Goal: Task Accomplishment & Management: Use online tool/utility

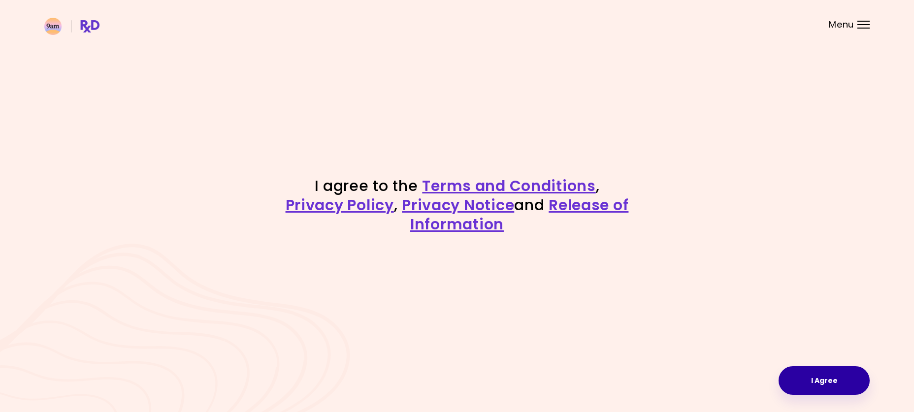
click at [825, 371] on button "I Agree" at bounding box center [824, 381] width 91 height 29
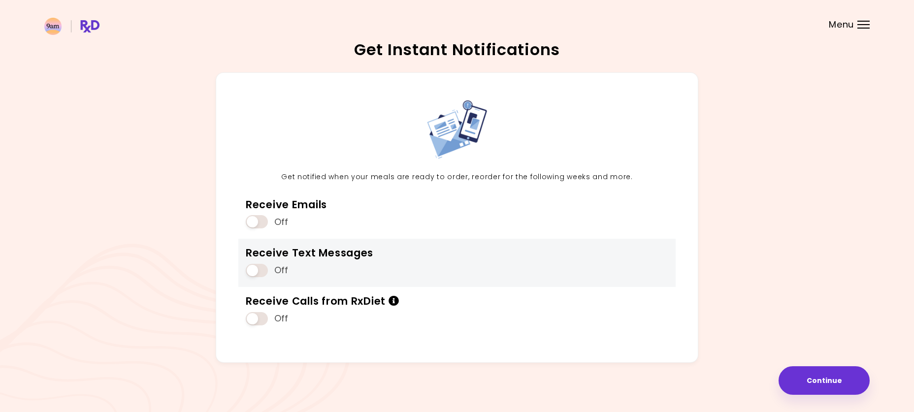
click at [260, 271] on span at bounding box center [257, 270] width 22 height 13
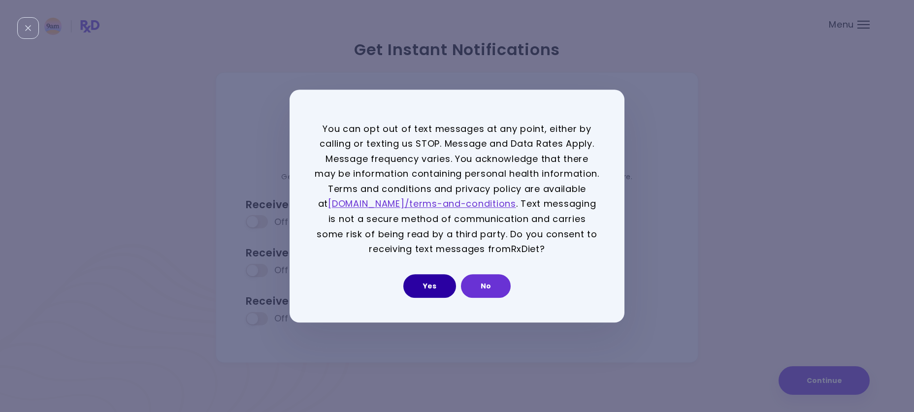
click at [441, 283] on button "Yes" at bounding box center [430, 286] width 53 height 24
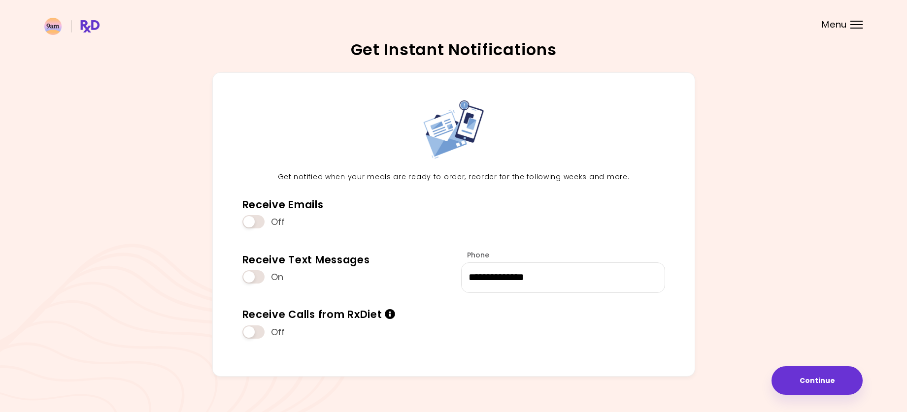
click at [808, 364] on div "**********" at bounding box center [453, 228] width 818 height 312
click at [814, 384] on button "Continue" at bounding box center [817, 381] width 91 height 29
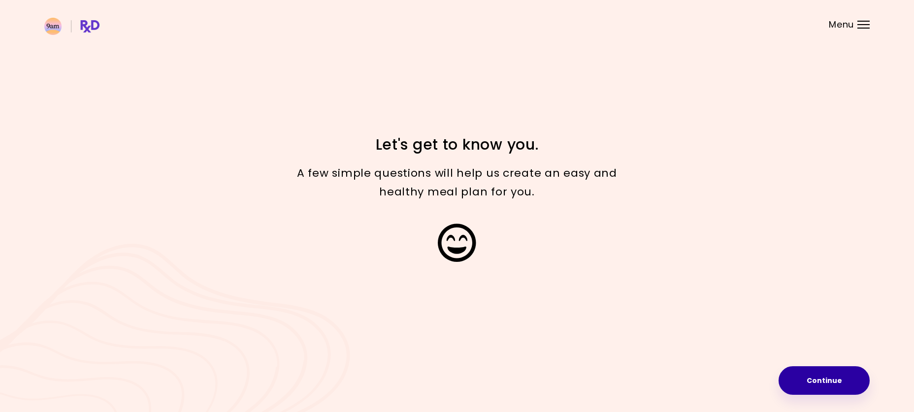
click at [817, 371] on button "Continue" at bounding box center [824, 381] width 91 height 29
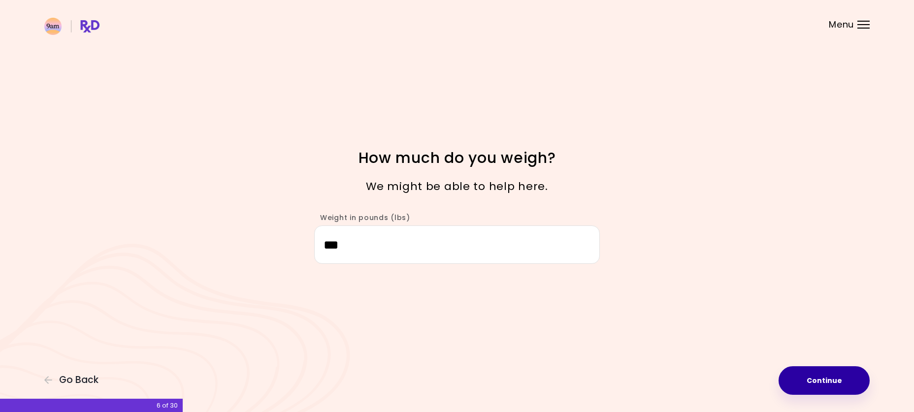
click at [827, 374] on button "Continue" at bounding box center [824, 381] width 91 height 29
select select "****"
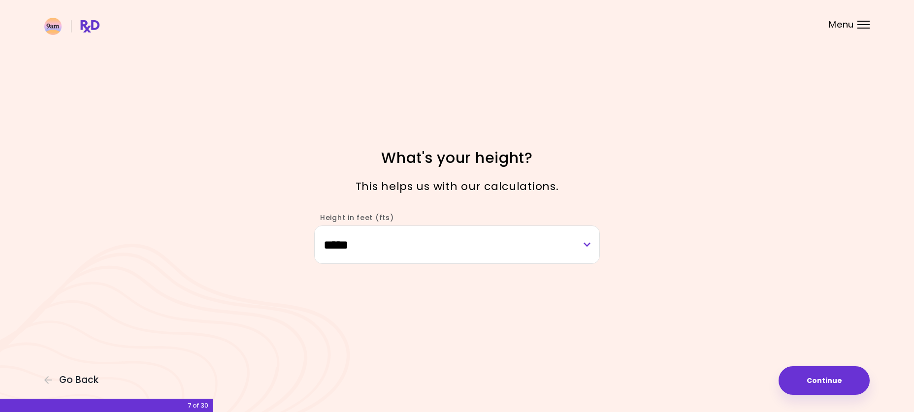
click at [829, 375] on button "Continue" at bounding box center [824, 381] width 91 height 29
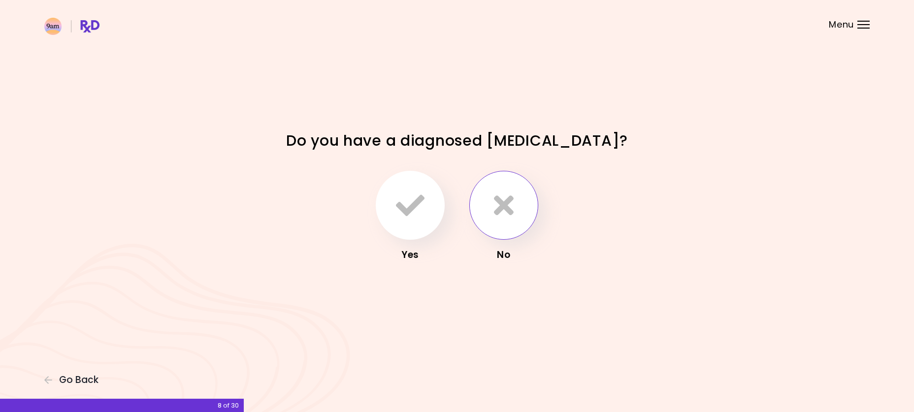
click at [512, 215] on icon "button" at bounding box center [504, 205] width 20 height 29
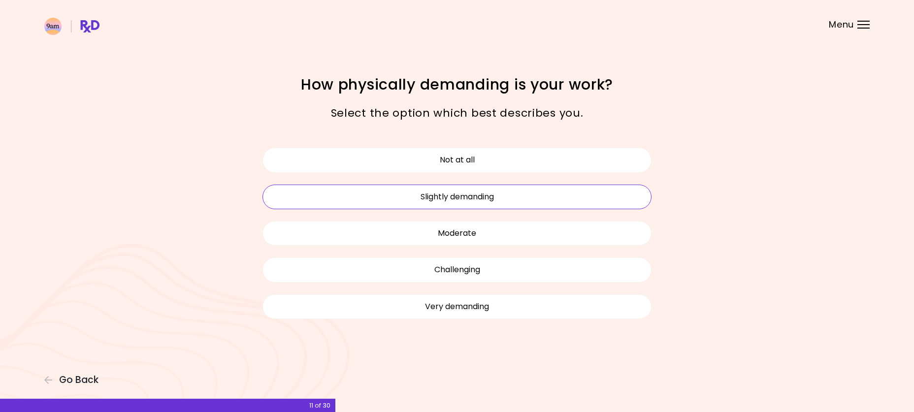
click at [504, 192] on button "Slightly demanding" at bounding box center [457, 197] width 389 height 25
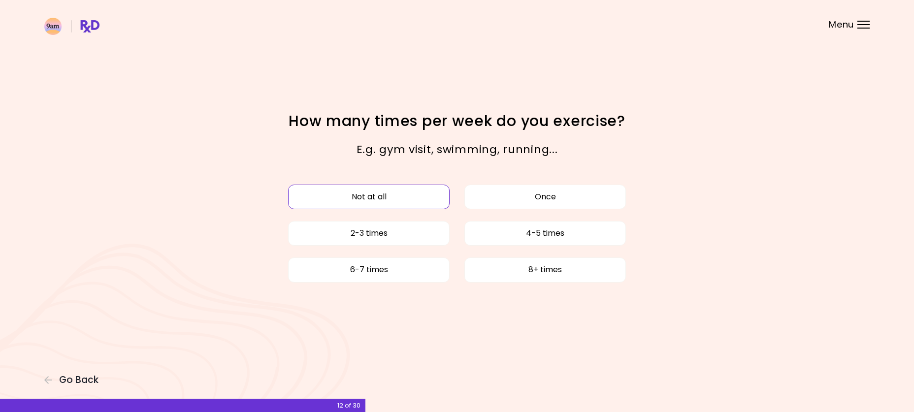
click at [434, 187] on button "Not at all" at bounding box center [369, 197] width 162 height 25
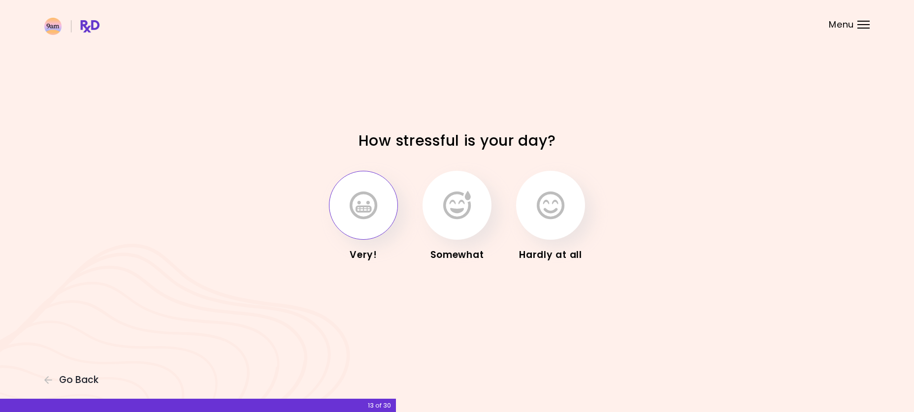
click at [380, 201] on button "button" at bounding box center [363, 205] width 69 height 69
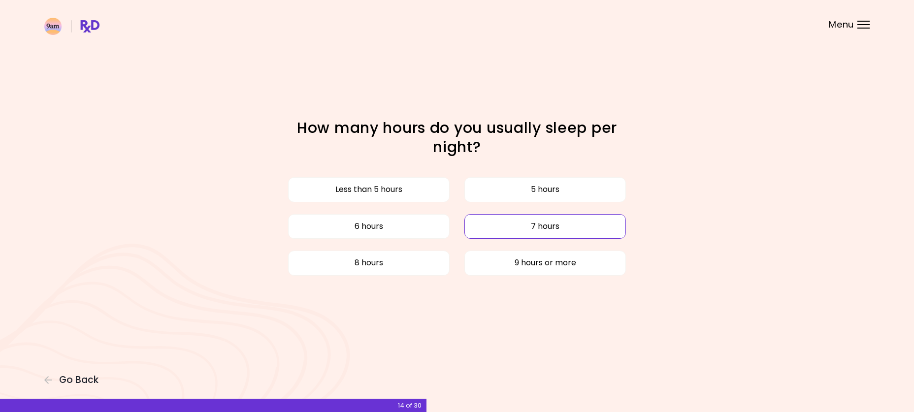
click at [472, 223] on button "7 hours" at bounding box center [546, 226] width 162 height 25
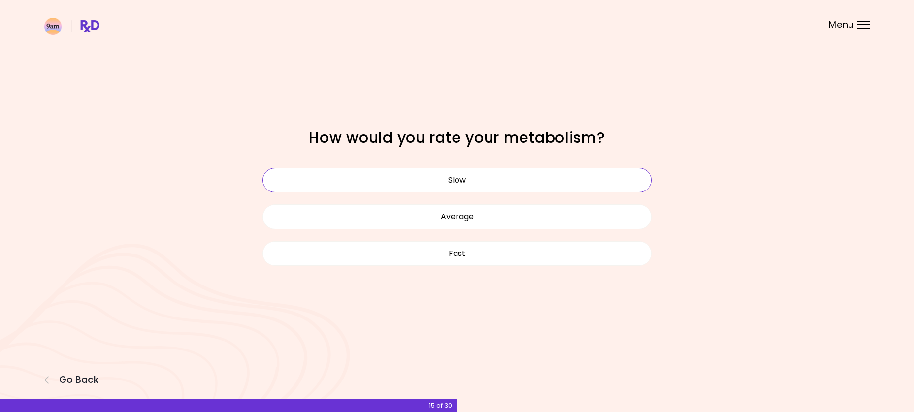
click at [458, 183] on button "Slow" at bounding box center [457, 180] width 389 height 25
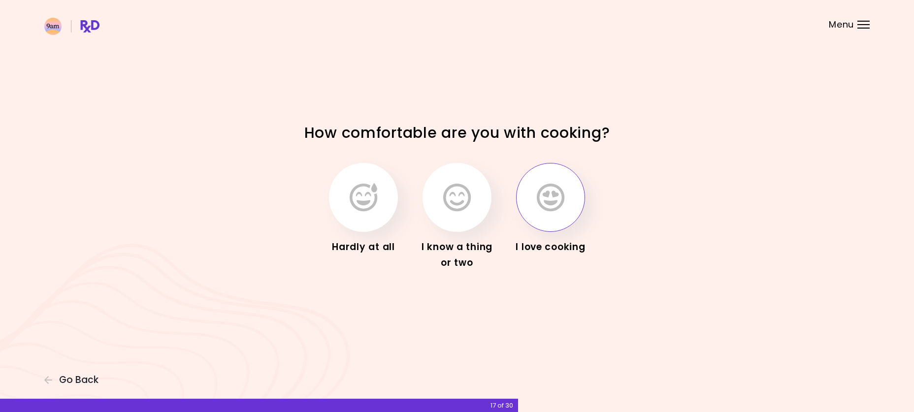
click at [544, 187] on icon "button" at bounding box center [551, 197] width 28 height 29
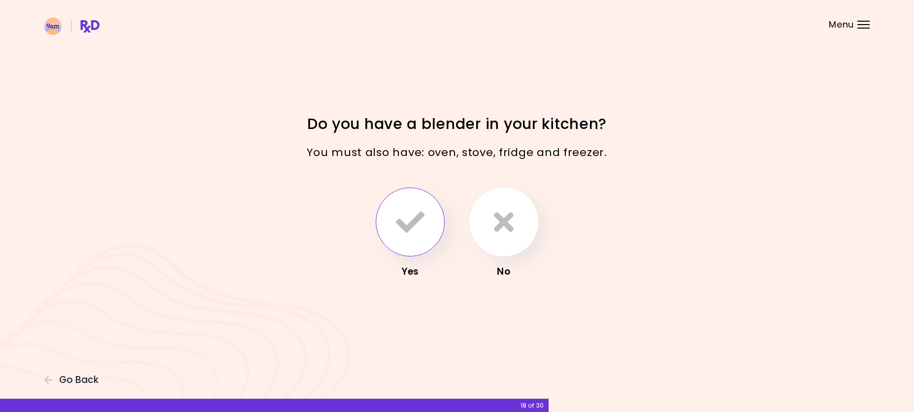
click at [413, 221] on icon "button" at bounding box center [410, 222] width 29 height 29
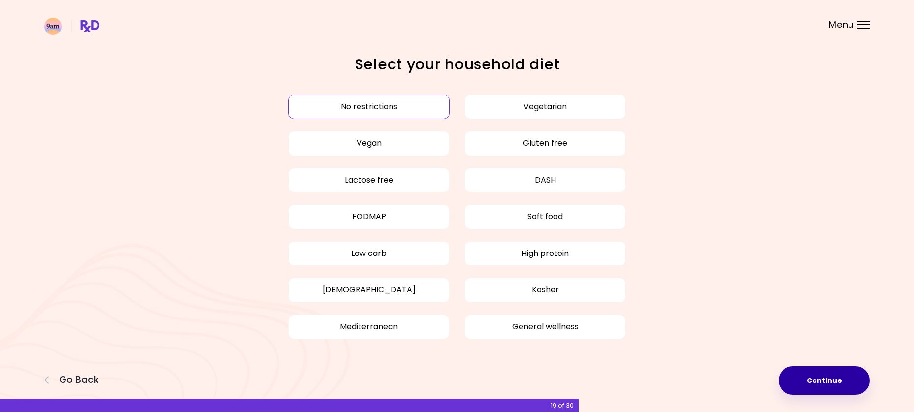
click at [819, 374] on button "Continue" at bounding box center [824, 381] width 91 height 29
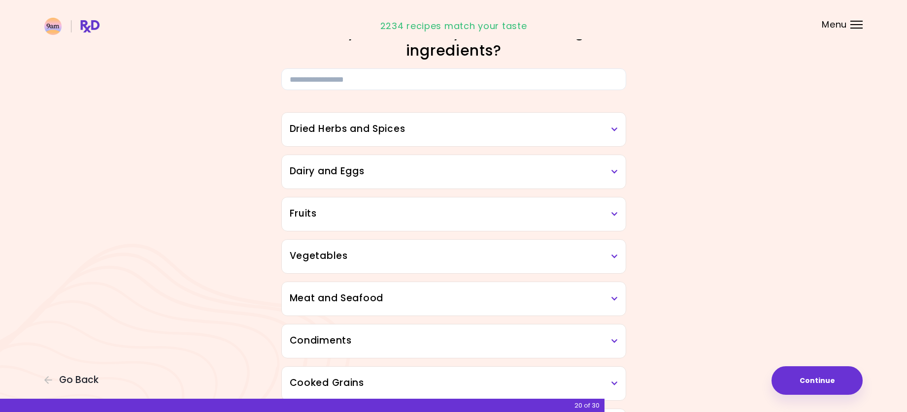
scroll to position [49, 0]
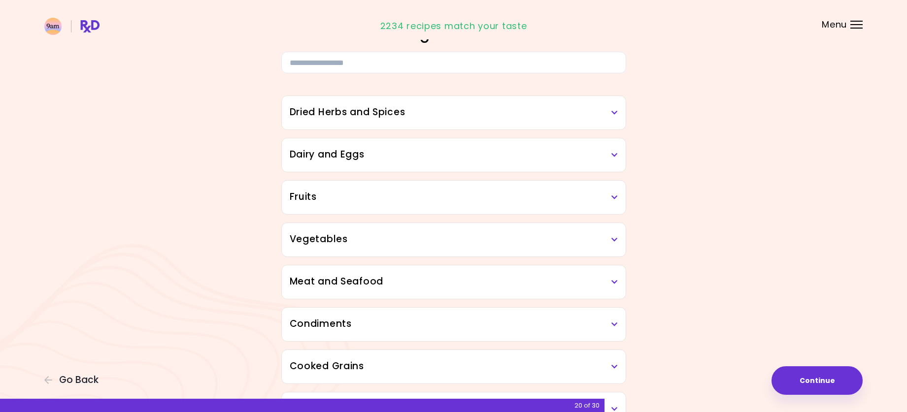
click at [611, 109] on icon at bounding box center [614, 112] width 6 height 7
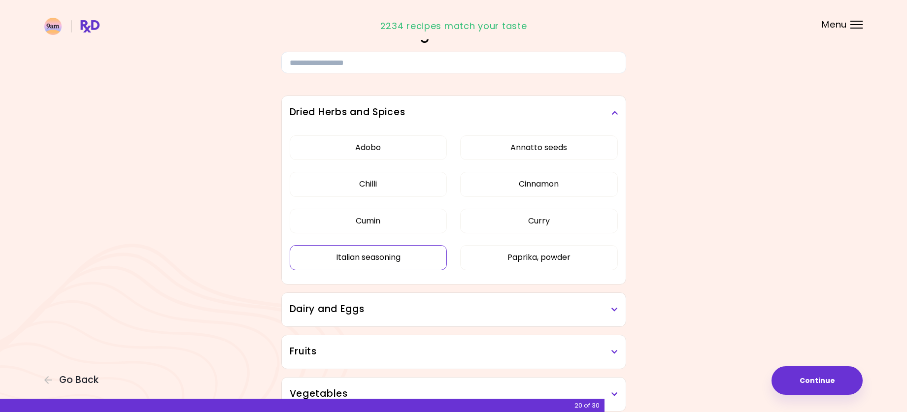
click at [404, 258] on button "Italian seasoning" at bounding box center [369, 257] width 158 height 25
click at [430, 262] on button "Italian seasoning" at bounding box center [369, 257] width 158 height 25
click at [466, 275] on div "Adobo Annatto seeds Chilli Cinnamon Cumin Curry Italian seasoning Paprika, powd…" at bounding box center [454, 207] width 328 height 155
click at [605, 113] on h3 "Dried Herbs and Spices" at bounding box center [454, 112] width 328 height 14
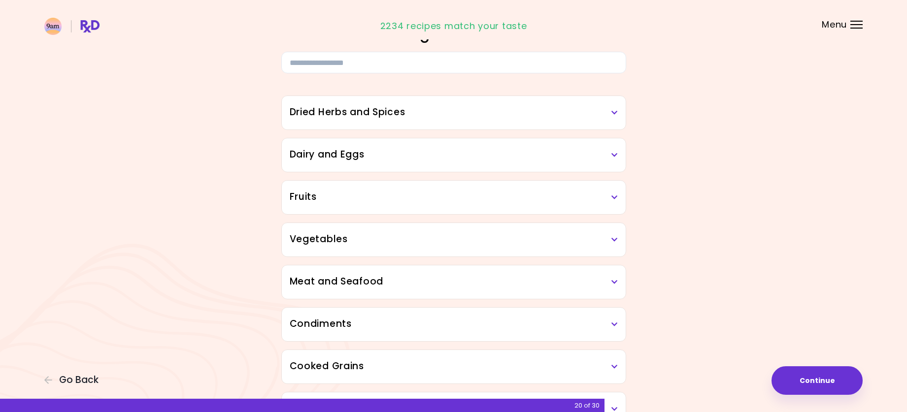
click at [609, 148] on h3 "Dairy and Eggs" at bounding box center [454, 155] width 328 height 14
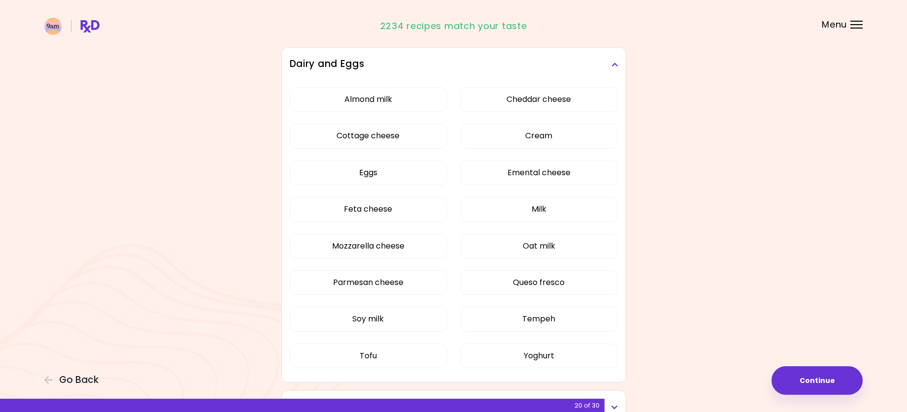
scroll to position [148, 0]
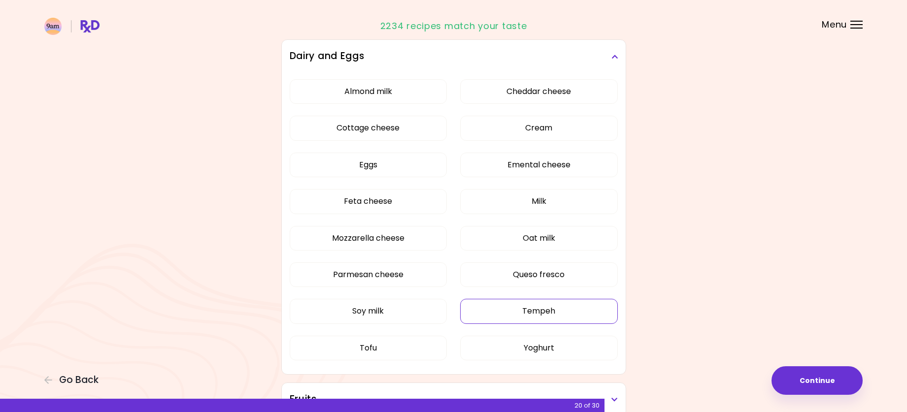
click at [544, 304] on button "Tempeh" at bounding box center [539, 311] width 158 height 25
click at [407, 313] on button "Soy milk" at bounding box center [369, 311] width 158 height 25
click at [466, 240] on button "Oat milk" at bounding box center [539, 238] width 158 height 25
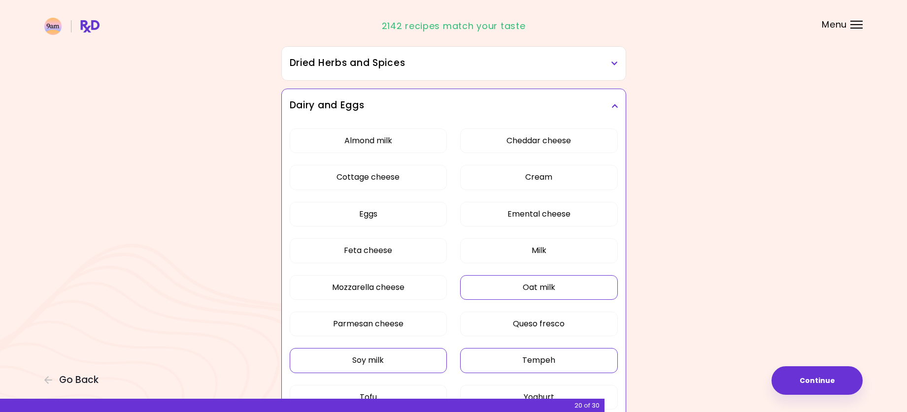
click at [616, 103] on icon at bounding box center [614, 105] width 6 height 7
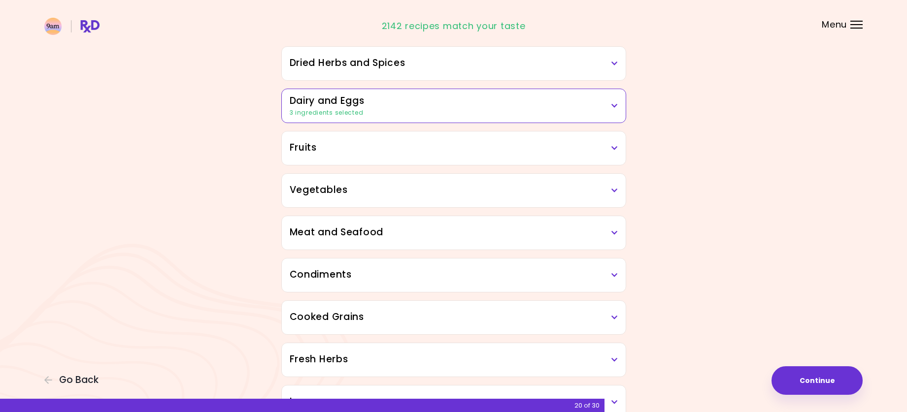
click at [615, 148] on icon at bounding box center [614, 148] width 6 height 7
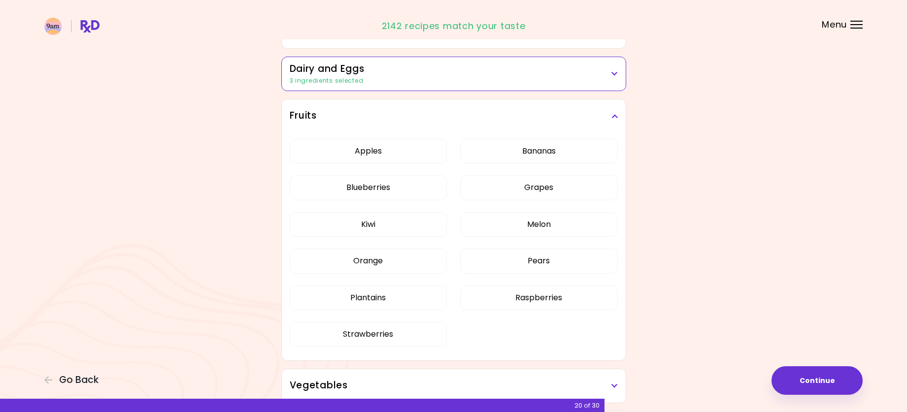
scroll to position [148, 0]
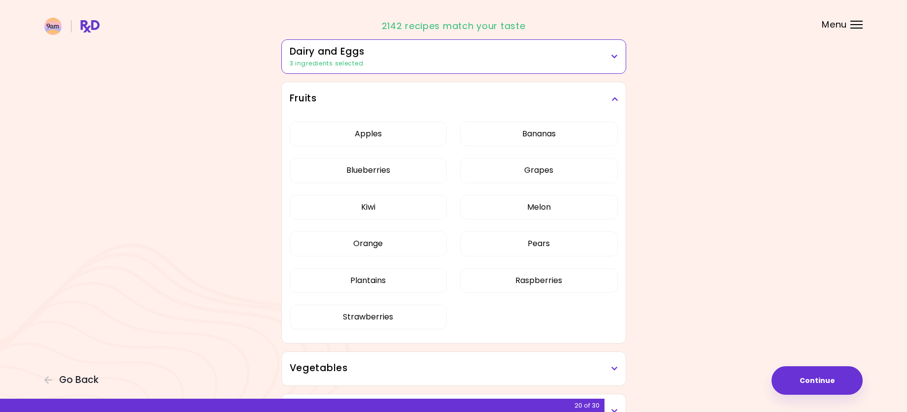
click at [615, 101] on icon at bounding box center [614, 99] width 6 height 7
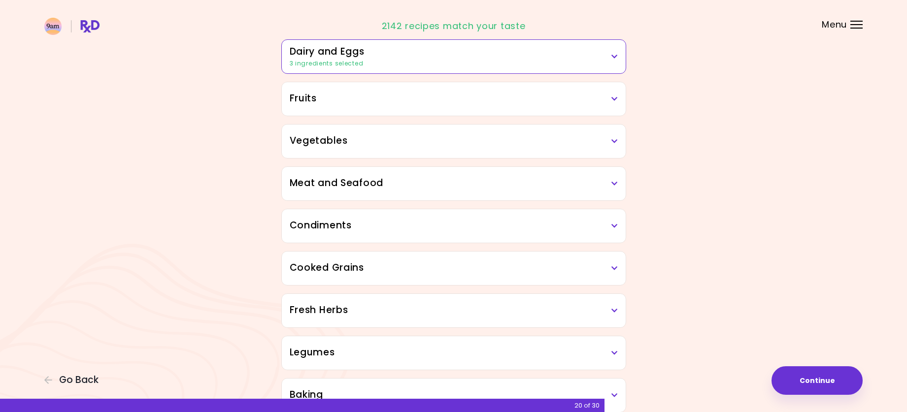
click at [614, 137] on h3 "Vegetables" at bounding box center [454, 141] width 328 height 14
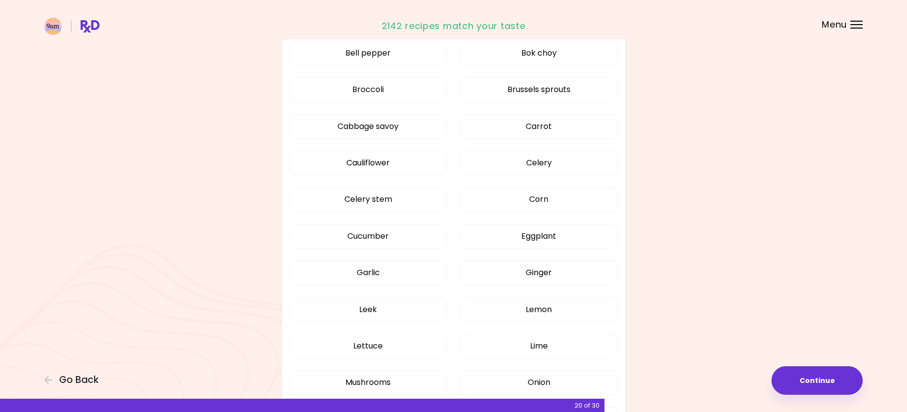
scroll to position [345, 0]
click at [425, 129] on button "Cabbage savoy" at bounding box center [369, 126] width 158 height 25
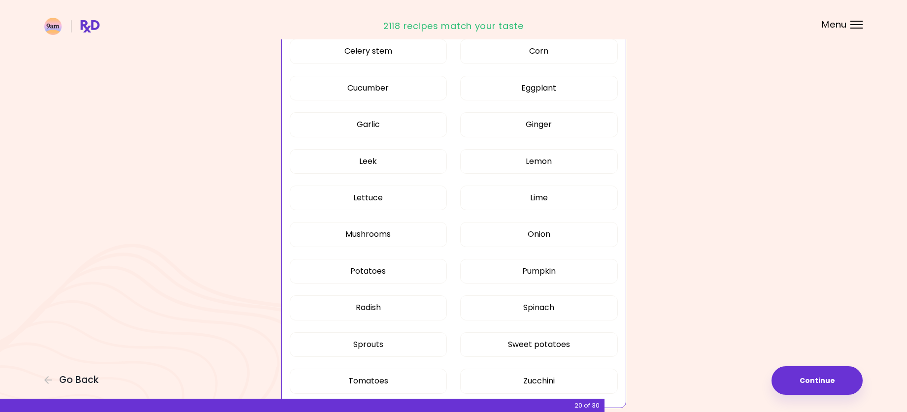
scroll to position [542, 0]
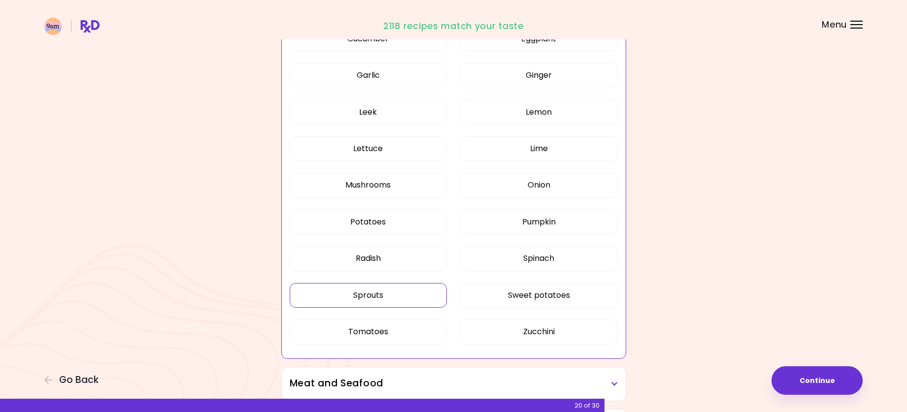
click at [410, 292] on button "Sprouts" at bounding box center [369, 295] width 158 height 25
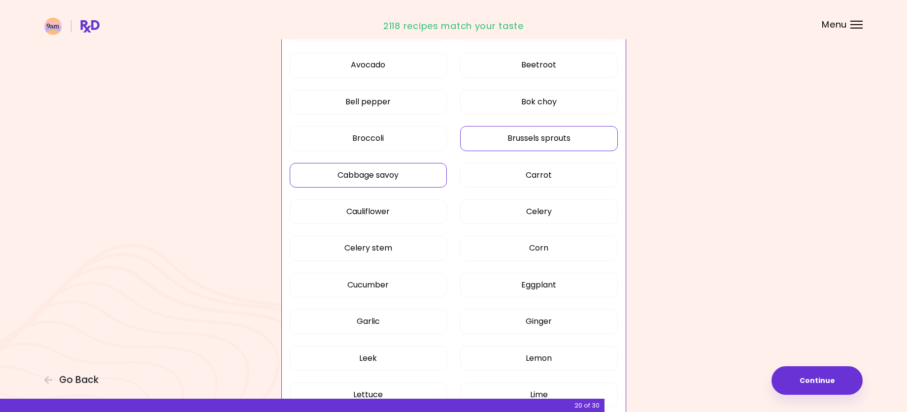
scroll to position [148, 0]
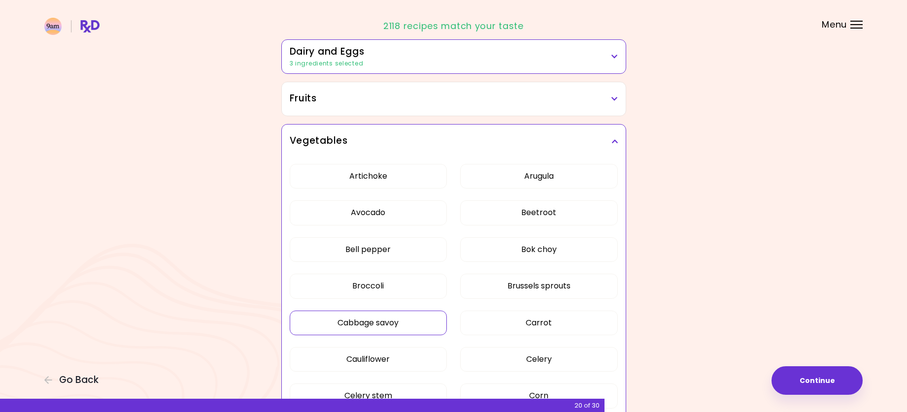
click at [594, 135] on h3 "Vegetables" at bounding box center [454, 141] width 328 height 14
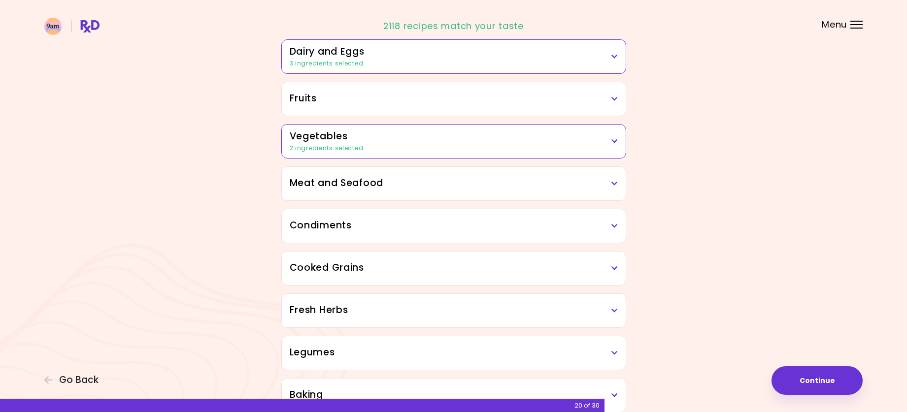
click at [587, 185] on h3 "Meat and Seafood" at bounding box center [454, 183] width 328 height 14
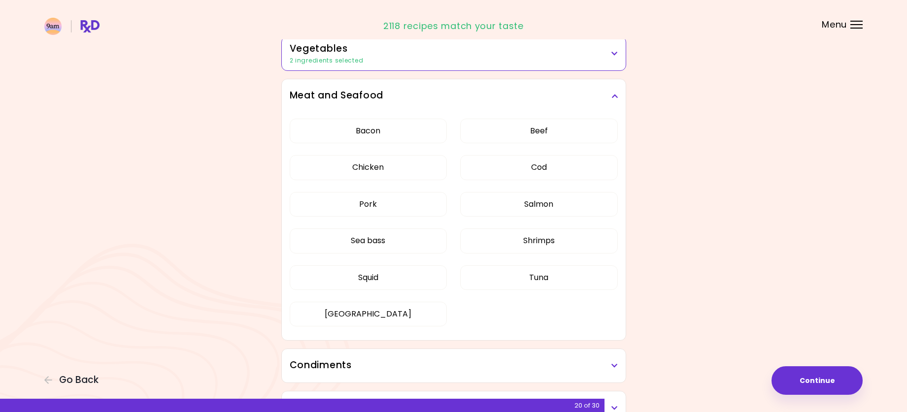
scroll to position [246, 0]
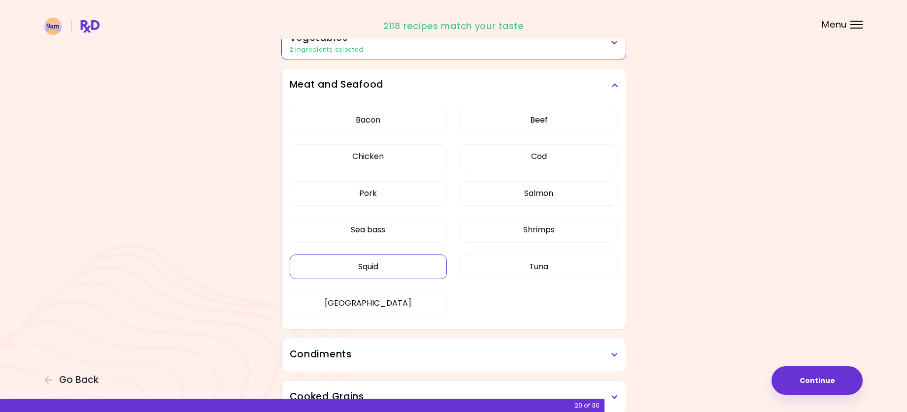
click at [409, 266] on button "Squid" at bounding box center [369, 267] width 158 height 25
click at [615, 78] on h3 "Meat and Seafood" at bounding box center [454, 85] width 328 height 14
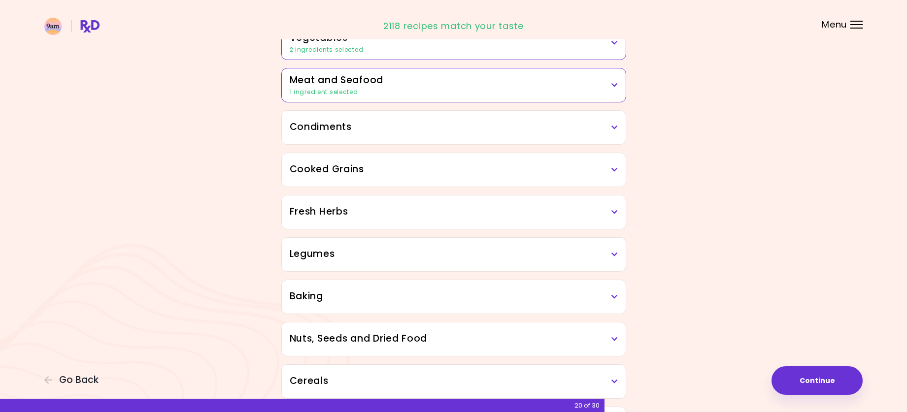
click at [605, 135] on div "Condiments" at bounding box center [454, 128] width 344 height 34
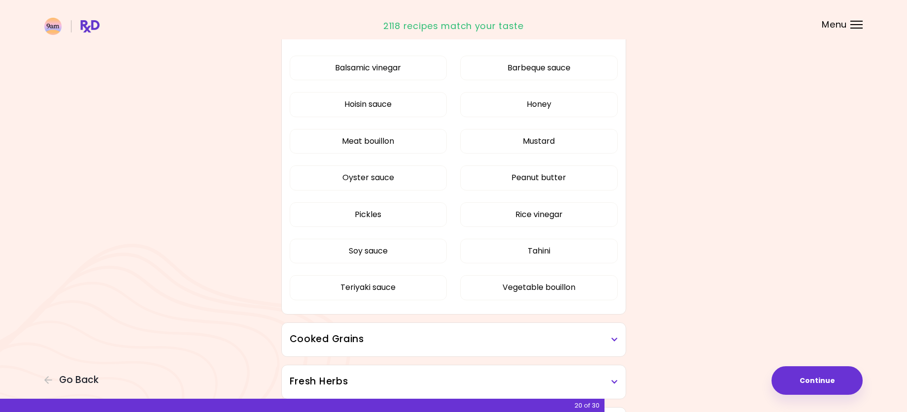
scroll to position [345, 0]
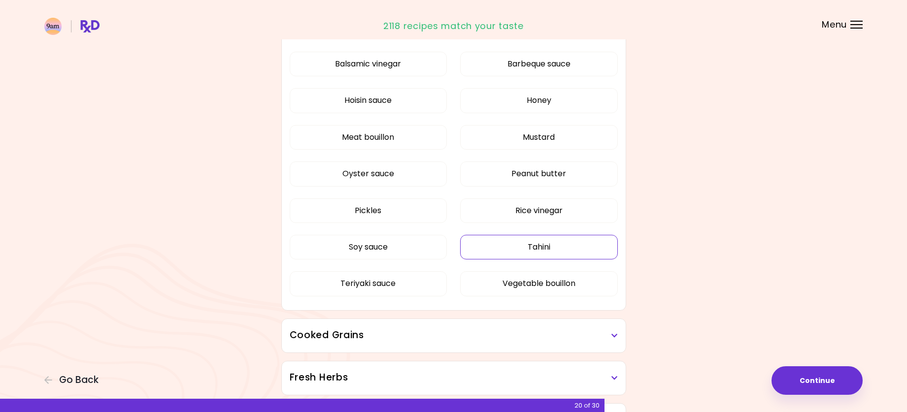
click at [571, 248] on button "Tahini" at bounding box center [539, 247] width 158 height 25
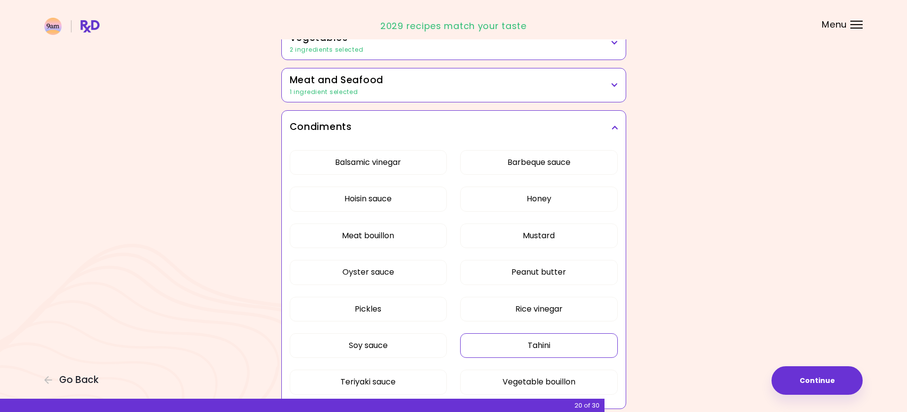
click at [609, 123] on h3 "Condiments" at bounding box center [454, 127] width 328 height 14
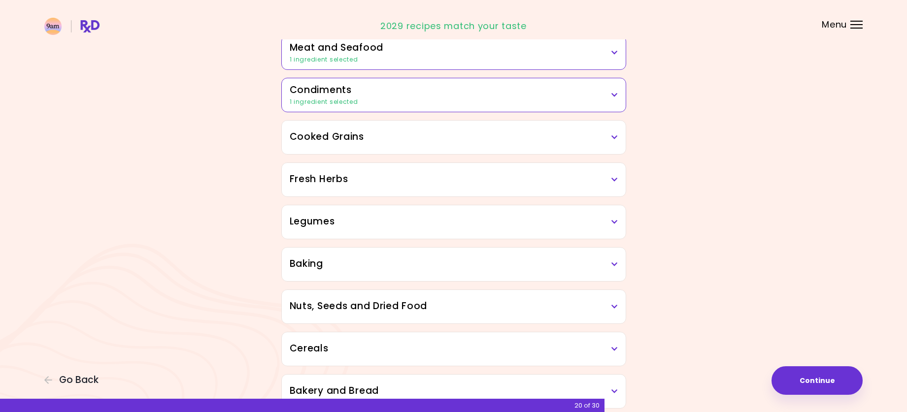
scroll to position [296, 0]
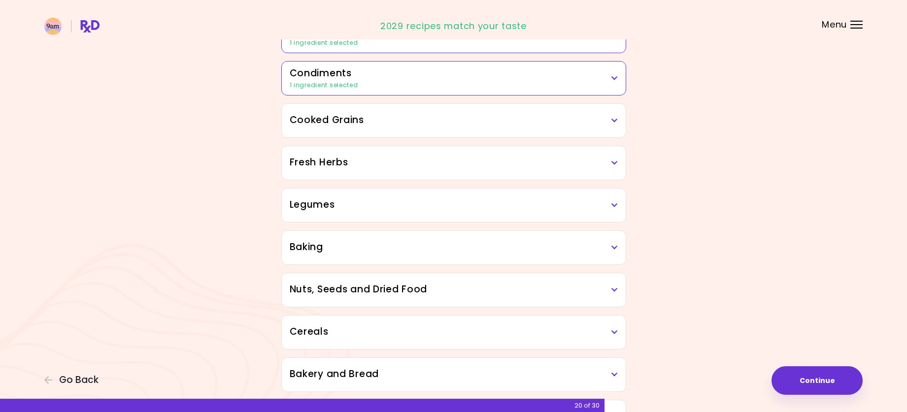
click at [605, 129] on div "Cooked Grains" at bounding box center [454, 121] width 344 height 34
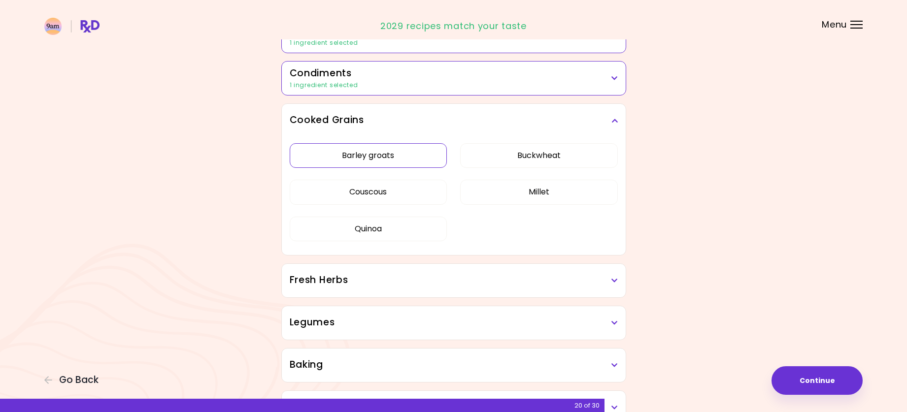
click at [416, 152] on button "Barley groats" at bounding box center [369, 155] width 158 height 25
click at [523, 152] on button "Buckwheat" at bounding box center [539, 155] width 158 height 25
click at [522, 198] on button "Millet" at bounding box center [539, 192] width 158 height 25
click at [612, 113] on div "Cooked Grains" at bounding box center [454, 121] width 344 height 34
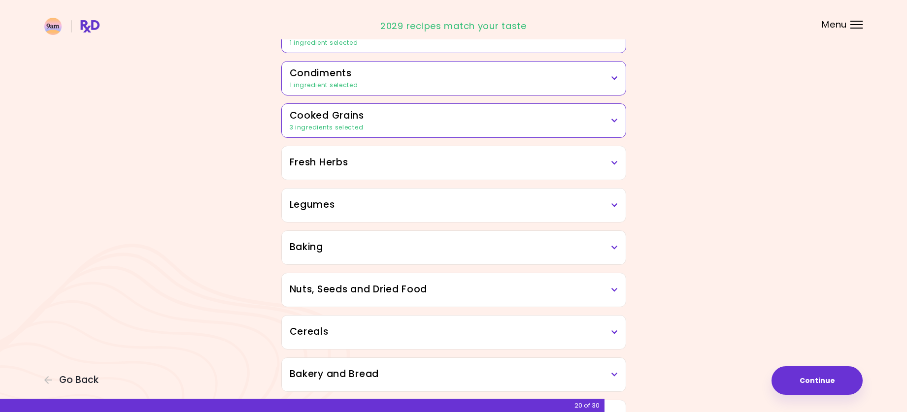
click at [616, 161] on icon at bounding box center [614, 163] width 6 height 7
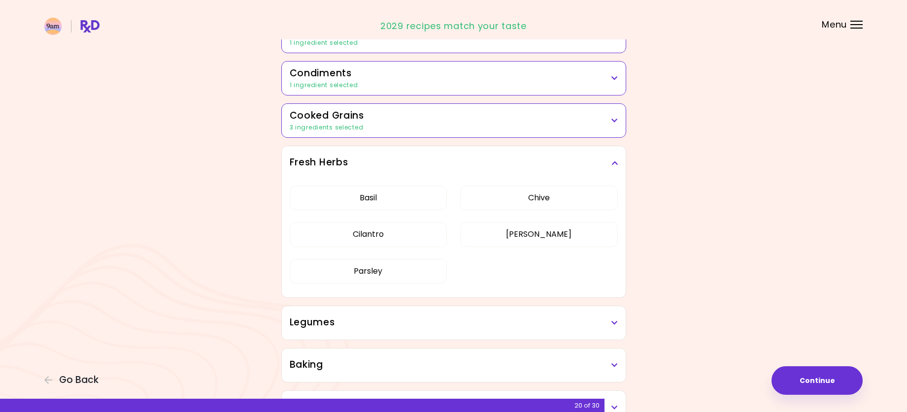
click at [616, 161] on icon at bounding box center [614, 163] width 6 height 7
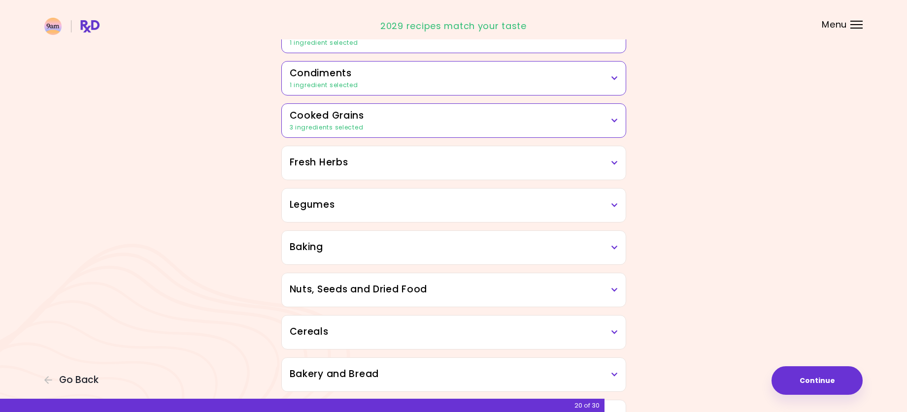
click at [611, 203] on icon at bounding box center [614, 205] width 6 height 7
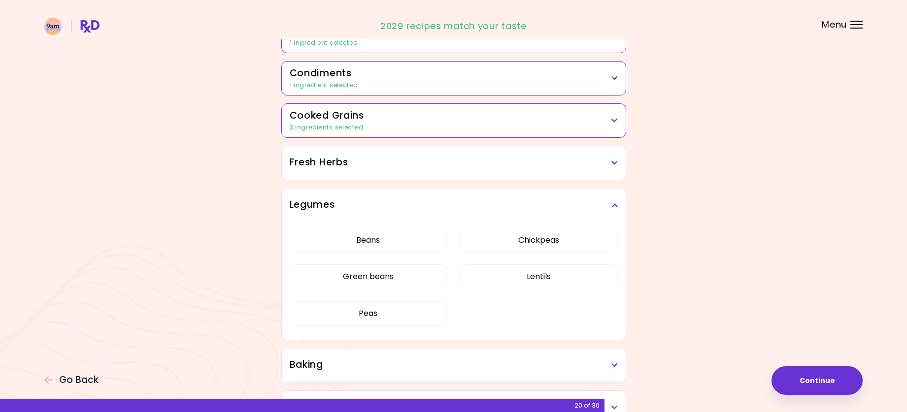
click at [611, 203] on icon at bounding box center [614, 205] width 6 height 7
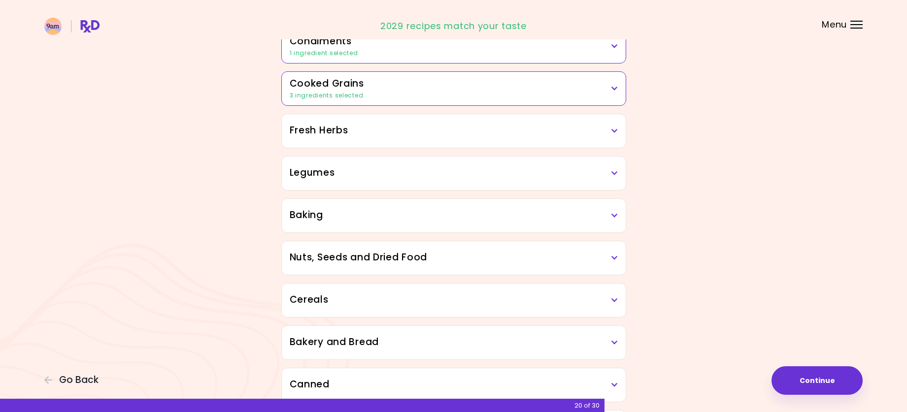
scroll to position [345, 0]
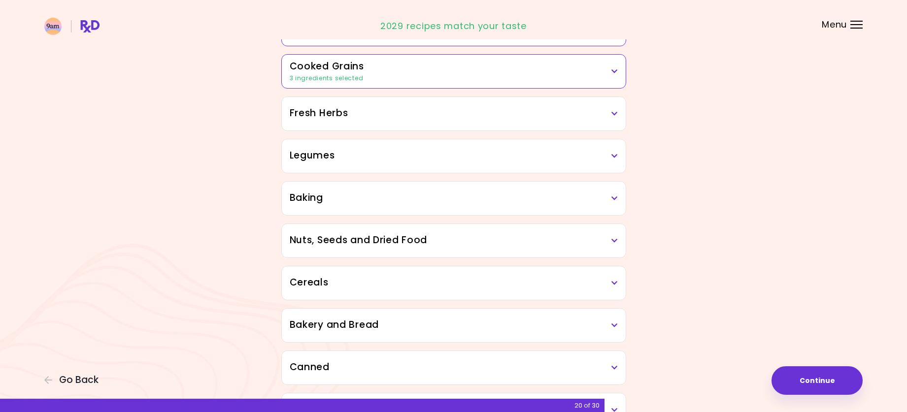
click at [615, 196] on icon at bounding box center [614, 198] width 6 height 7
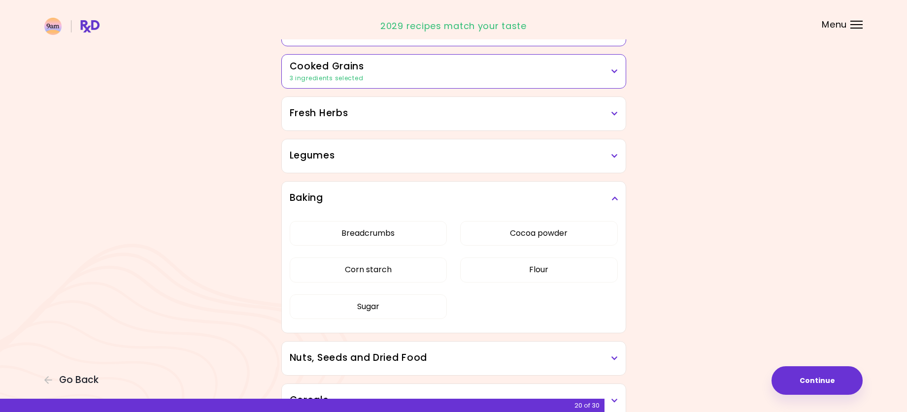
click at [615, 196] on icon at bounding box center [614, 198] width 6 height 7
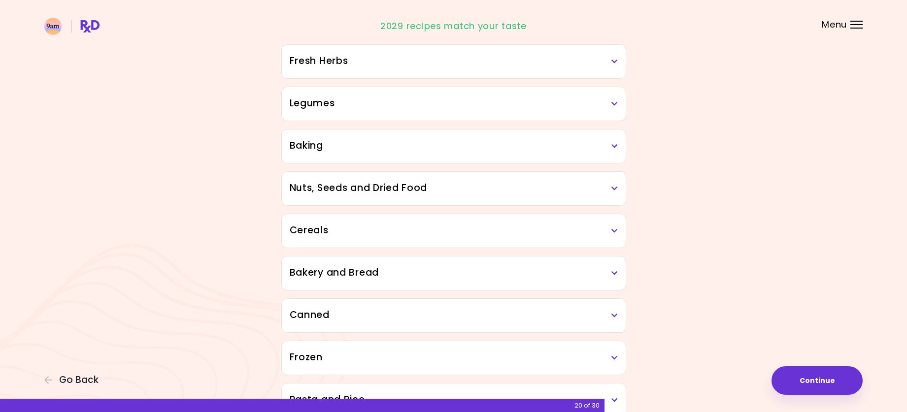
scroll to position [443, 0]
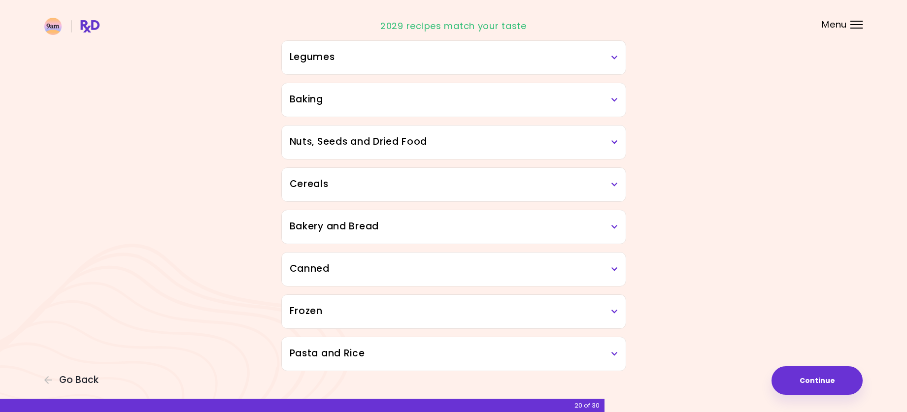
click at [616, 142] on icon at bounding box center [614, 142] width 6 height 7
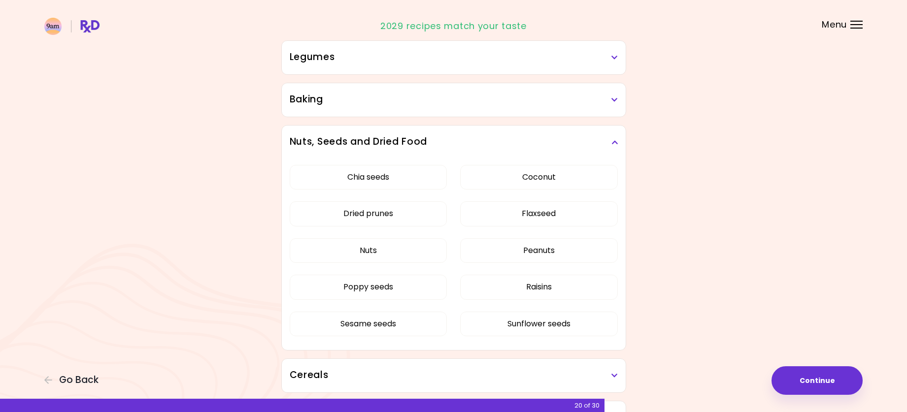
click at [616, 142] on icon at bounding box center [614, 142] width 6 height 7
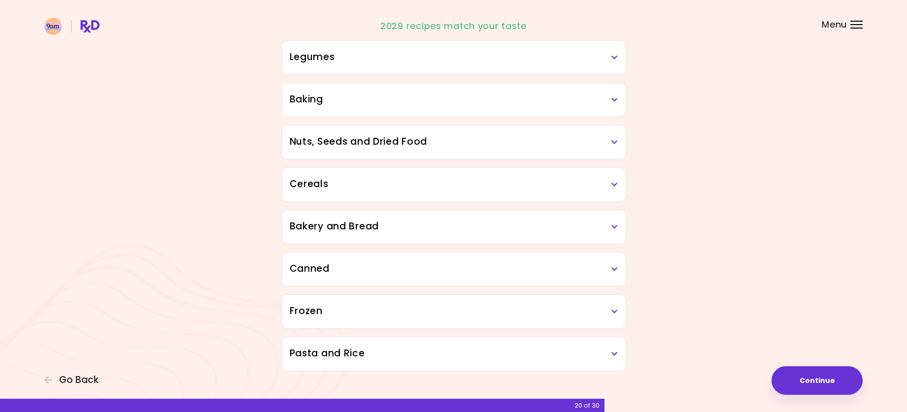
click at [619, 180] on div "Cereals" at bounding box center [454, 185] width 344 height 34
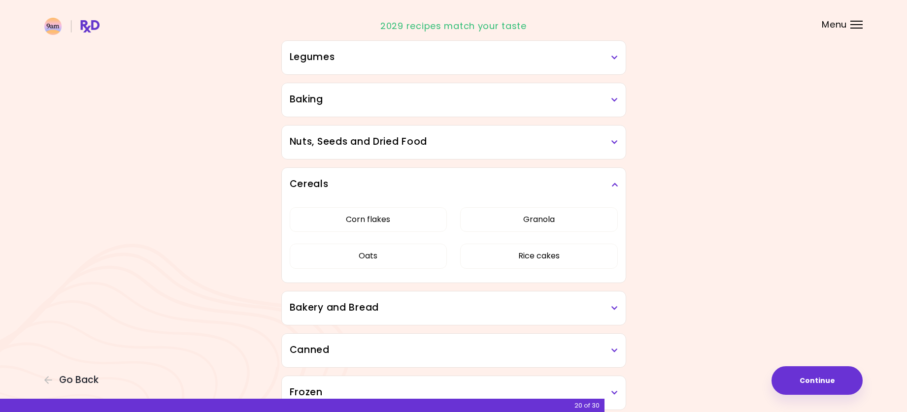
click at [618, 180] on div "Cereals" at bounding box center [454, 185] width 344 height 34
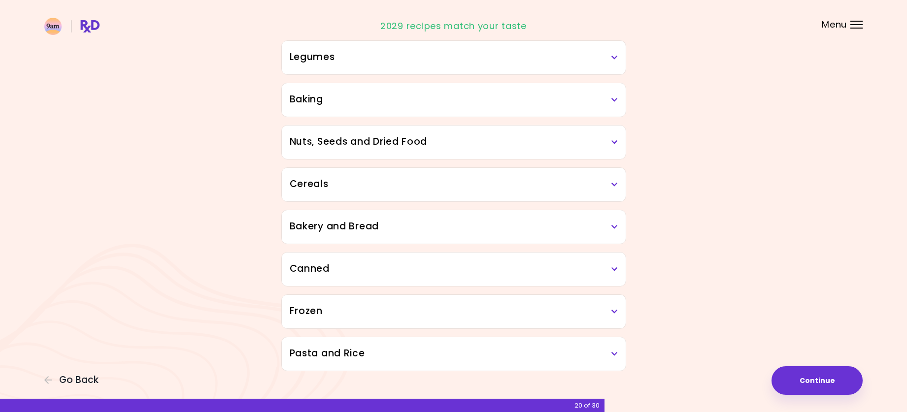
click at [621, 228] on div "Bakery and Bread" at bounding box center [454, 227] width 344 height 34
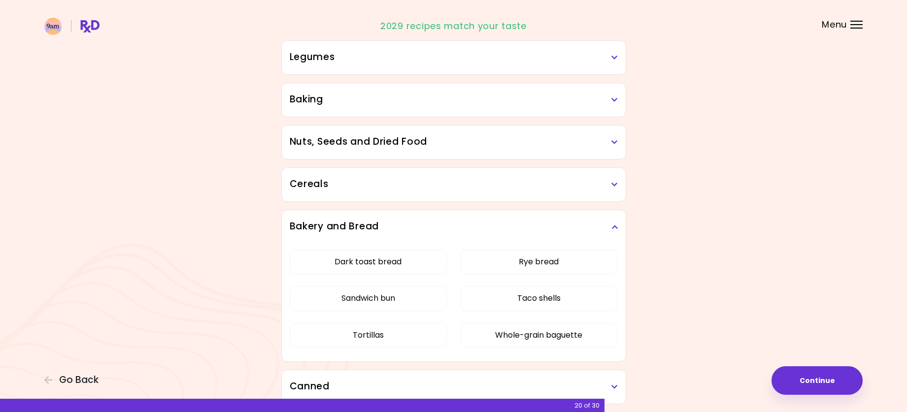
click at [608, 225] on h3 "Bakery and Bread" at bounding box center [454, 227] width 328 height 14
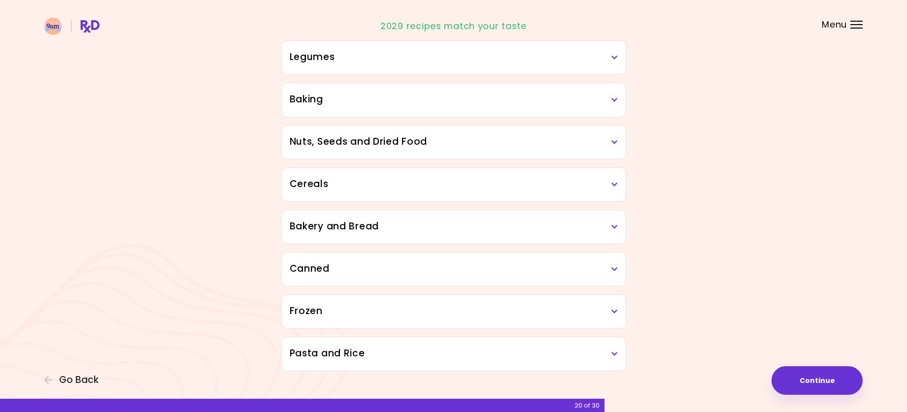
click at [616, 267] on icon at bounding box center [614, 269] width 6 height 7
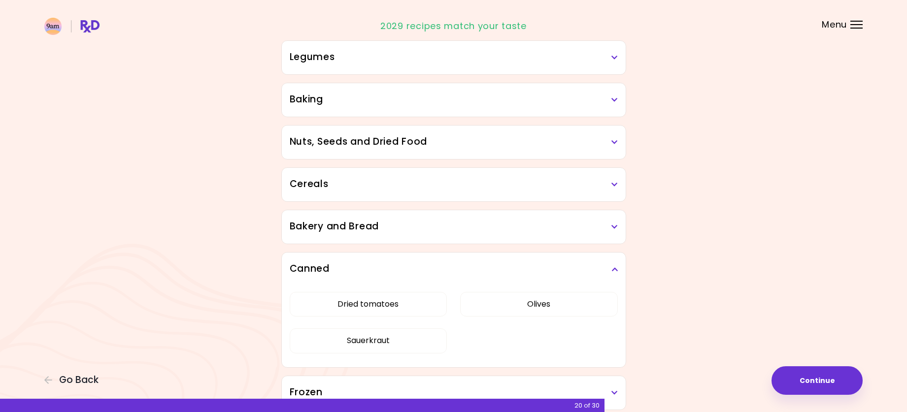
scroll to position [493, 0]
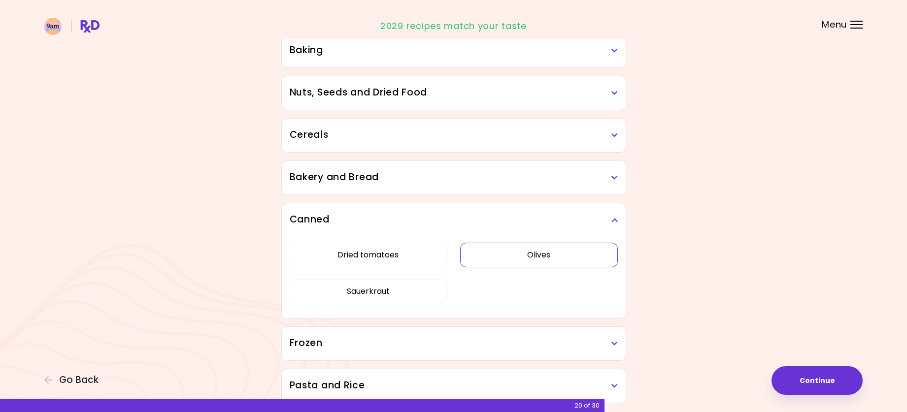
click at [564, 251] on button "Olives" at bounding box center [539, 255] width 158 height 25
click at [609, 217] on h3 "Canned" at bounding box center [454, 220] width 328 height 14
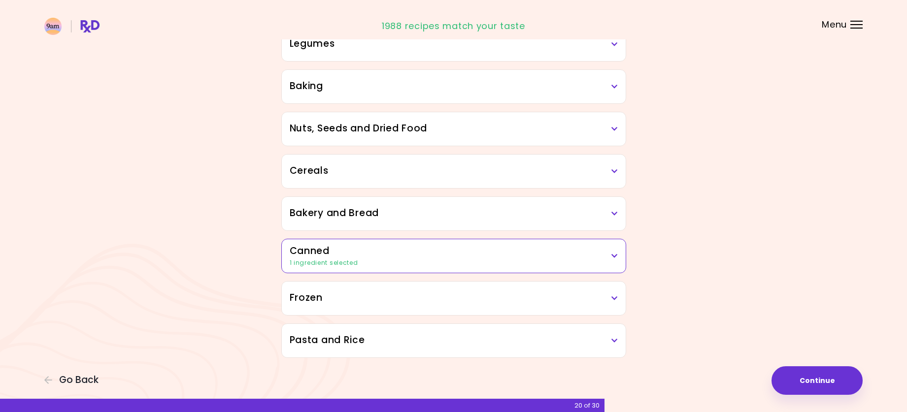
click at [617, 289] on div "Frozen" at bounding box center [454, 299] width 344 height 34
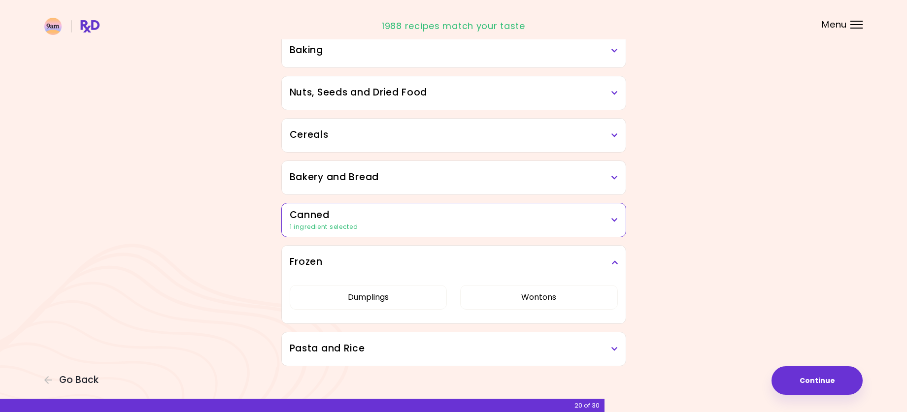
click at [612, 261] on icon at bounding box center [614, 262] width 6 height 7
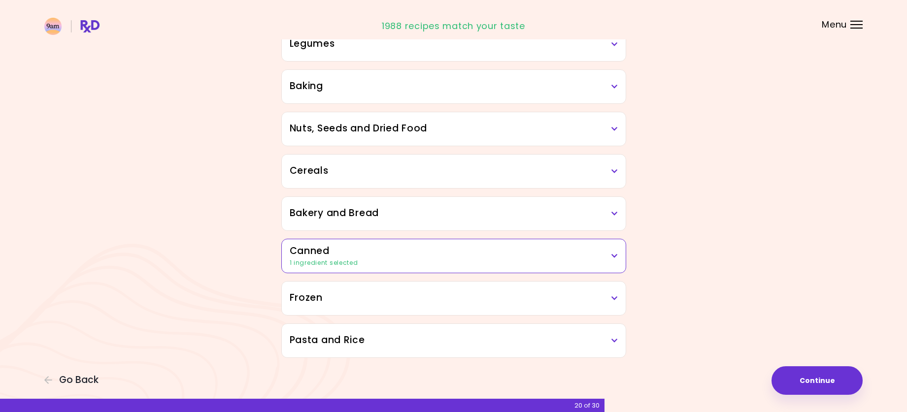
click at [615, 334] on h3 "Pasta and Rice" at bounding box center [454, 341] width 328 height 14
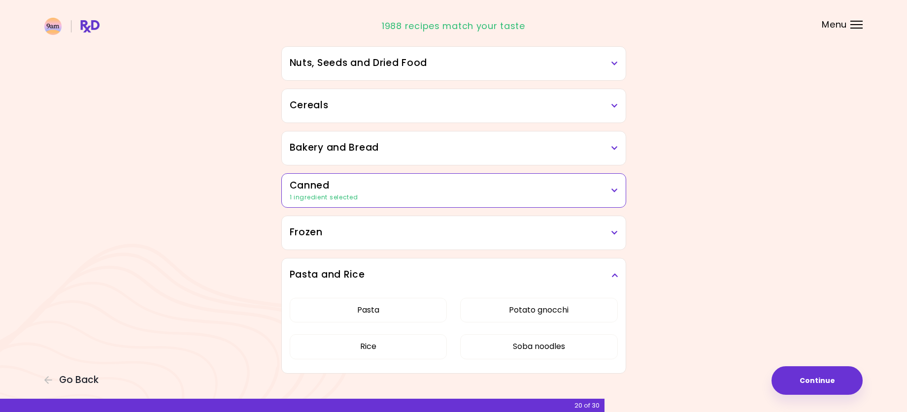
scroll to position [538, 0]
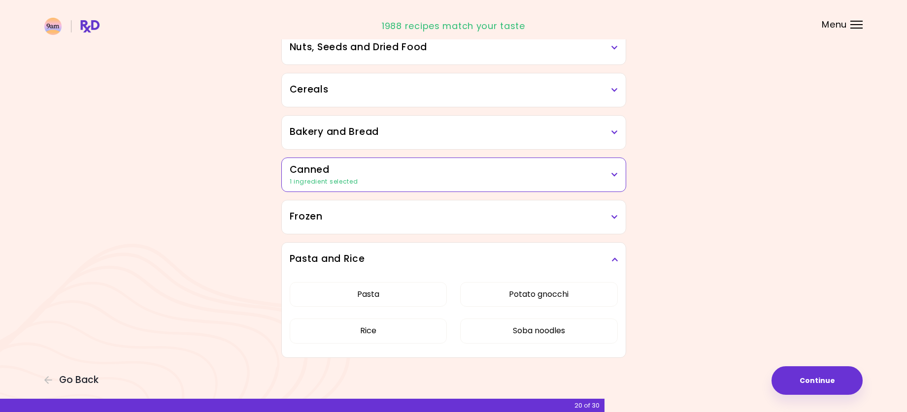
click at [619, 257] on div "Pasta and Rice" at bounding box center [454, 260] width 344 height 34
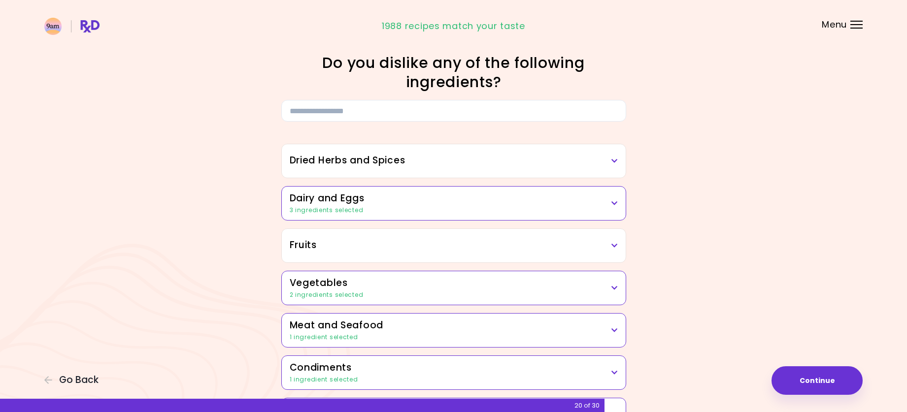
scroll to position [0, 0]
click at [551, 104] on input at bounding box center [453, 112] width 345 height 22
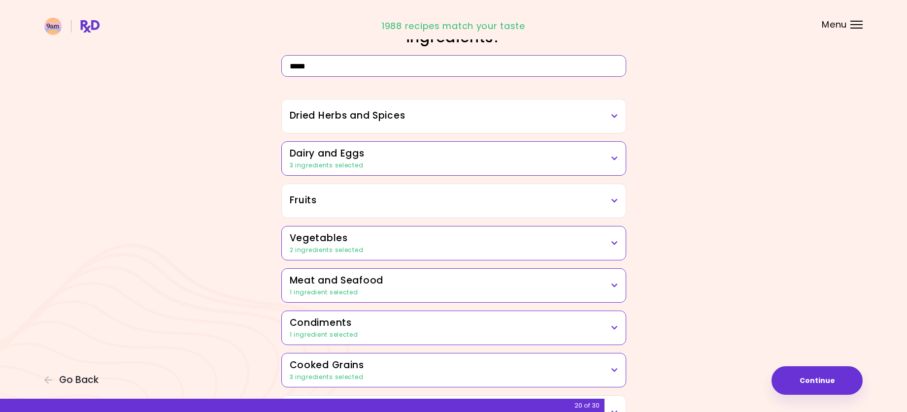
scroll to position [94, 0]
type input "*"
click at [834, 386] on button "Continue" at bounding box center [817, 381] width 91 height 29
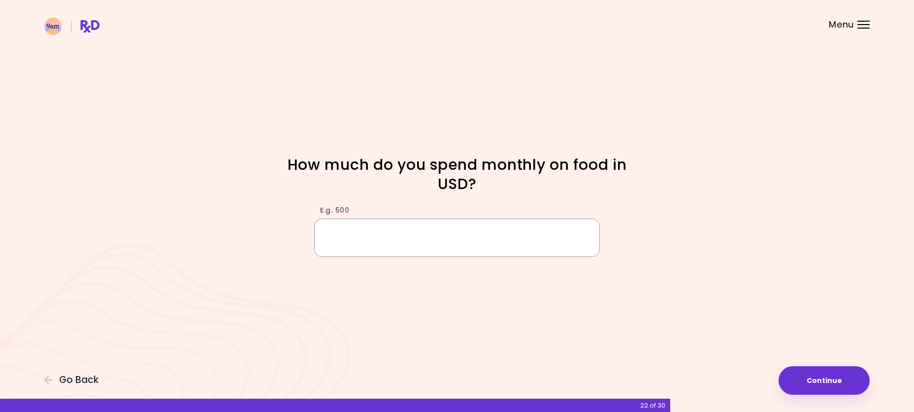
click at [578, 239] on input "E.g. 500" at bounding box center [457, 238] width 286 height 38
type input "***"
click at [812, 381] on button "Continue" at bounding box center [824, 381] width 91 height 29
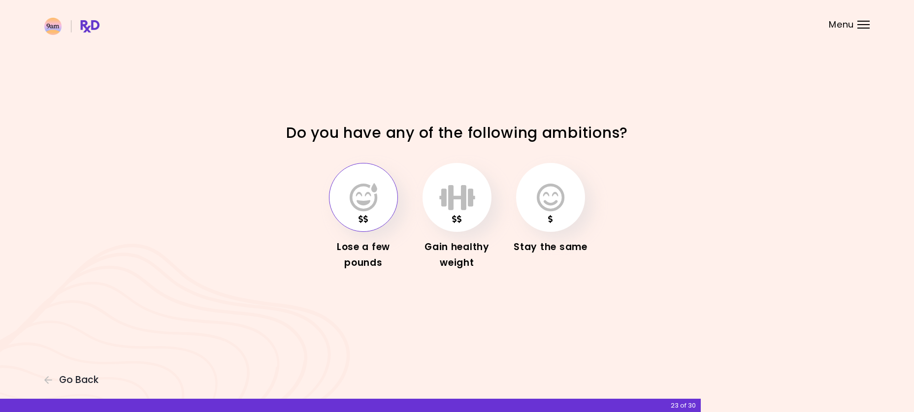
click at [340, 200] on button "button" at bounding box center [363, 197] width 69 height 69
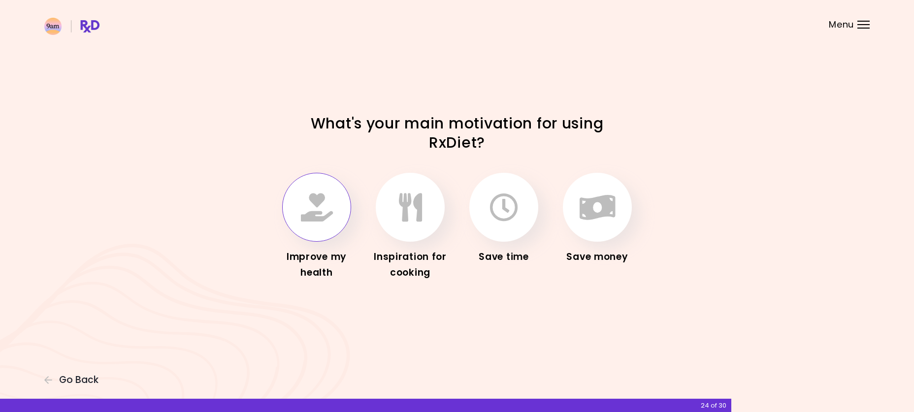
click at [339, 213] on button "button" at bounding box center [316, 207] width 69 height 69
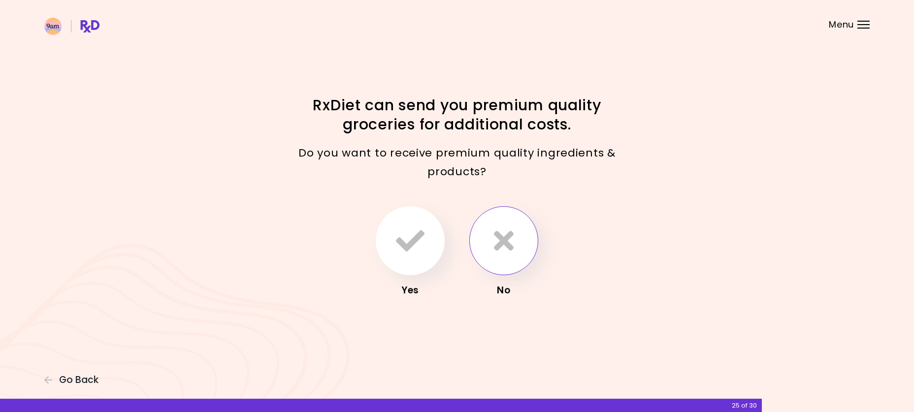
click at [500, 236] on icon "button" at bounding box center [504, 241] width 20 height 29
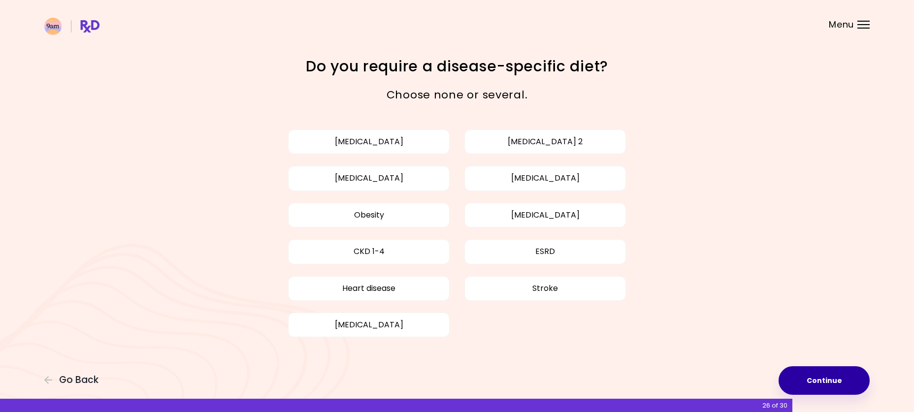
click at [831, 375] on button "Continue" at bounding box center [824, 381] width 91 height 29
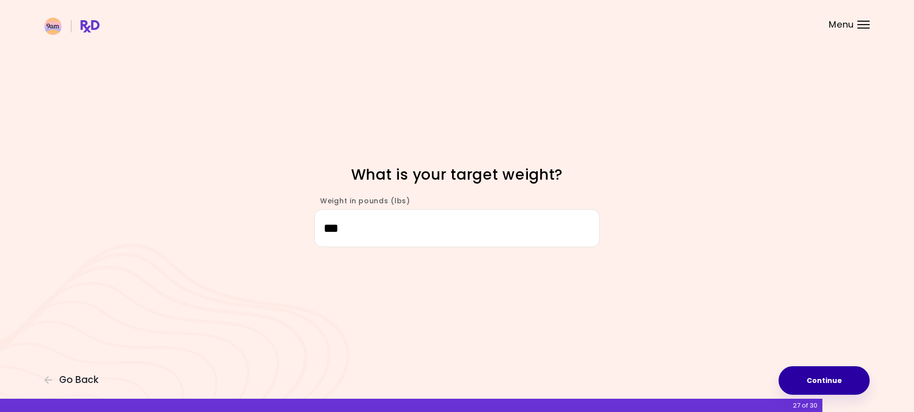
type input "***"
click at [820, 388] on button "Continue" at bounding box center [824, 381] width 91 height 29
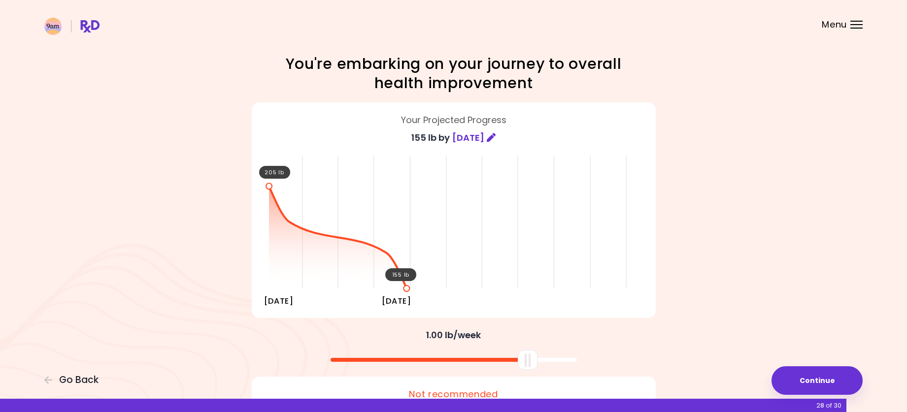
drag, startPoint x: 453, startPoint y: 362, endPoint x: 527, endPoint y: 365, distance: 74.0
click at [527, 365] on div at bounding box center [528, 360] width 20 height 20
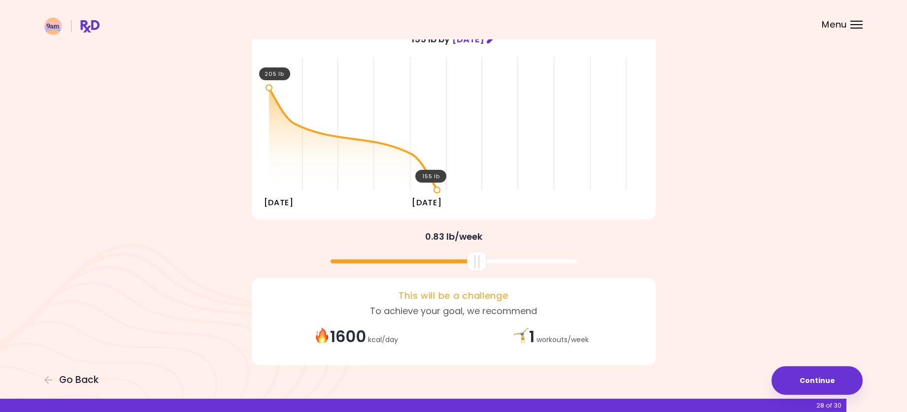
scroll to position [98, 0]
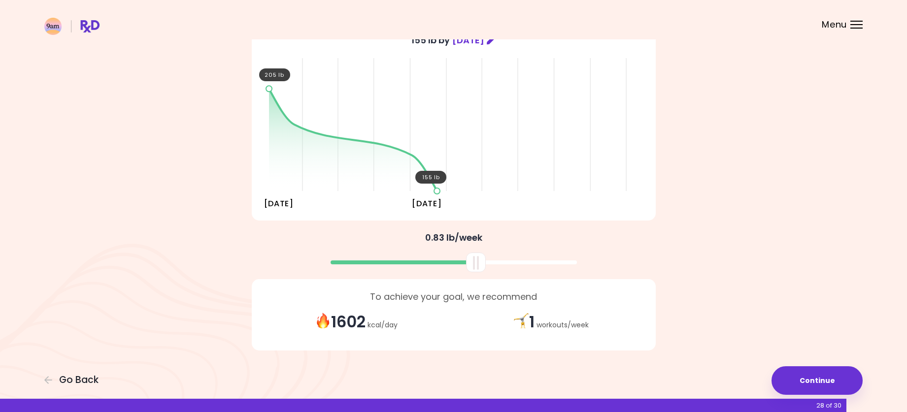
drag, startPoint x: 525, startPoint y: 268, endPoint x: 474, endPoint y: 268, distance: 51.7
click at [474, 268] on div at bounding box center [476, 263] width 20 height 20
click at [476, 269] on div at bounding box center [476, 263] width 20 height 20
click at [824, 372] on button "Continue" at bounding box center [817, 381] width 91 height 29
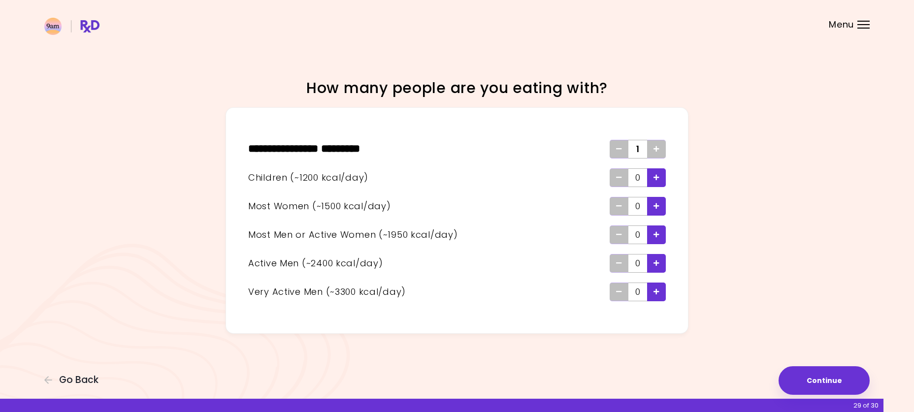
click at [660, 174] on div "Add - Child" at bounding box center [656, 178] width 19 height 19
click at [662, 262] on div "Add - Active Man" at bounding box center [656, 263] width 19 height 19
click at [848, 371] on button "Continue" at bounding box center [824, 381] width 91 height 29
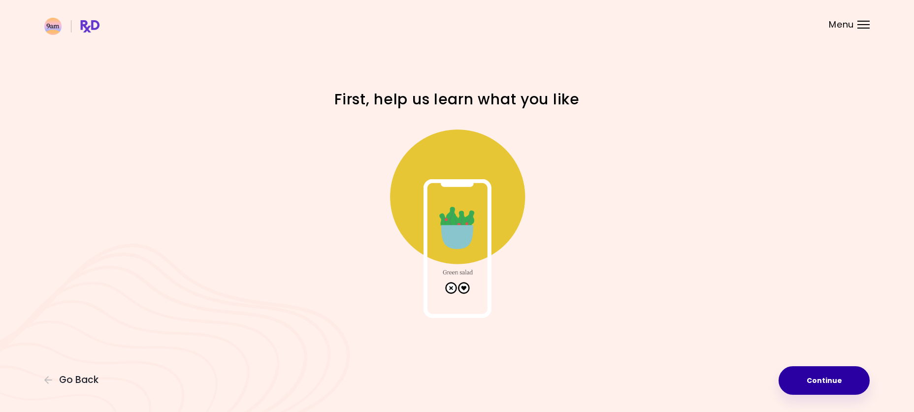
click at [848, 374] on button "Continue" at bounding box center [824, 381] width 91 height 29
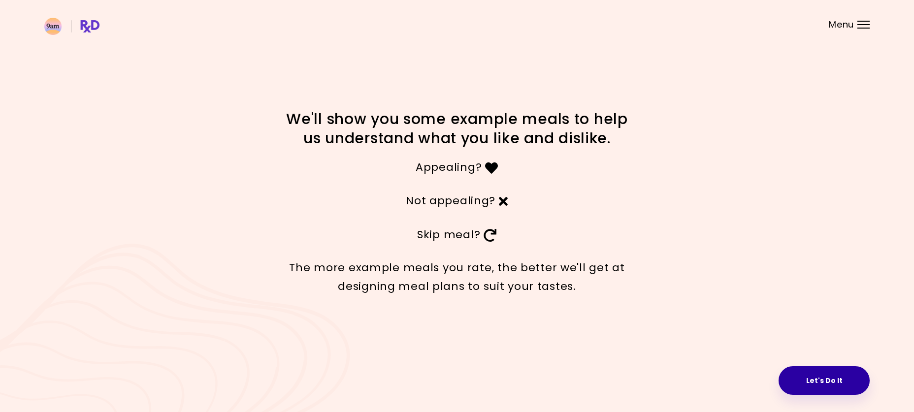
click at [843, 377] on button "Let's Do It" at bounding box center [824, 381] width 91 height 29
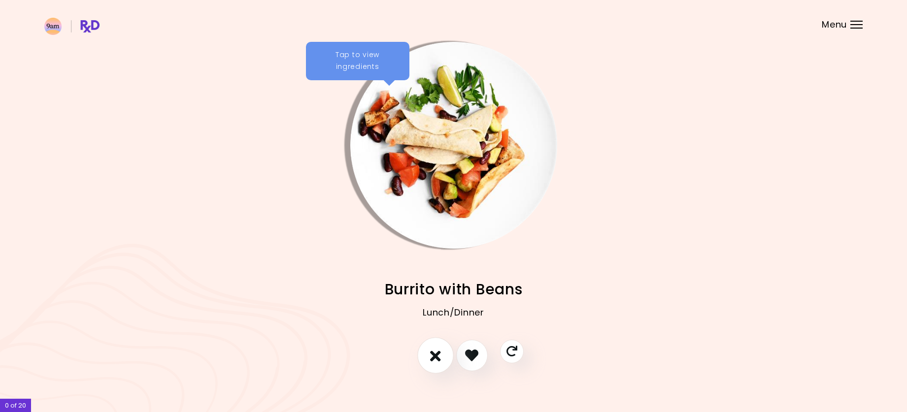
click at [435, 352] on icon "I don't like this recipe" at bounding box center [435, 355] width 11 height 15
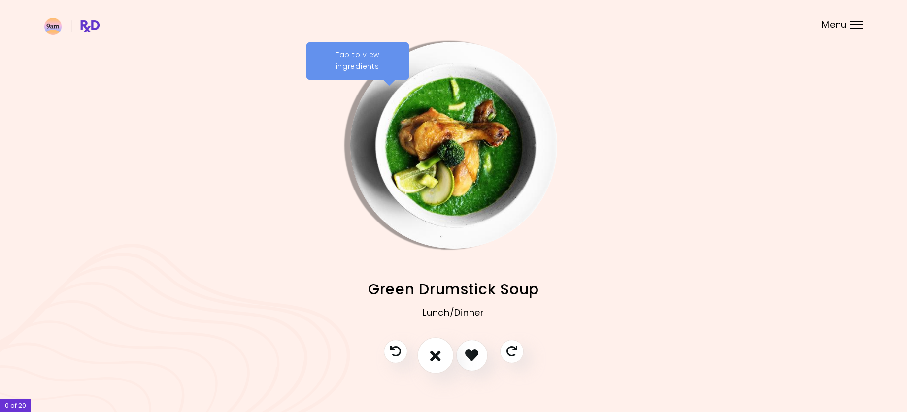
click at [436, 351] on icon "I don't like this recipe" at bounding box center [435, 355] width 11 height 15
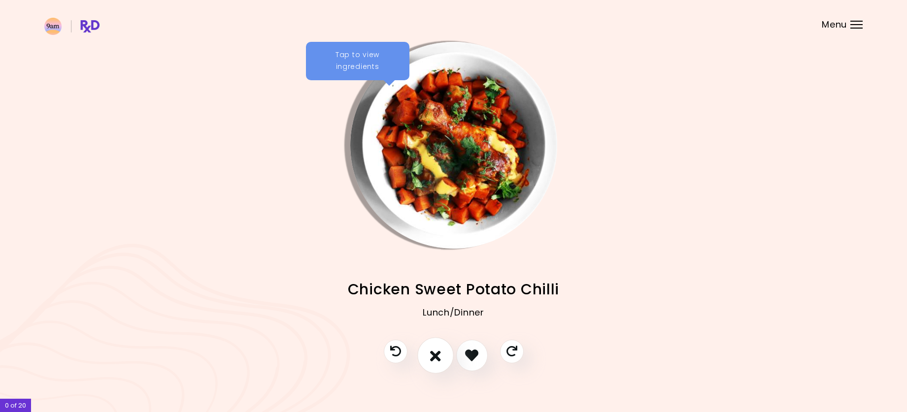
click at [436, 351] on icon "I don't like this recipe" at bounding box center [435, 355] width 11 height 15
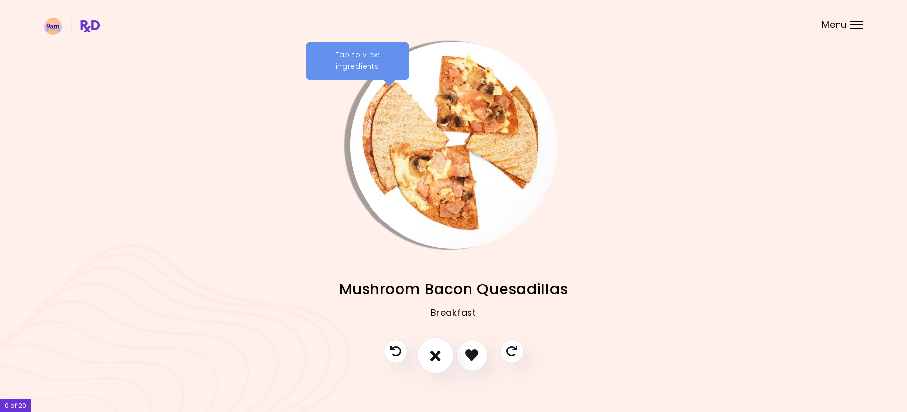
click at [436, 351] on icon "I don't like this recipe" at bounding box center [435, 355] width 11 height 15
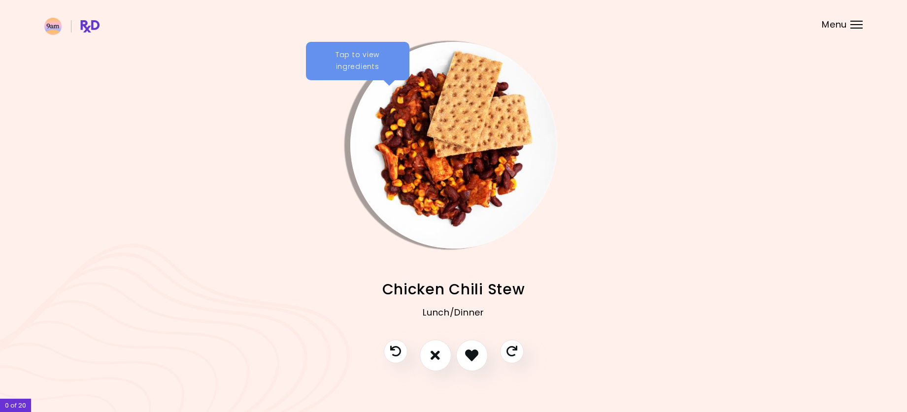
click at [350, 54] on div "Tap to view ingredients" at bounding box center [357, 61] width 103 height 38
drag, startPoint x: 350, startPoint y: 54, endPoint x: 300, endPoint y: 123, distance: 85.6
click at [300, 123] on img "Info - Mushroom Bacon Quesadillas" at bounding box center [207, 145] width 207 height 207
click at [426, 352] on button "I don't like this recipe" at bounding box center [435, 356] width 36 height 36
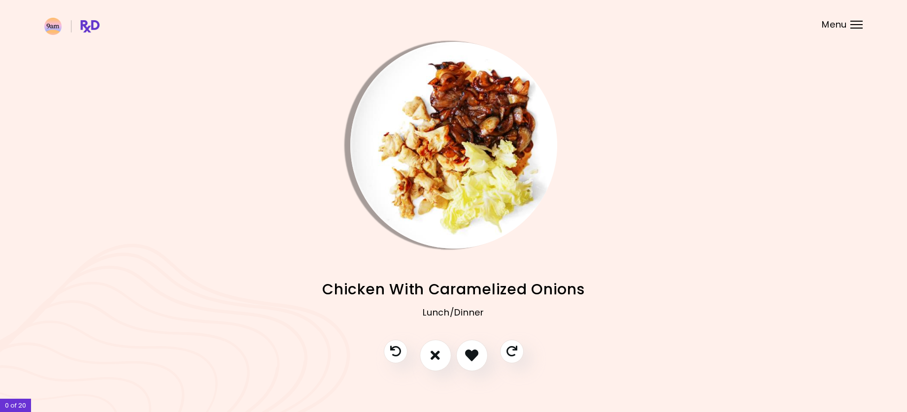
click at [383, 65] on div at bounding box center [453, 145] width 207 height 207
click at [351, 59] on div at bounding box center [453, 145] width 207 height 207
click at [373, 106] on img "Info - Chicken With Caramelized Onions" at bounding box center [453, 145] width 207 height 207
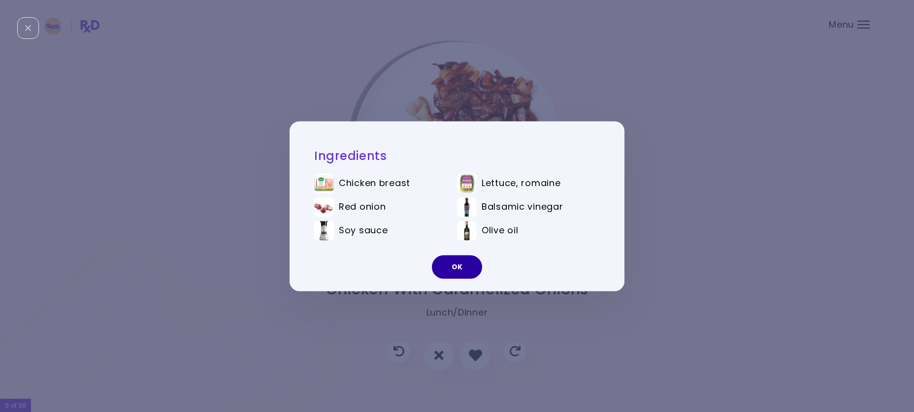
click at [445, 273] on button "OK" at bounding box center [457, 267] width 50 height 24
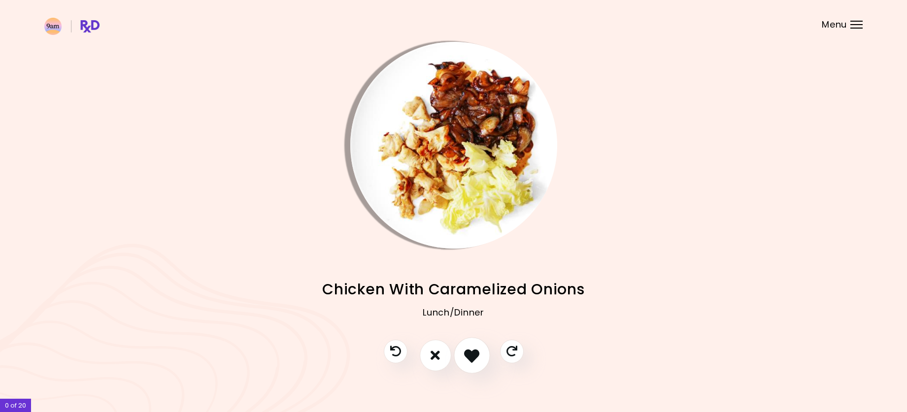
click at [480, 353] on button "I like this recipe" at bounding box center [472, 356] width 36 height 36
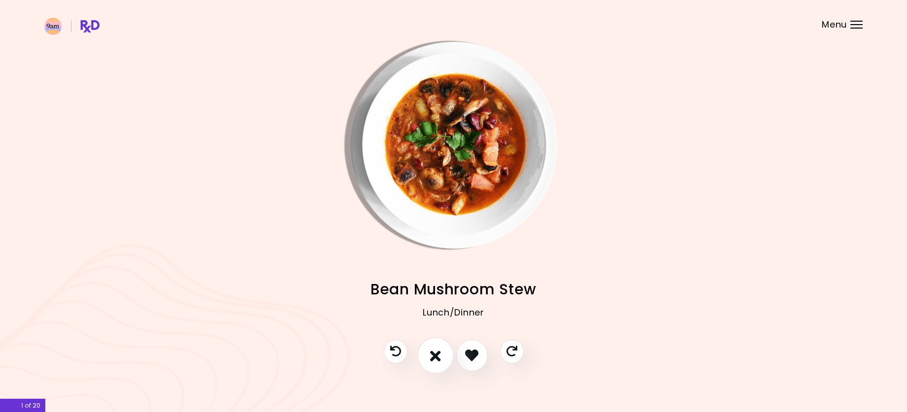
click at [434, 355] on icon "I don't like this recipe" at bounding box center [435, 355] width 11 height 15
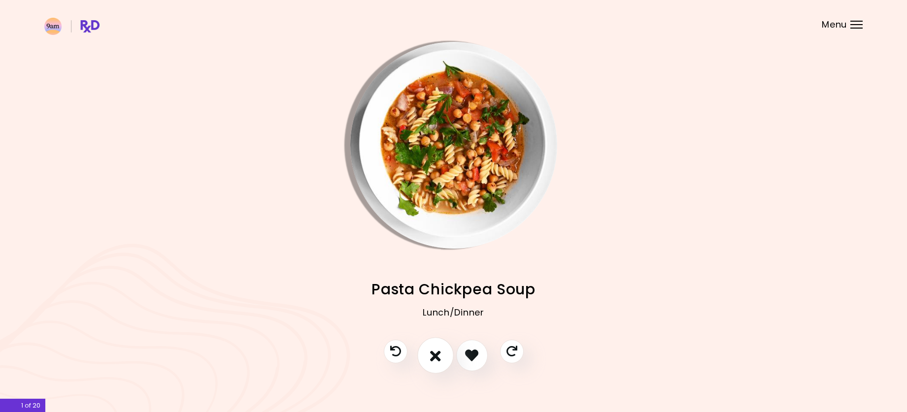
click at [434, 355] on icon "I don't like this recipe" at bounding box center [435, 355] width 11 height 15
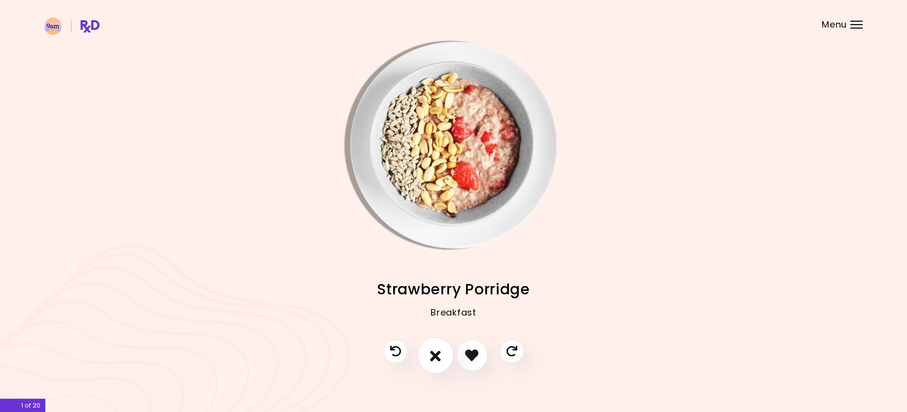
click at [434, 355] on icon "I don't like this recipe" at bounding box center [435, 355] width 11 height 15
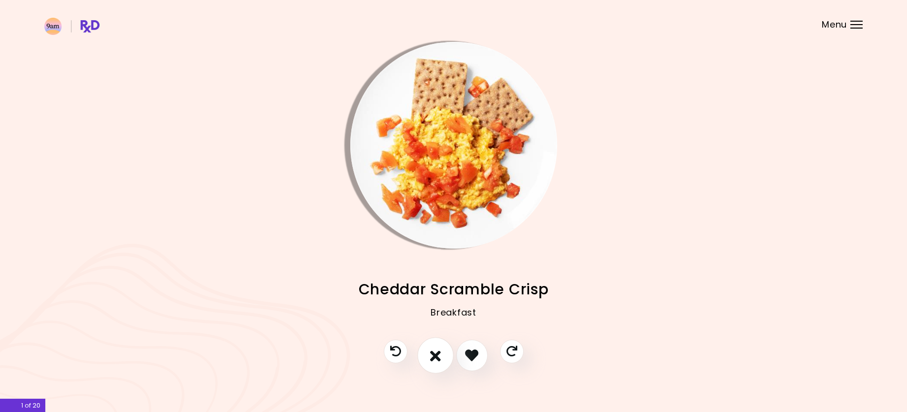
click at [434, 355] on icon "I don't like this recipe" at bounding box center [435, 355] width 11 height 15
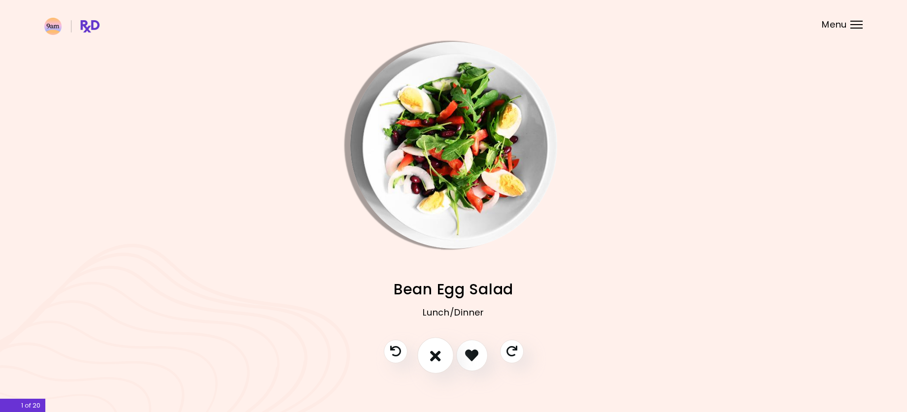
click at [434, 355] on icon "I don't like this recipe" at bounding box center [435, 355] width 11 height 15
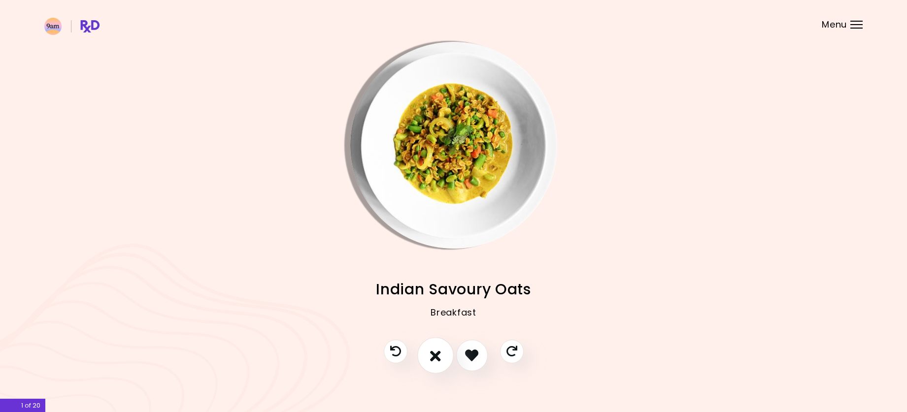
click at [433, 358] on icon "I don't like this recipe" at bounding box center [435, 355] width 11 height 15
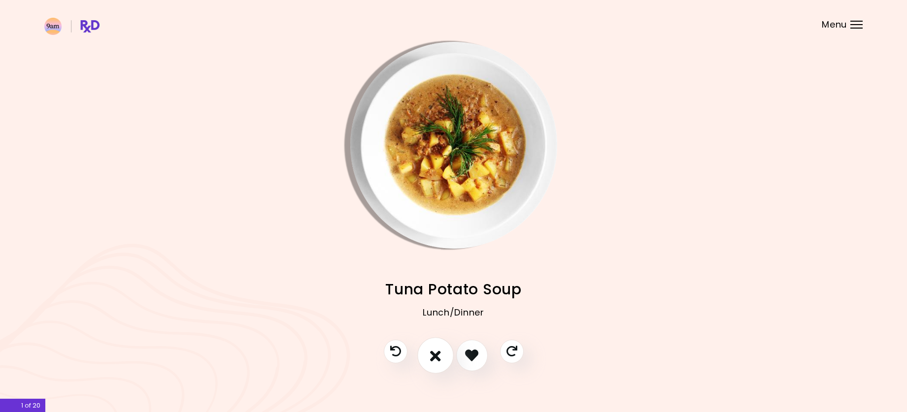
click at [433, 358] on icon "I don't like this recipe" at bounding box center [435, 355] width 11 height 15
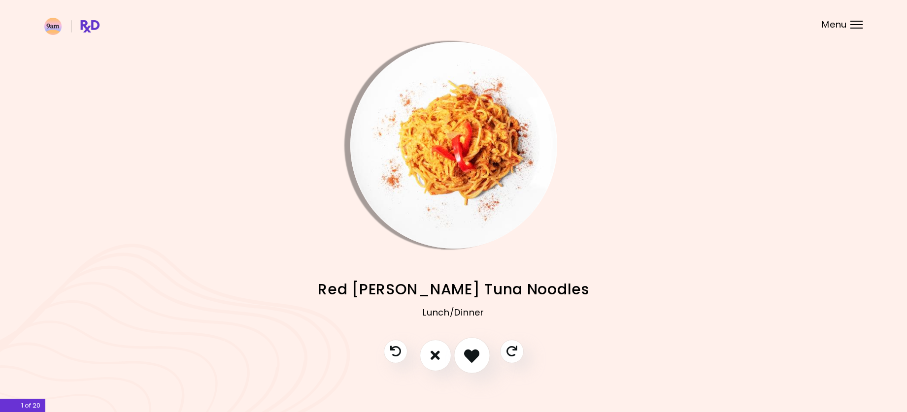
click at [465, 357] on icon "I like this recipe" at bounding box center [471, 355] width 15 height 15
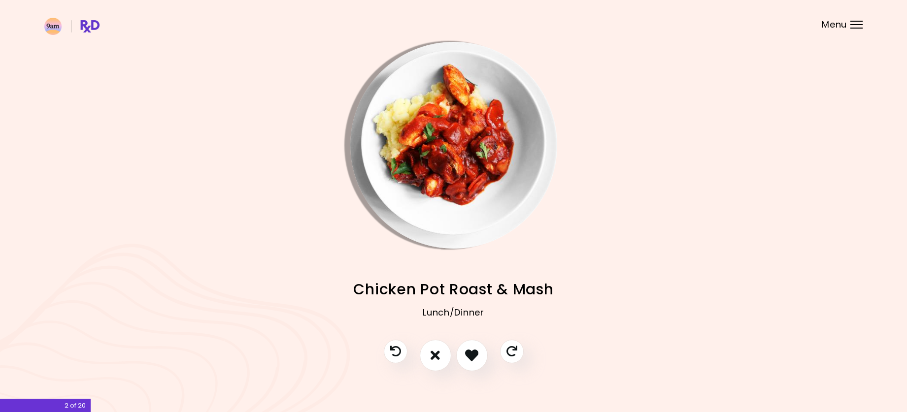
click at [390, 57] on div at bounding box center [453, 145] width 207 height 207
click at [394, 68] on img "Info - Chicken Pot Roast & Mash" at bounding box center [453, 145] width 207 height 207
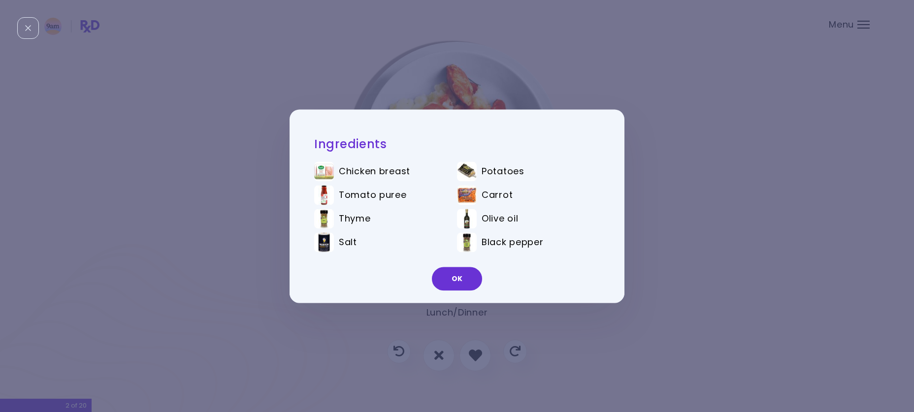
click at [691, 139] on div "Ingredients Chicken breast Potatoes Tomato puree Carrot Thyme Olive oil Salt Bl…" at bounding box center [457, 206] width 914 height 412
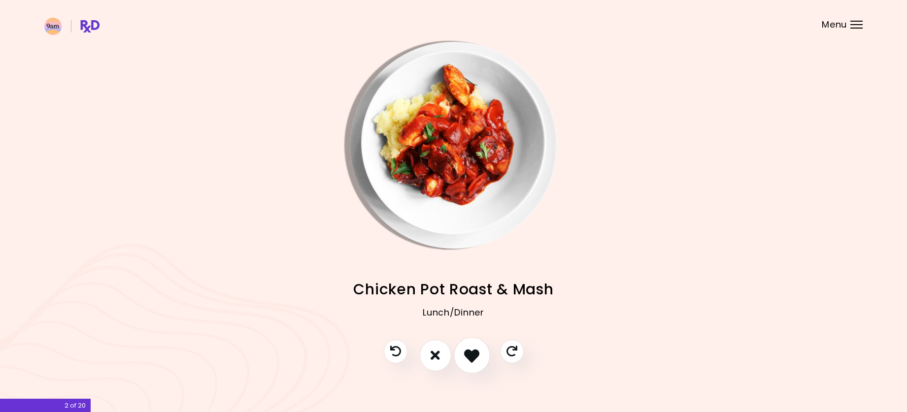
click at [472, 353] on icon "I like this recipe" at bounding box center [471, 355] width 15 height 15
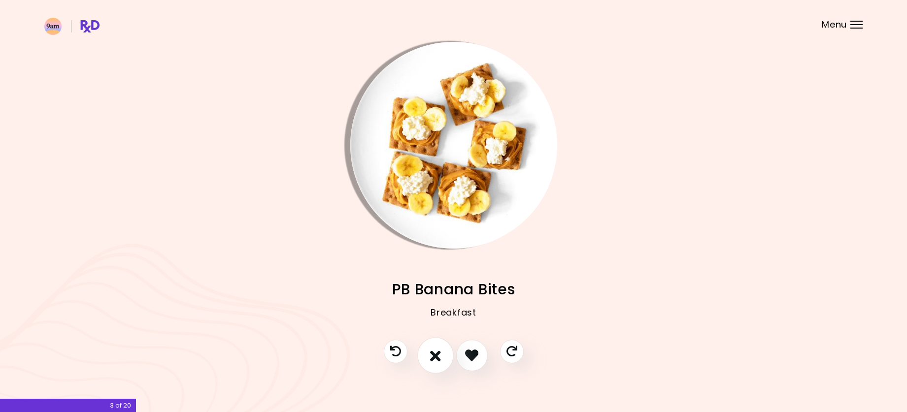
click at [440, 358] on icon "I don't like this recipe" at bounding box center [435, 355] width 11 height 15
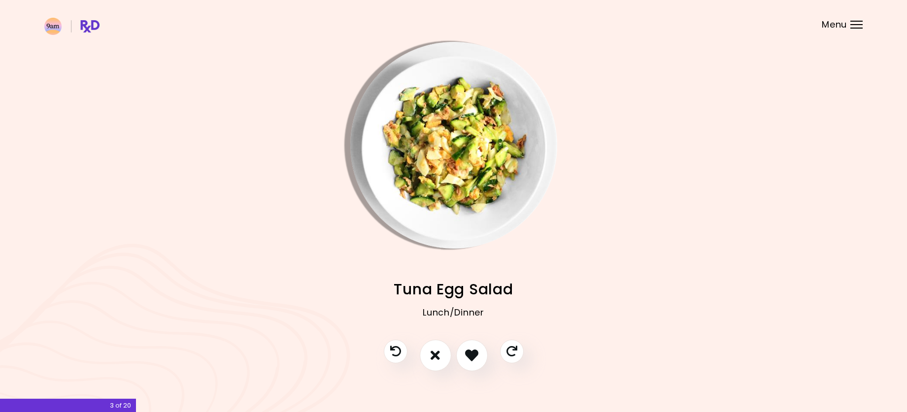
click at [407, 77] on img "Info - Tuna Egg Salad" at bounding box center [453, 145] width 207 height 207
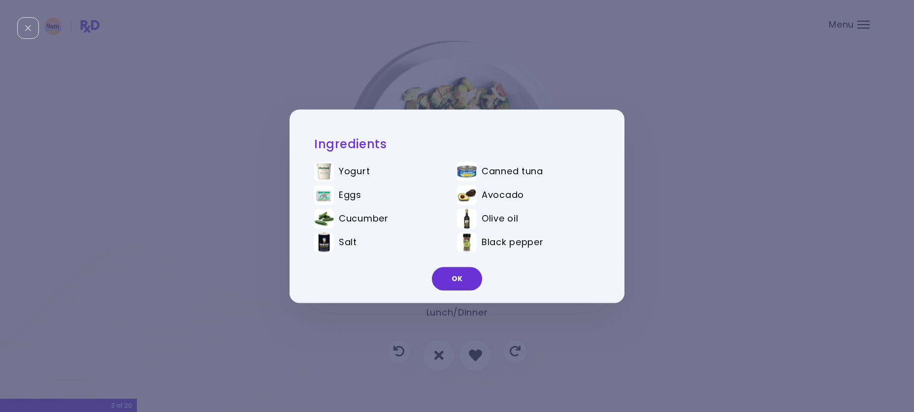
click at [683, 152] on div "Ingredients Yogurt Canned tuna Eggs Avocado Cucumber Olive oil Salt Black peppe…" at bounding box center [457, 206] width 914 height 412
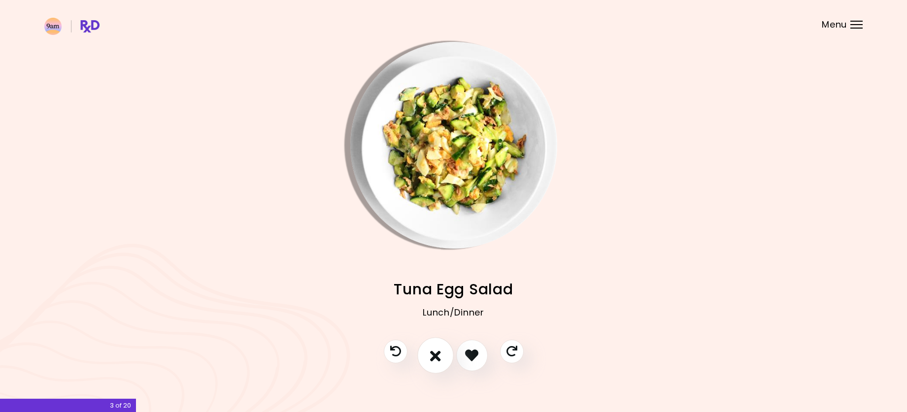
click at [429, 355] on button "I don't like this recipe" at bounding box center [435, 356] width 36 height 36
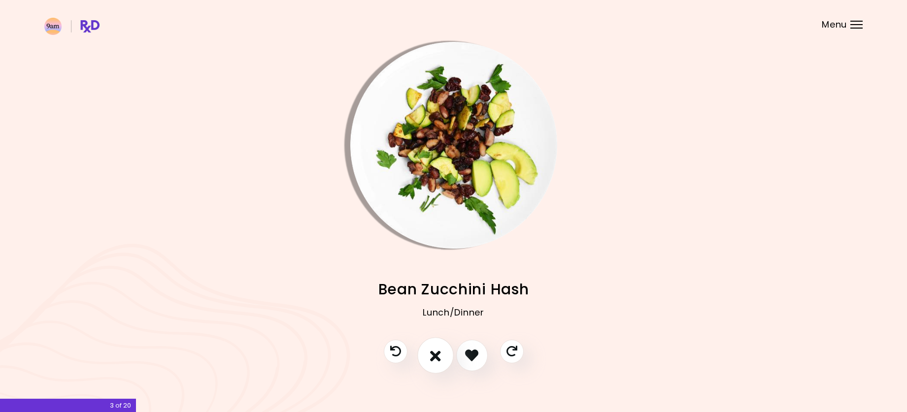
click at [429, 355] on button "I don't like this recipe" at bounding box center [435, 356] width 36 height 36
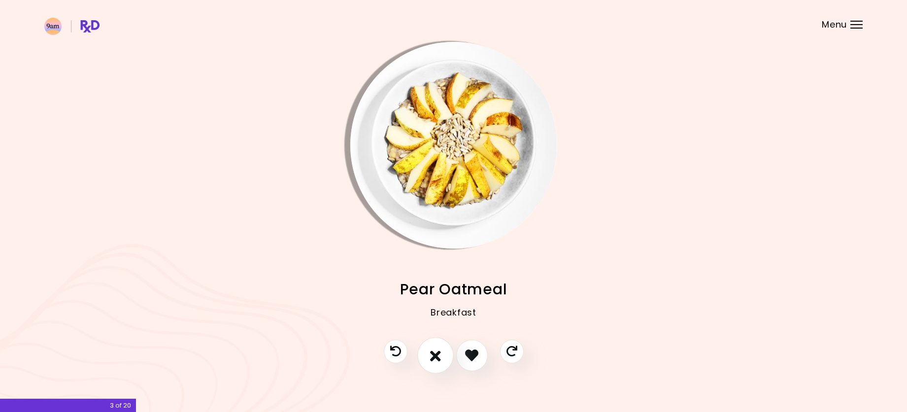
click at [429, 355] on button "I don't like this recipe" at bounding box center [435, 356] width 36 height 36
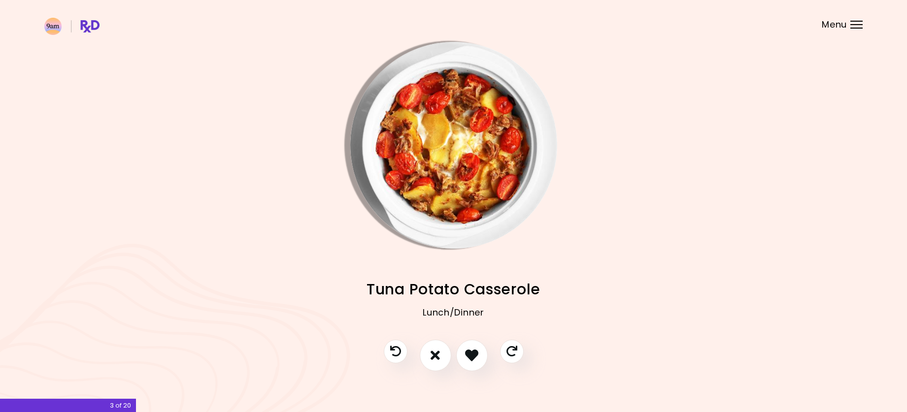
click at [379, 94] on img "Info - Tuna Potato Casserole" at bounding box center [453, 145] width 207 height 207
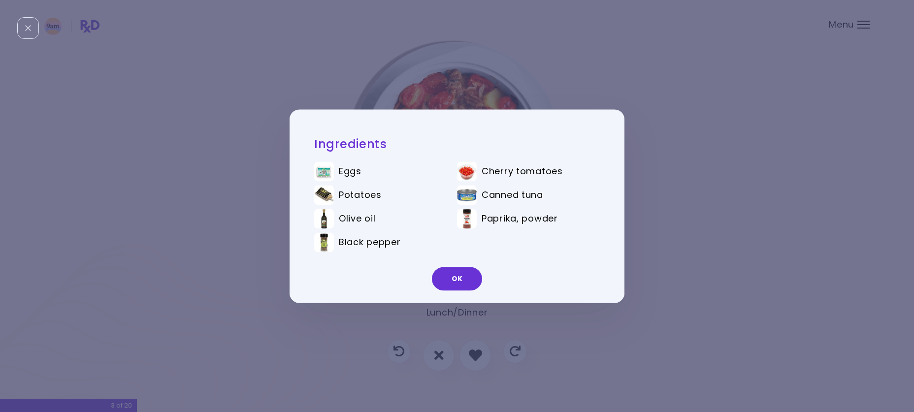
click at [674, 148] on div "Ingredients Eggs Cherry tomatoes Potatoes Canned tuna Olive oil Paprika, powder…" at bounding box center [457, 206] width 914 height 412
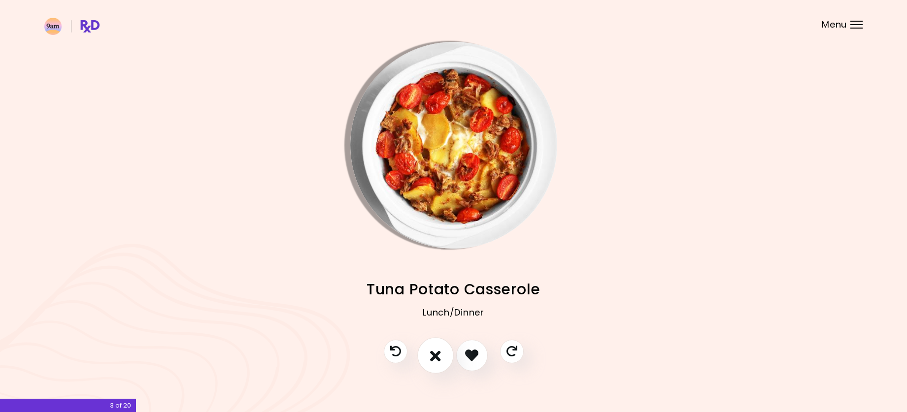
click at [434, 363] on icon "I don't like this recipe" at bounding box center [435, 355] width 11 height 15
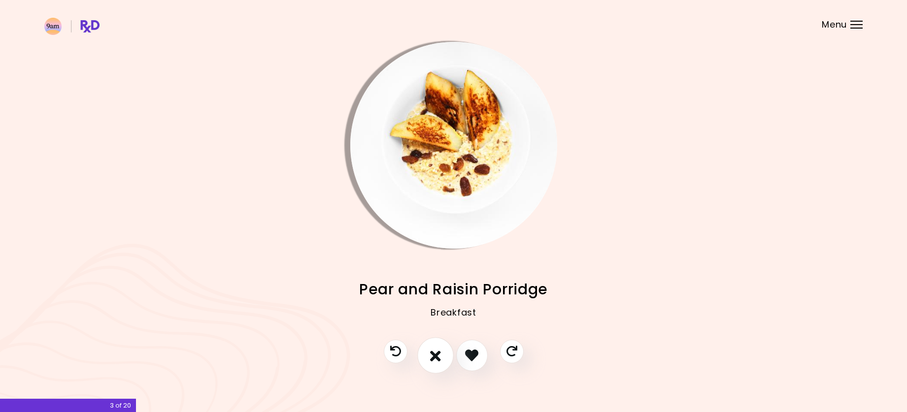
click at [434, 363] on icon "I don't like this recipe" at bounding box center [435, 355] width 11 height 15
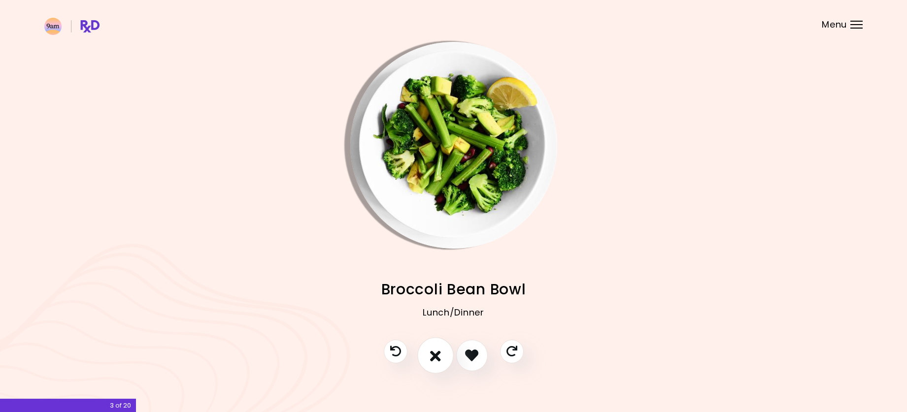
click at [434, 363] on icon "I don't like this recipe" at bounding box center [435, 355] width 11 height 15
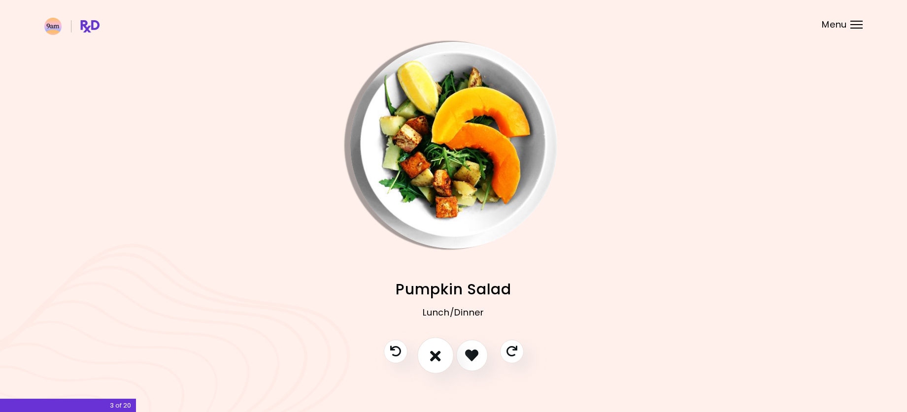
click at [434, 363] on icon "I don't like this recipe" at bounding box center [435, 355] width 11 height 15
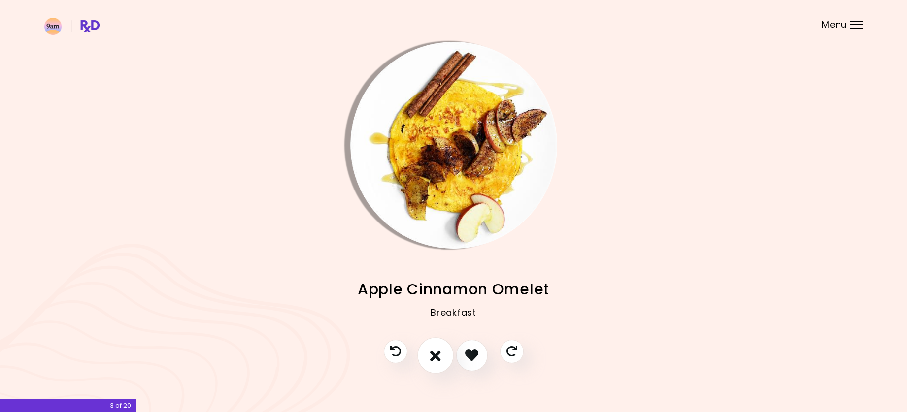
click at [434, 363] on icon "I don't like this recipe" at bounding box center [435, 355] width 11 height 15
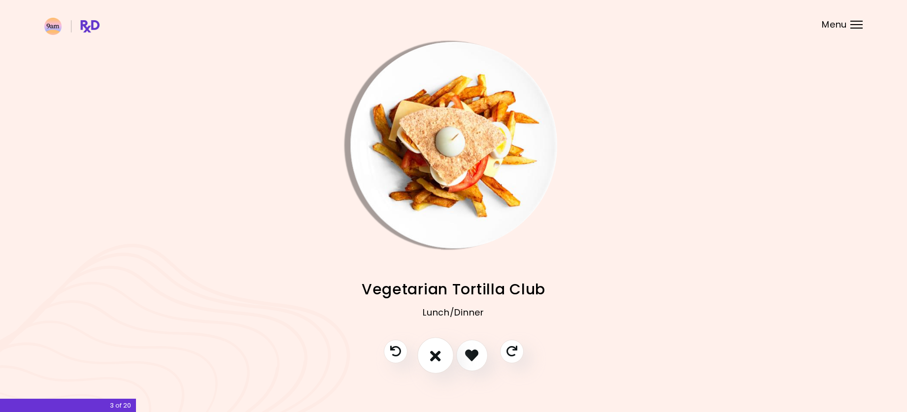
click at [434, 363] on icon "I don't like this recipe" at bounding box center [435, 355] width 11 height 15
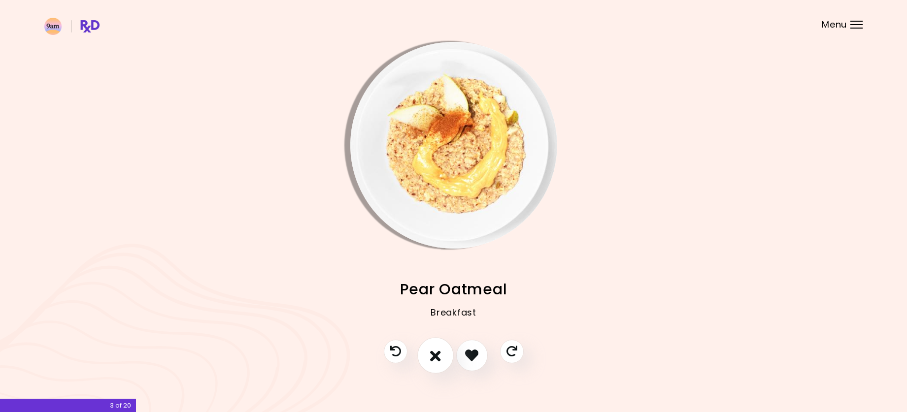
click at [434, 363] on icon "I don't like this recipe" at bounding box center [435, 355] width 11 height 15
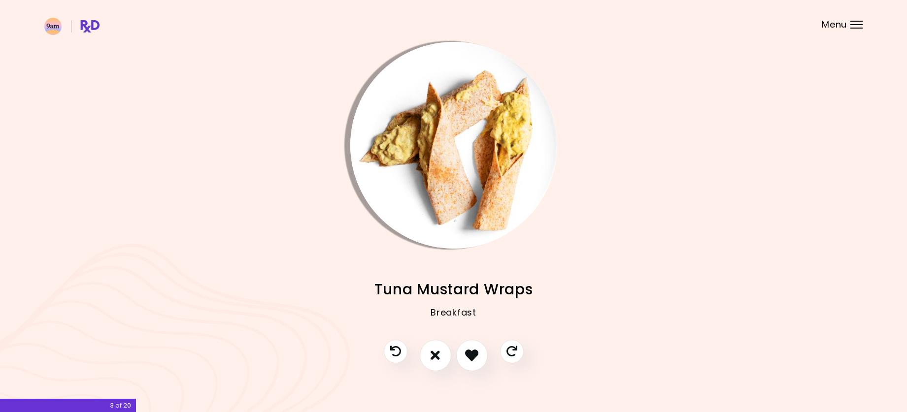
click at [394, 159] on img "Info - Tuna Mustard Wraps" at bounding box center [453, 145] width 207 height 207
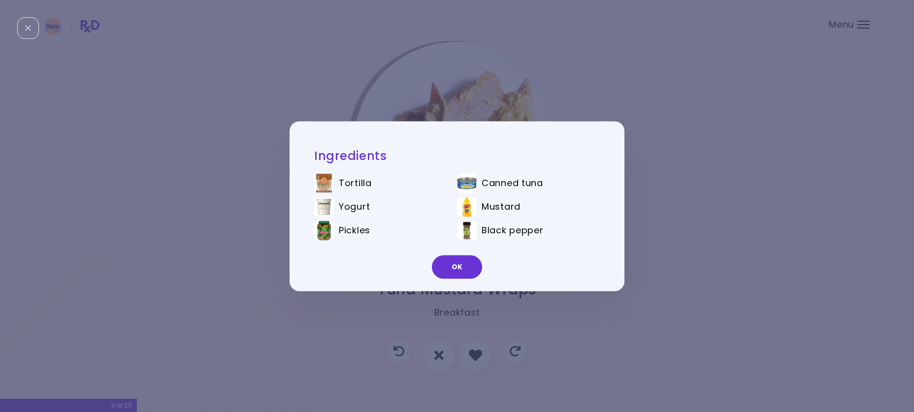
click at [691, 184] on div "Ingredients Tortilla Canned tuna Yogurt Mustard Pickles Black pepper OK" at bounding box center [457, 206] width 914 height 412
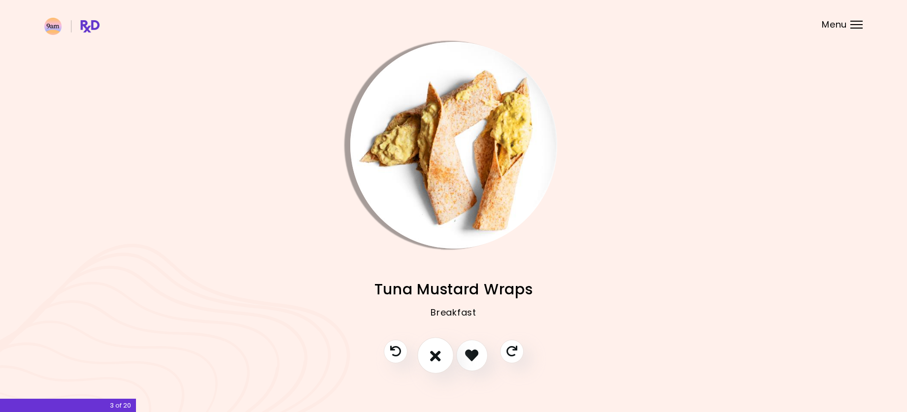
click at [449, 363] on button "I don't like this recipe" at bounding box center [435, 356] width 36 height 36
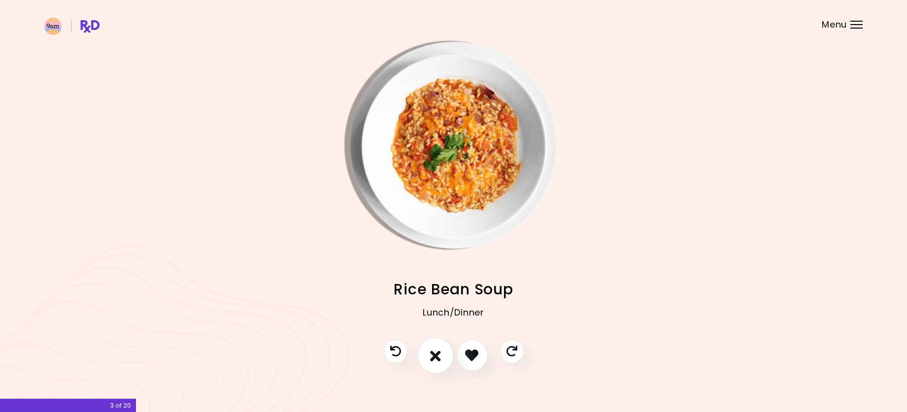
click at [442, 358] on button "I don't like this recipe" at bounding box center [435, 356] width 36 height 36
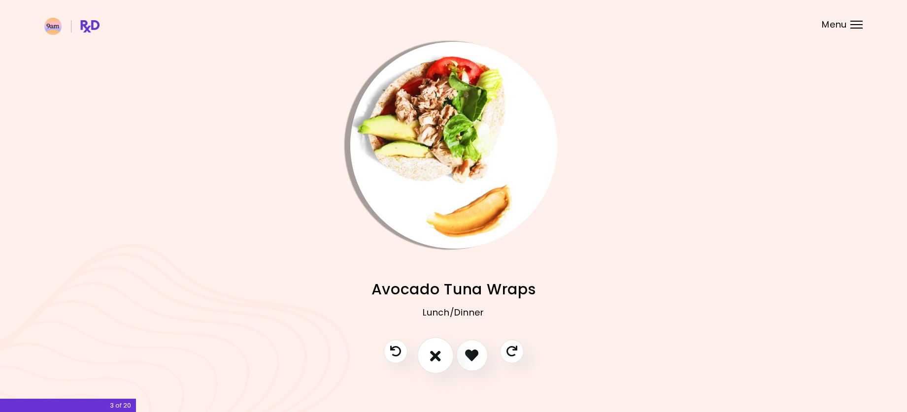
click at [442, 358] on button "I don't like this recipe" at bounding box center [435, 356] width 36 height 36
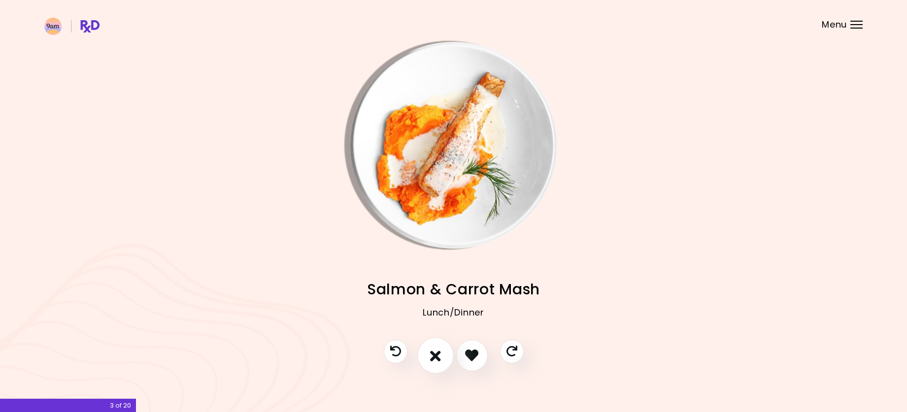
click at [442, 358] on button "I don't like this recipe" at bounding box center [435, 356] width 36 height 36
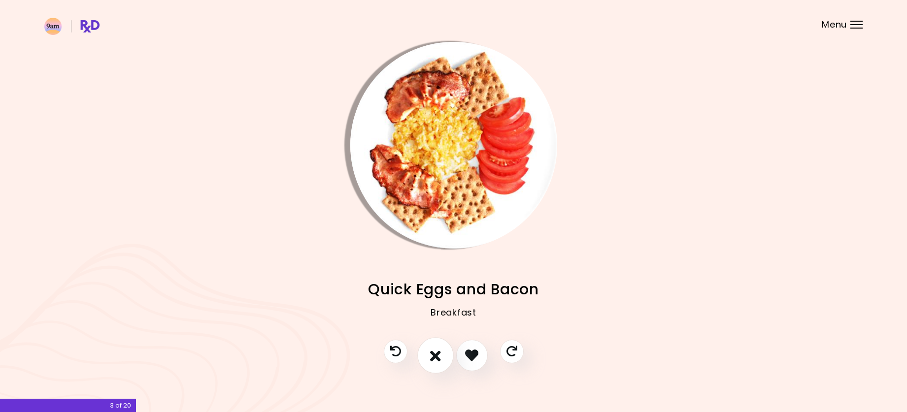
click at [440, 354] on icon "I don't like this recipe" at bounding box center [435, 355] width 11 height 15
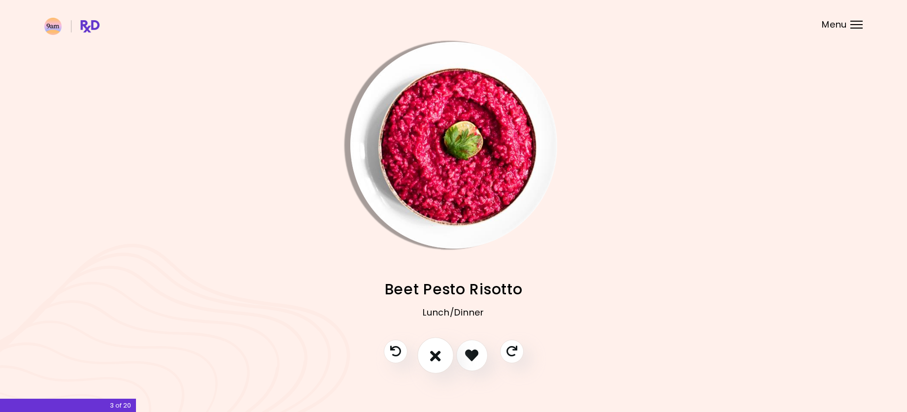
click at [439, 359] on icon "I don't like this recipe" at bounding box center [435, 355] width 11 height 15
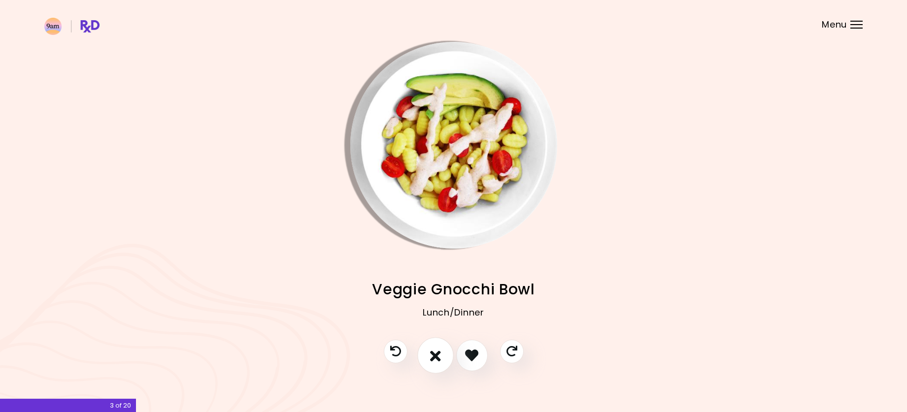
click at [439, 359] on icon "I don't like this recipe" at bounding box center [435, 355] width 11 height 15
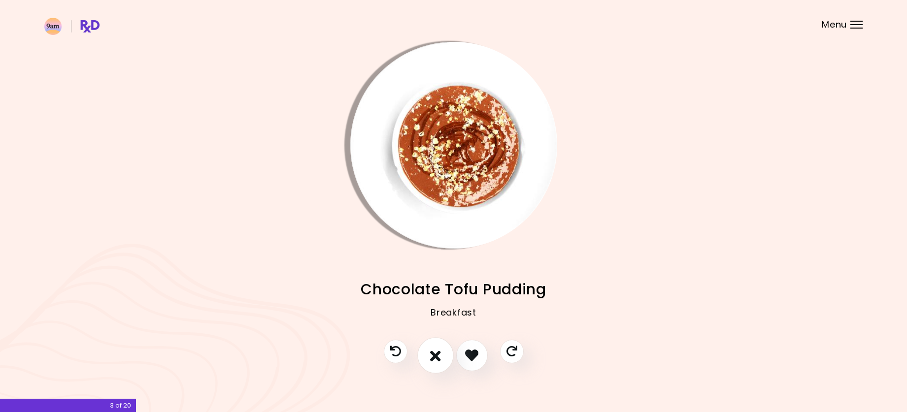
click at [438, 359] on icon "I don't like this recipe" at bounding box center [435, 355] width 11 height 15
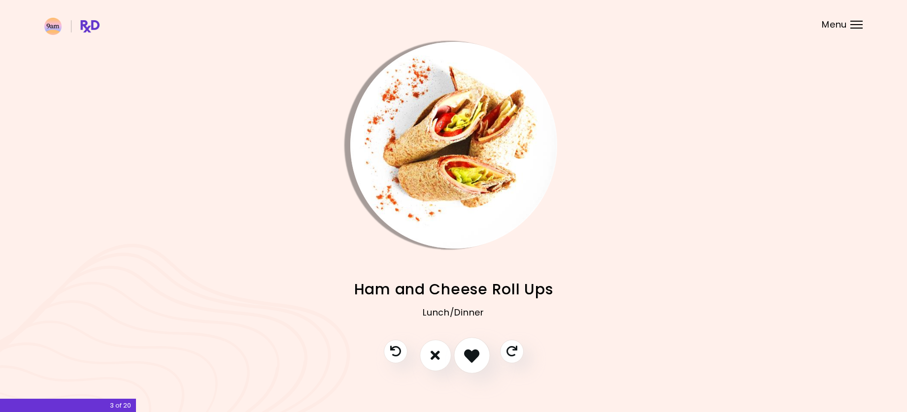
click at [462, 359] on button "I like this recipe" at bounding box center [472, 356] width 36 height 36
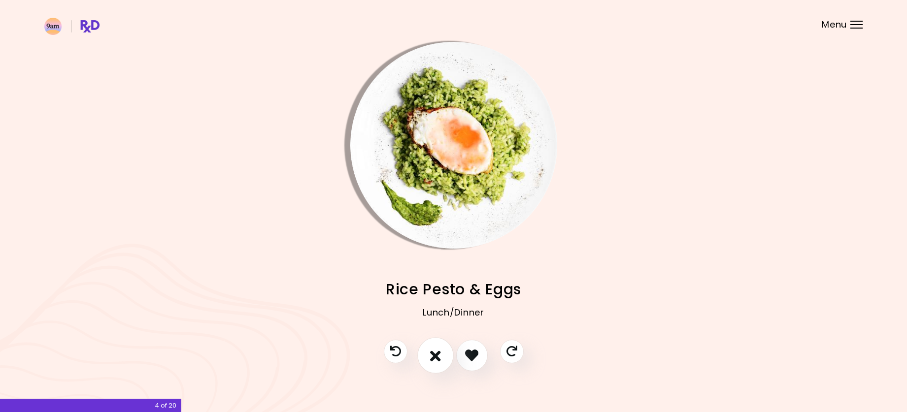
click at [444, 359] on button "I don't like this recipe" at bounding box center [435, 356] width 36 height 36
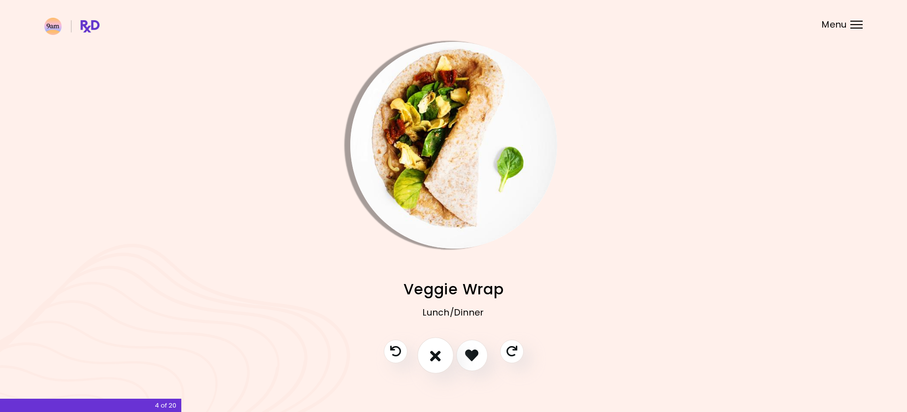
click at [444, 359] on button "I don't like this recipe" at bounding box center [435, 356] width 36 height 36
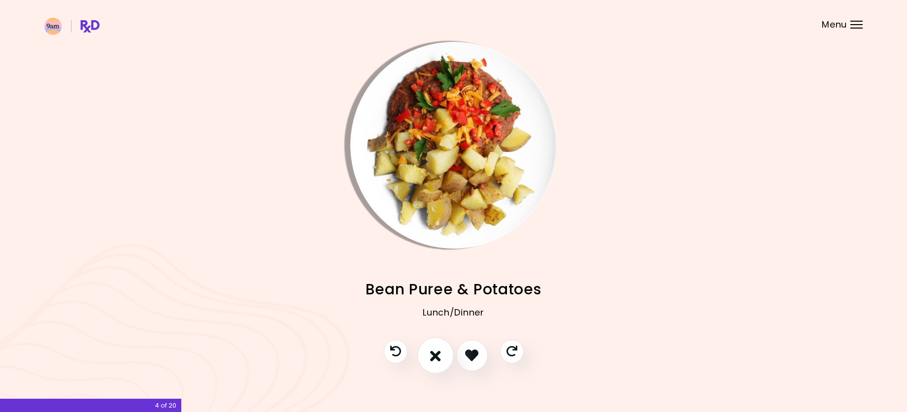
click at [444, 359] on button "I don't like this recipe" at bounding box center [435, 356] width 36 height 36
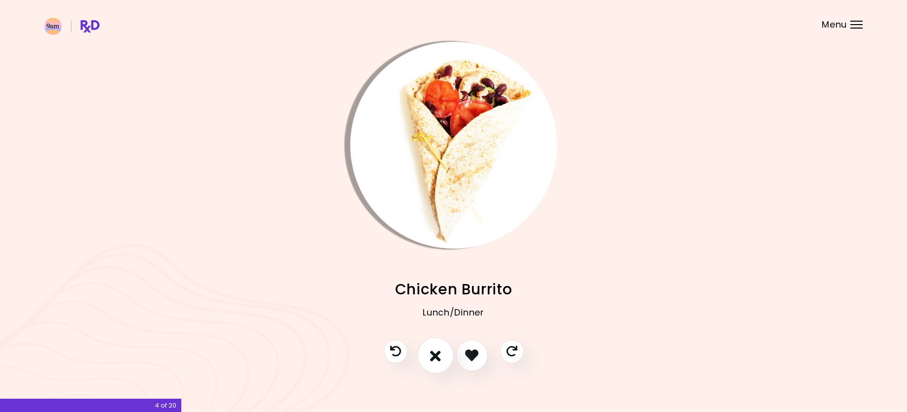
click at [440, 357] on icon "I don't like this recipe" at bounding box center [435, 355] width 11 height 15
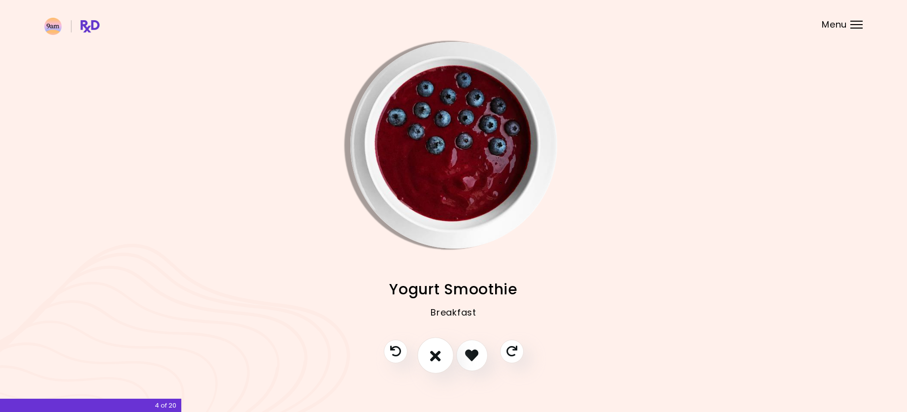
click at [439, 357] on icon "I don't like this recipe" at bounding box center [435, 355] width 11 height 15
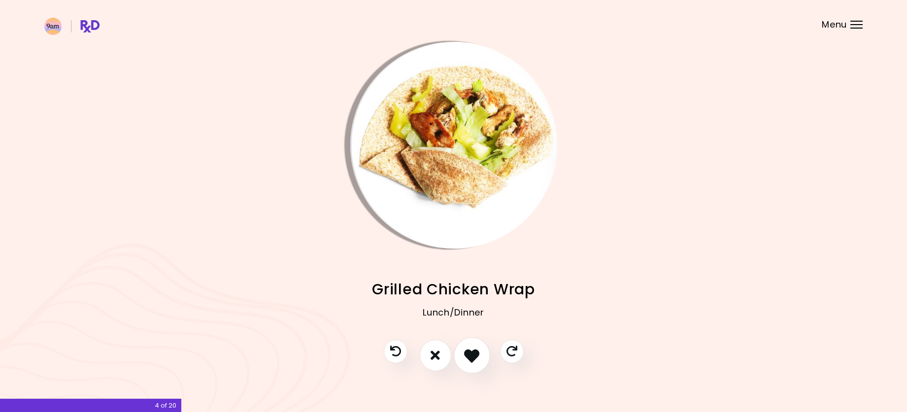
click at [467, 363] on icon "I like this recipe" at bounding box center [471, 355] width 15 height 15
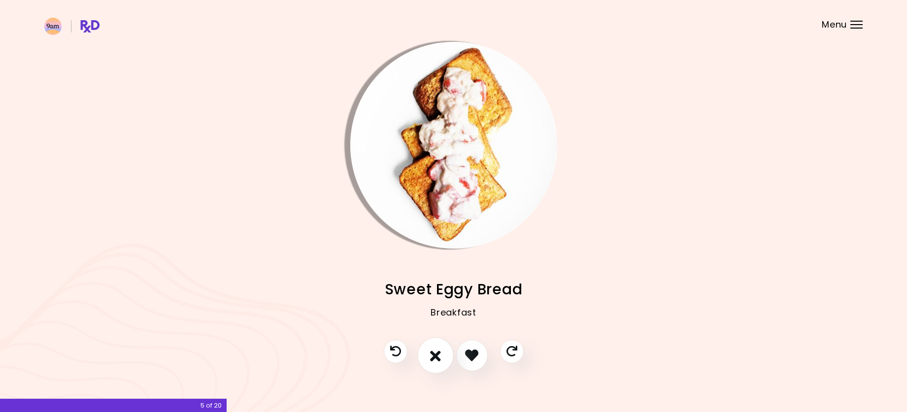
click at [440, 362] on icon "I don't like this recipe" at bounding box center [435, 355] width 11 height 15
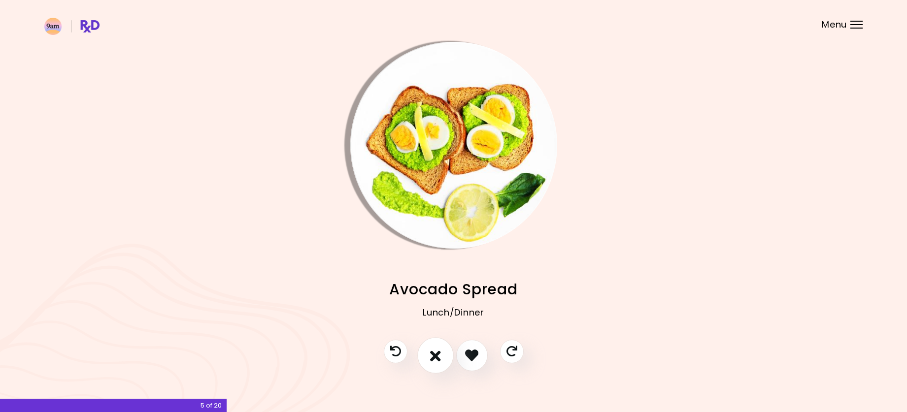
click at [438, 362] on icon "I don't like this recipe" at bounding box center [435, 355] width 11 height 15
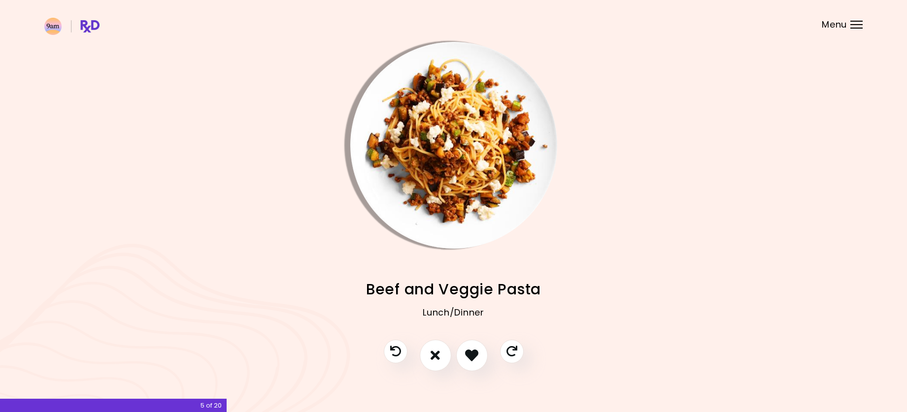
click at [406, 62] on img "Info - Beef and Veggie Pasta" at bounding box center [453, 145] width 207 height 207
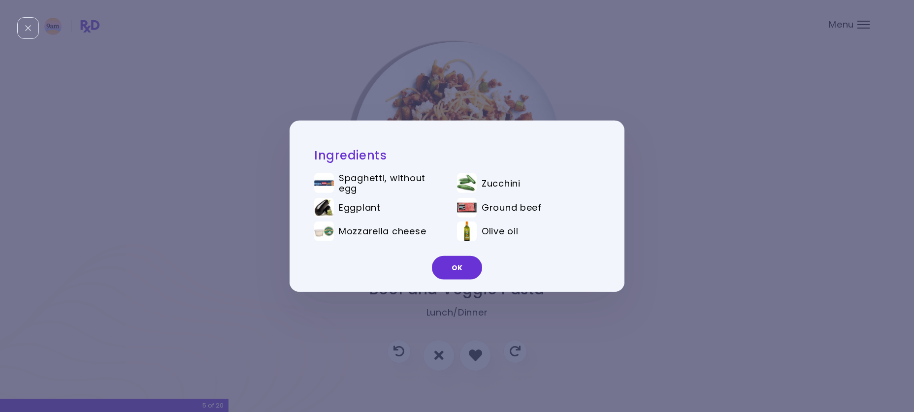
click at [679, 119] on div "Ingredients Spaghetti, without egg Zucchini Eggplant Ground beef Mozzarella che…" at bounding box center [457, 206] width 914 height 412
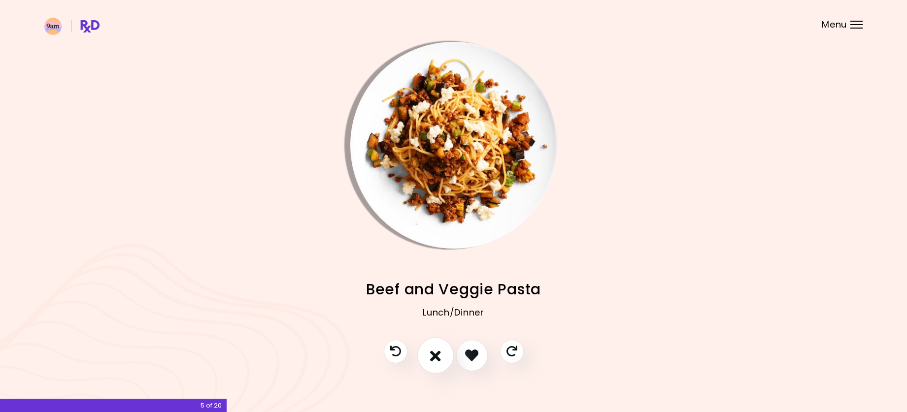
click at [438, 351] on icon "I don't like this recipe" at bounding box center [435, 355] width 11 height 15
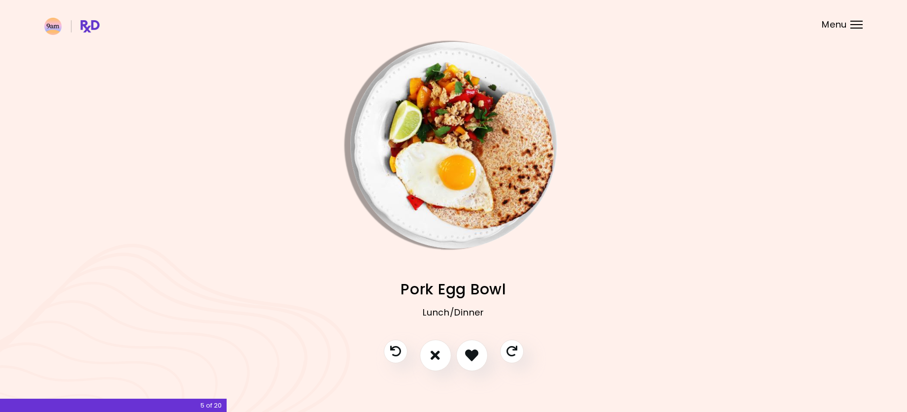
click at [393, 125] on img "Info - Pork Egg Bowl" at bounding box center [453, 145] width 207 height 207
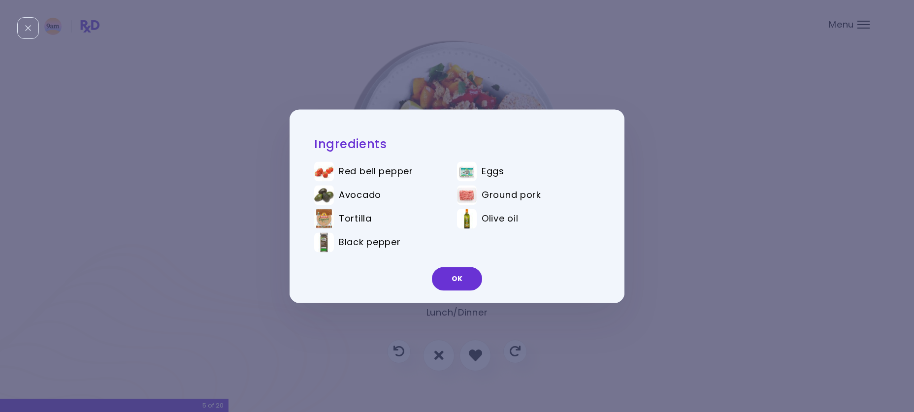
click at [697, 144] on div "Ingredients Red bell pepper Eggs Avocado Ground pork Tortilla Olive oil Black p…" at bounding box center [457, 206] width 914 height 412
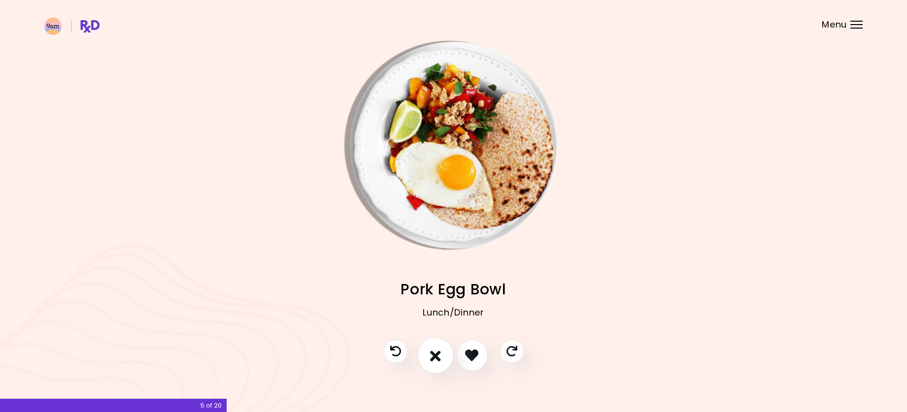
click at [442, 356] on button "I don't like this recipe" at bounding box center [435, 356] width 36 height 36
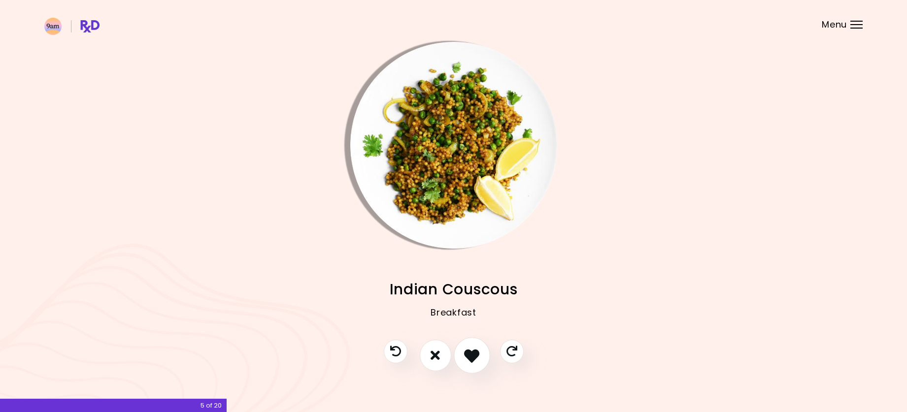
click at [472, 354] on icon "I like this recipe" at bounding box center [471, 355] width 15 height 15
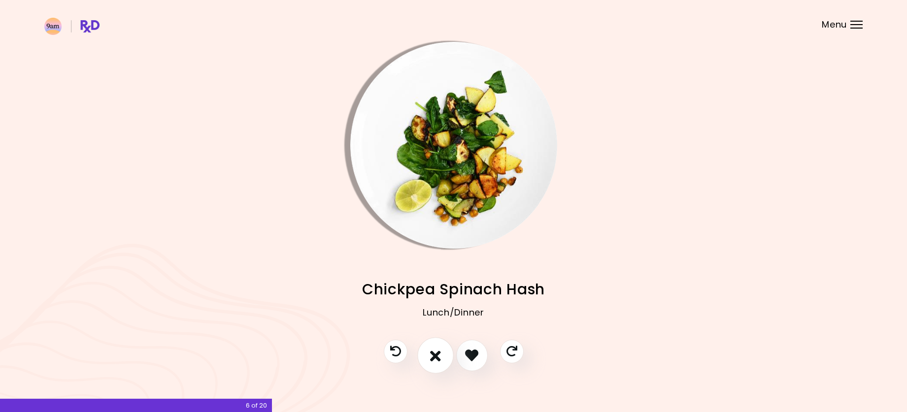
click at [439, 351] on icon "I don't like this recipe" at bounding box center [435, 355] width 11 height 15
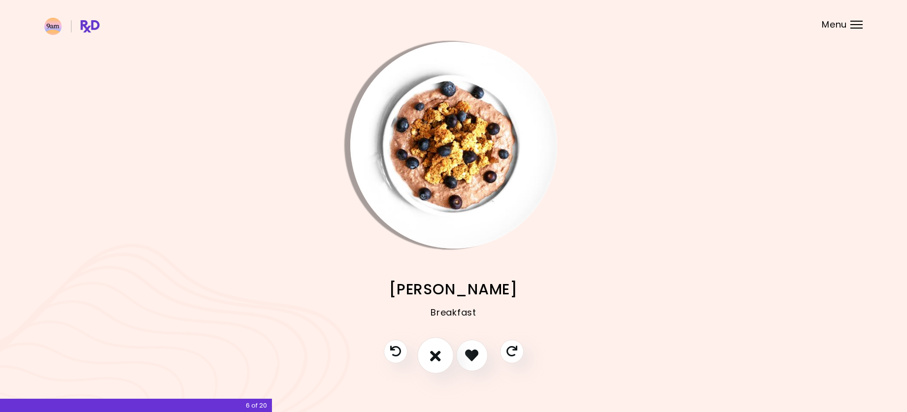
click at [439, 351] on icon "I don't like this recipe" at bounding box center [435, 355] width 11 height 15
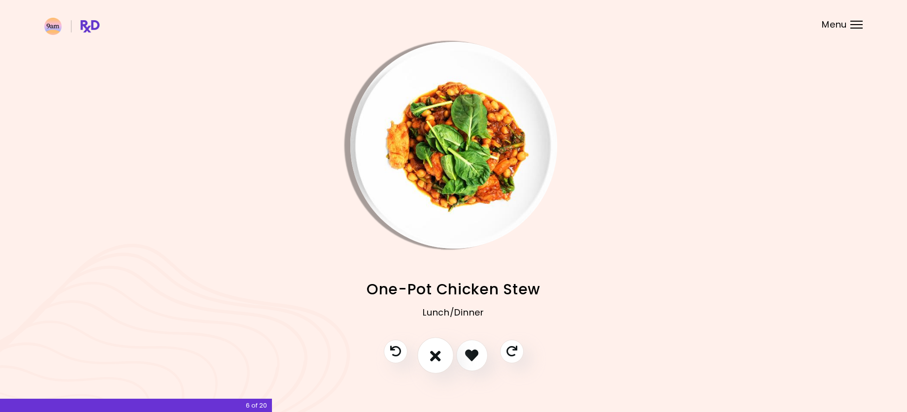
click at [439, 351] on icon "I don't like this recipe" at bounding box center [435, 355] width 11 height 15
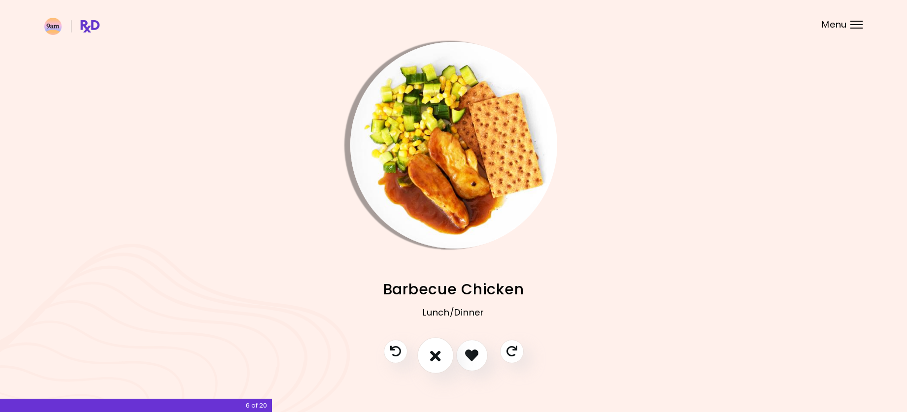
click at [439, 351] on icon "I don't like this recipe" at bounding box center [435, 355] width 11 height 15
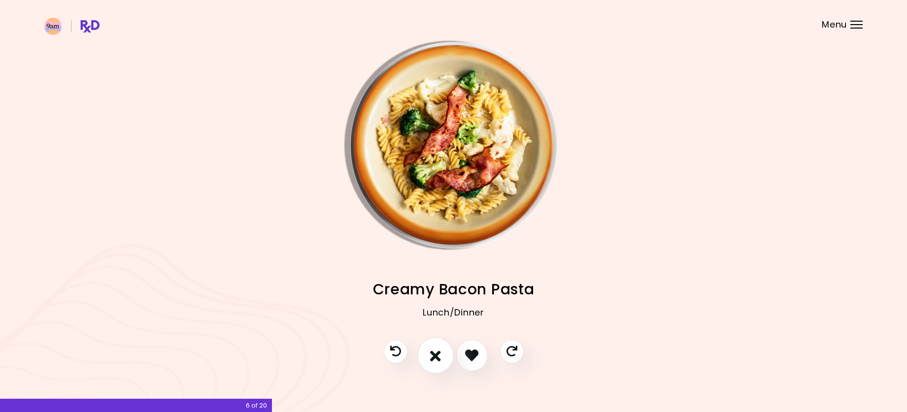
click at [437, 356] on icon "I don't like this recipe" at bounding box center [435, 355] width 11 height 15
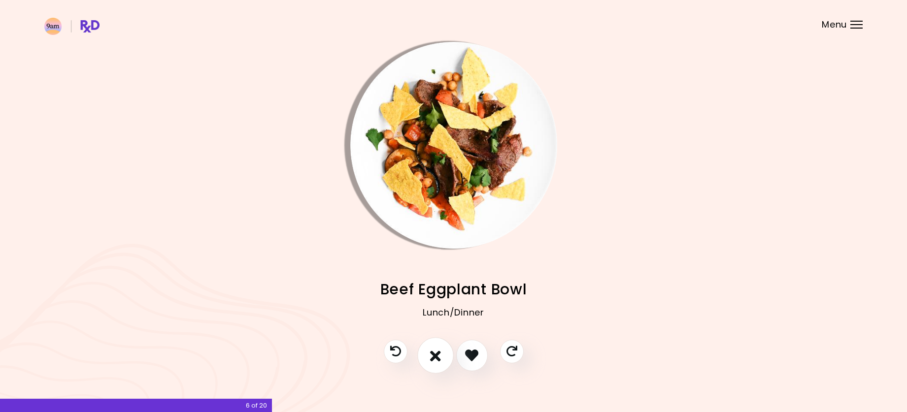
click at [437, 356] on icon "I don't like this recipe" at bounding box center [435, 355] width 11 height 15
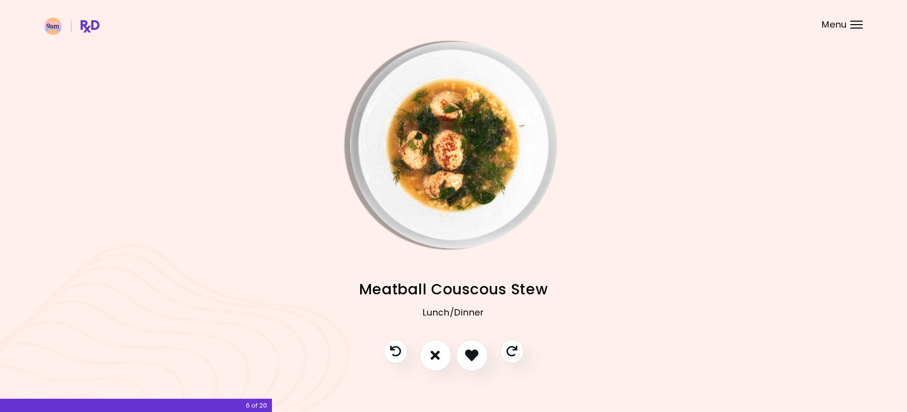
click at [382, 127] on img "Info - Meatball Couscous Stew" at bounding box center [453, 145] width 207 height 207
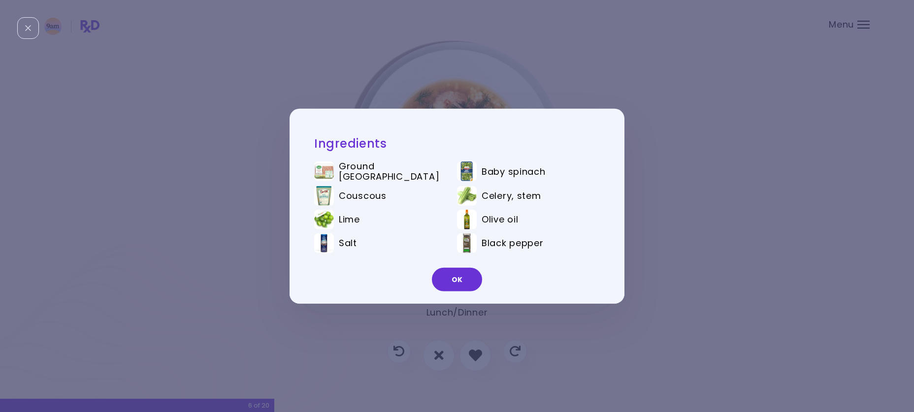
click at [681, 177] on div "Ingredients Ground turkey Baby spinach Couscous Celery, stem Lime Olive oil Sal…" at bounding box center [457, 206] width 914 height 412
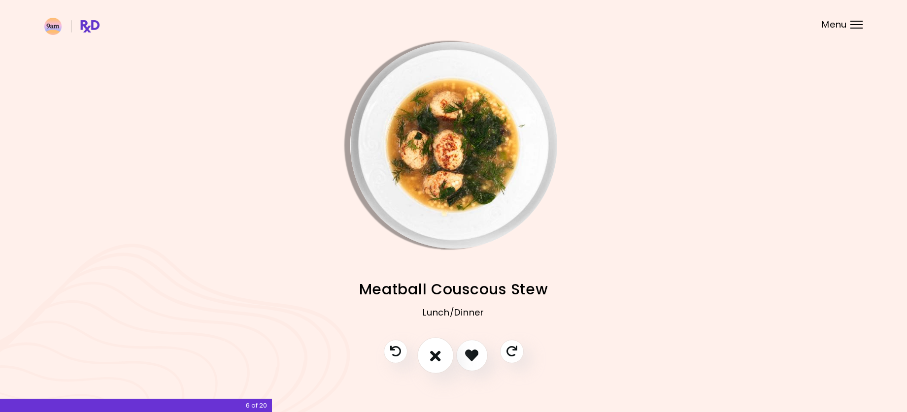
click at [441, 351] on button "I don't like this recipe" at bounding box center [435, 356] width 36 height 36
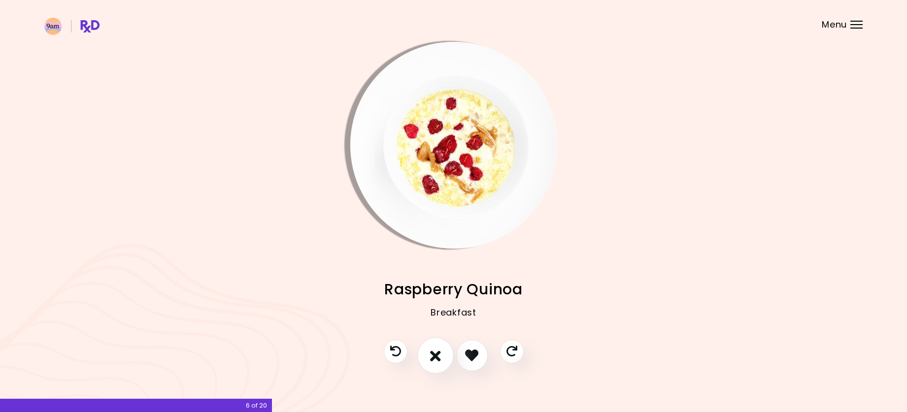
click at [440, 351] on icon "I don't like this recipe" at bounding box center [435, 355] width 11 height 15
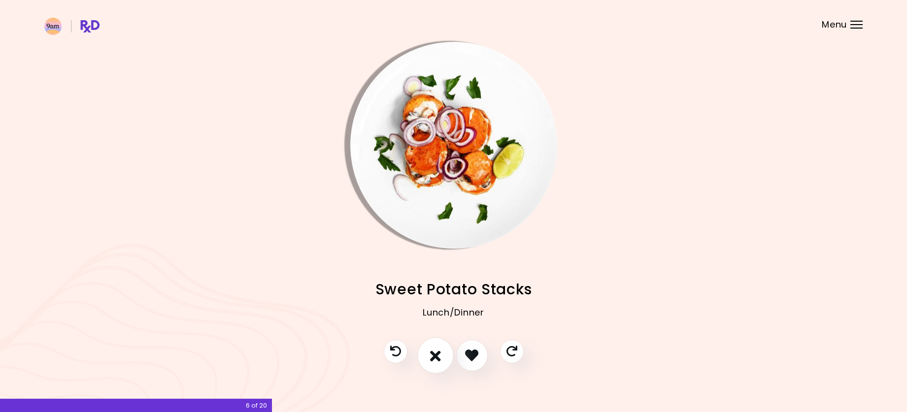
click at [440, 351] on icon "I don't like this recipe" at bounding box center [435, 355] width 11 height 15
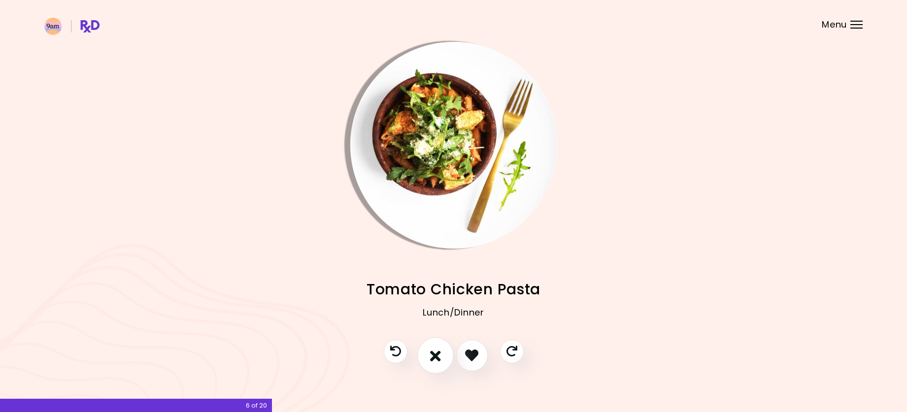
click at [440, 351] on icon "I don't like this recipe" at bounding box center [435, 355] width 11 height 15
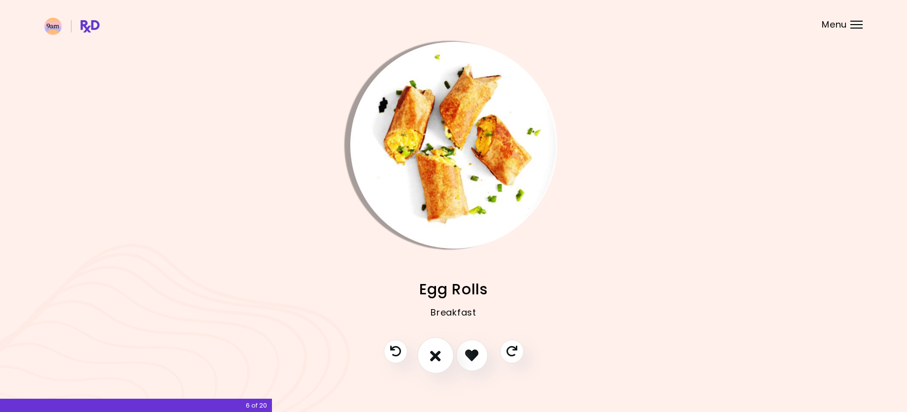
click at [440, 351] on icon "I don't like this recipe" at bounding box center [435, 355] width 11 height 15
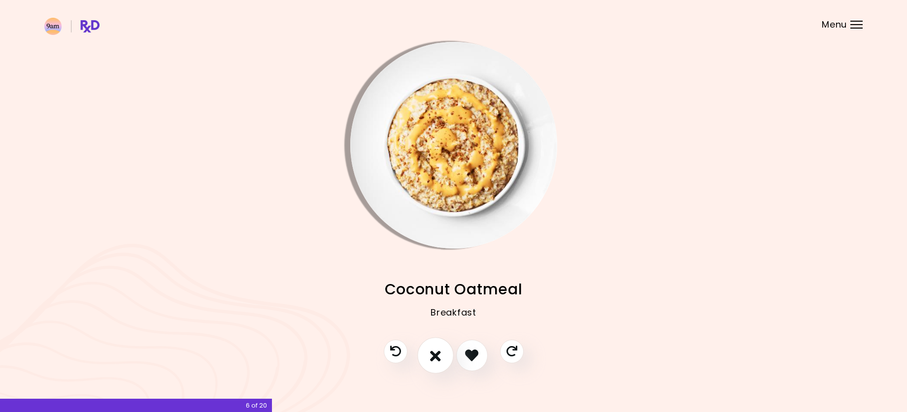
click at [440, 351] on icon "I don't like this recipe" at bounding box center [435, 355] width 11 height 15
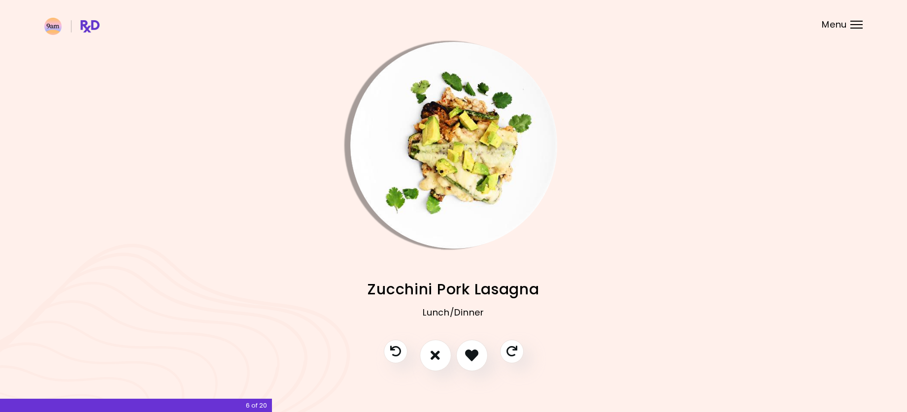
click at [415, 155] on img "Info - Zucchini Pork Lasagna" at bounding box center [453, 145] width 207 height 207
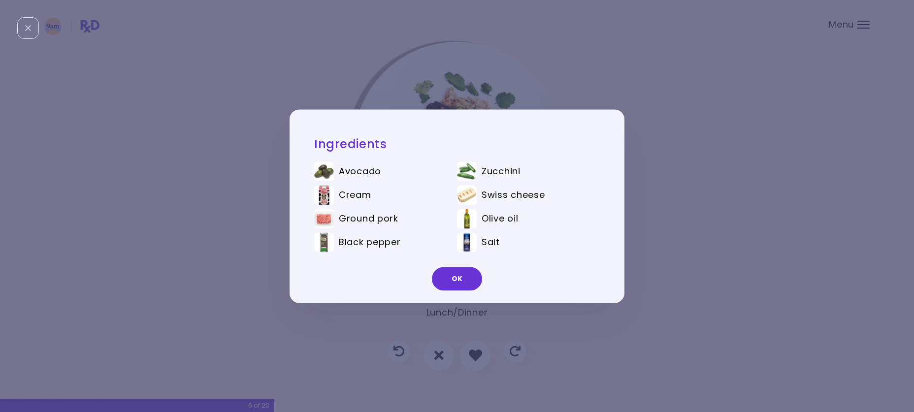
click at [644, 183] on div "Ingredients Avocado Zucchini Cream Swiss cheese Ground pork Olive oil Black pep…" at bounding box center [457, 206] width 914 height 412
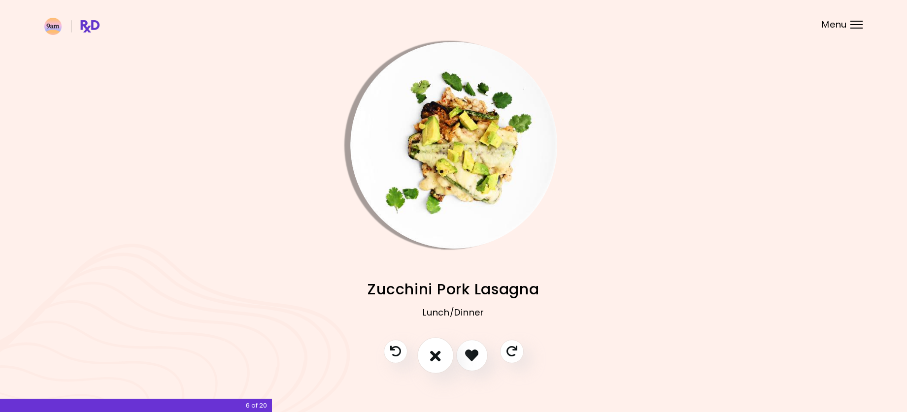
click at [437, 347] on button "I don't like this recipe" at bounding box center [435, 356] width 36 height 36
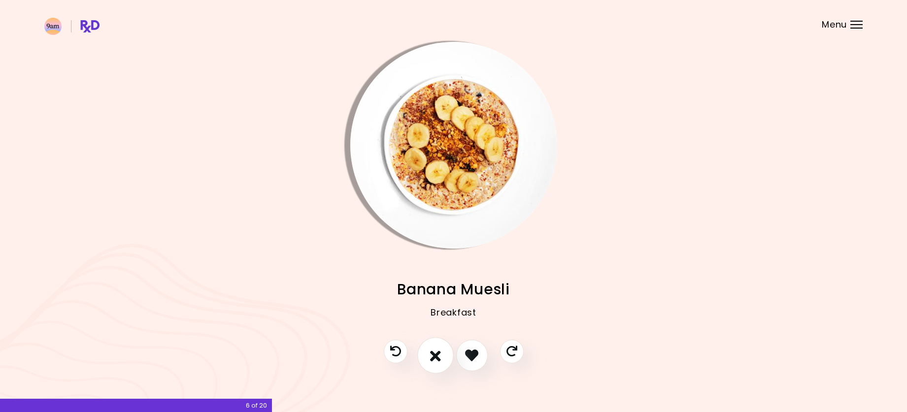
click at [437, 348] on icon "I don't like this recipe" at bounding box center [435, 355] width 11 height 15
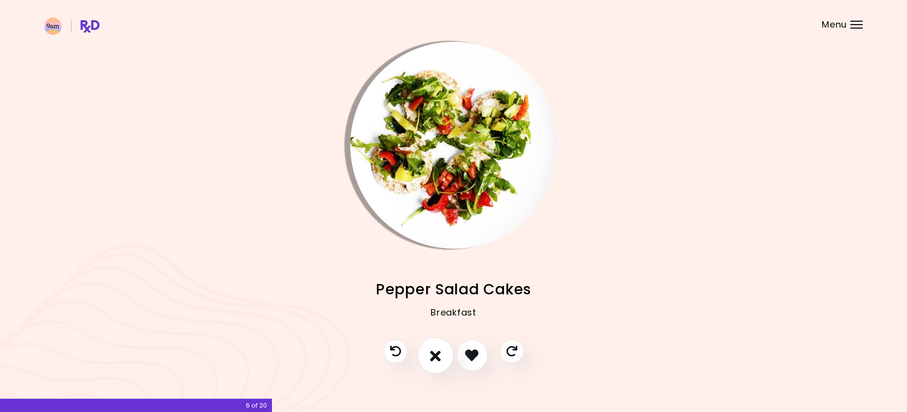
click at [437, 348] on icon "I don't like this recipe" at bounding box center [435, 355] width 11 height 15
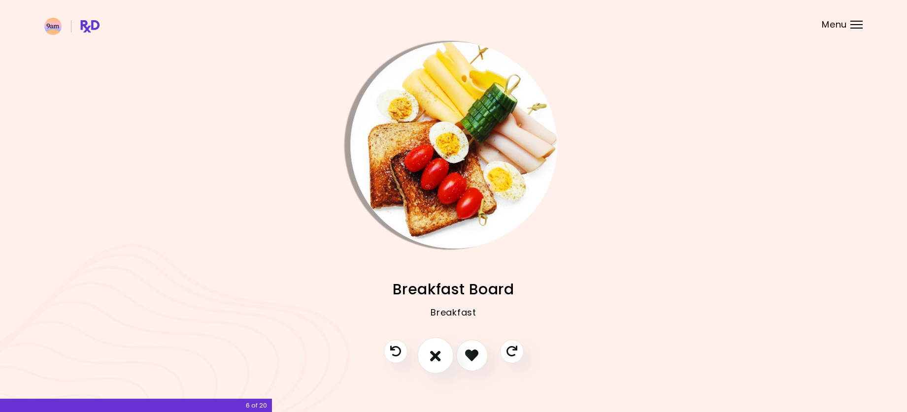
click at [437, 348] on icon "I don't like this recipe" at bounding box center [435, 355] width 11 height 15
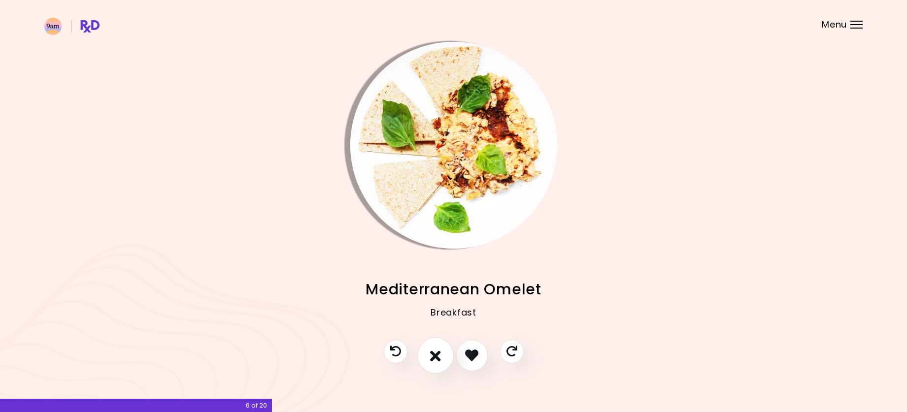
click at [437, 348] on icon "I don't like this recipe" at bounding box center [435, 355] width 11 height 15
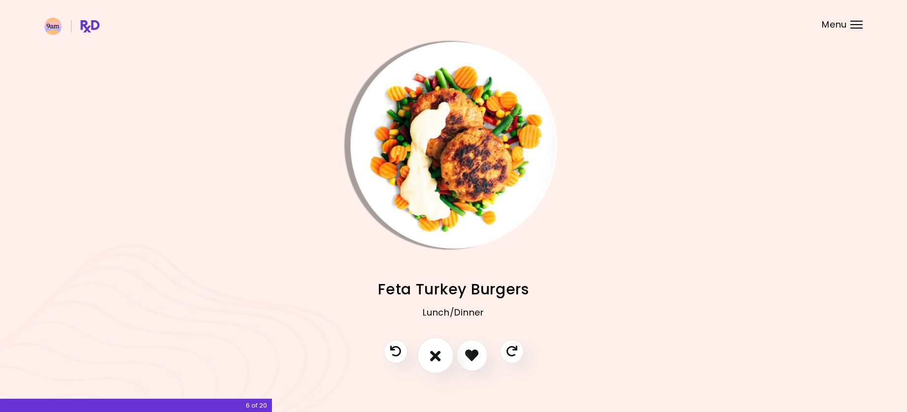
click at [437, 348] on icon "I don't like this recipe" at bounding box center [435, 355] width 11 height 15
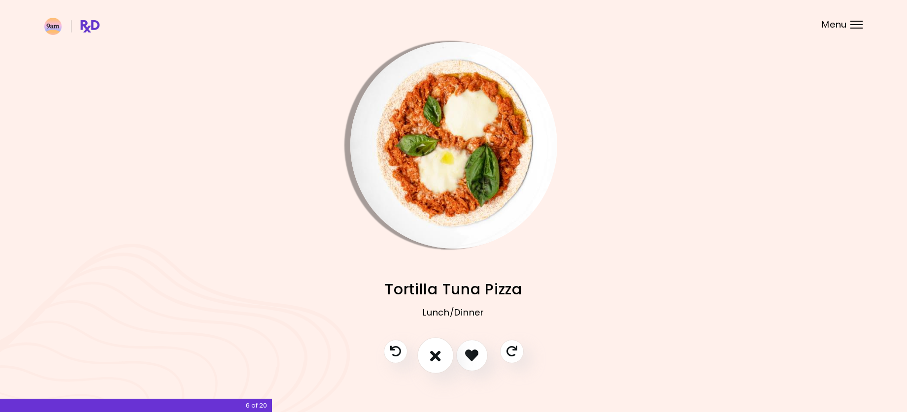
click at [437, 346] on button "I don't like this recipe" at bounding box center [435, 356] width 36 height 36
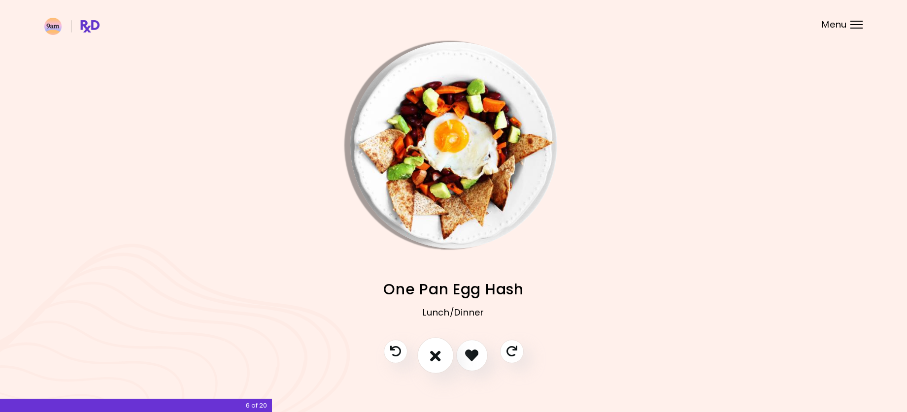
click at [431, 356] on icon "I don't like this recipe" at bounding box center [435, 355] width 11 height 15
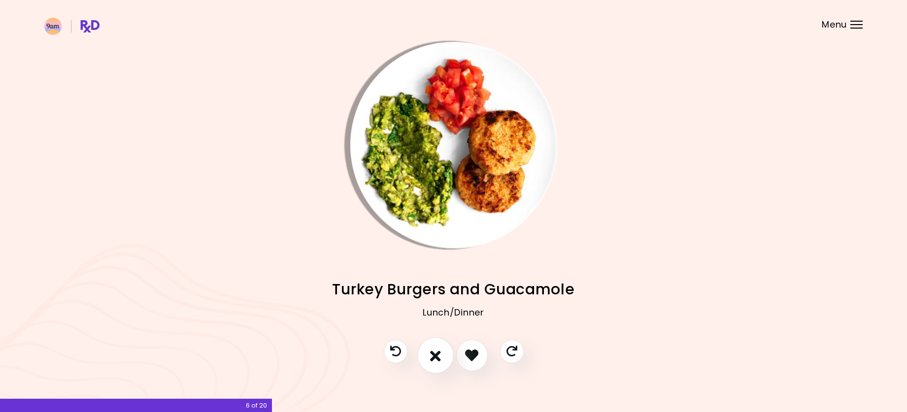
click at [431, 356] on icon "I don't like this recipe" at bounding box center [435, 355] width 11 height 15
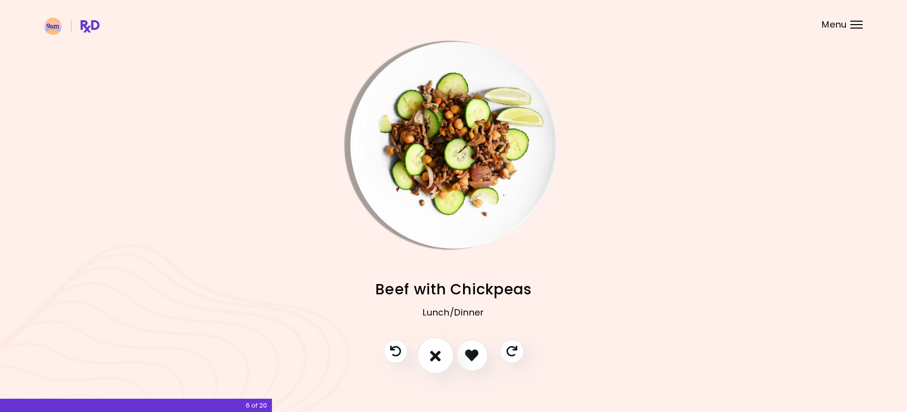
click at [431, 356] on icon "I don't like this recipe" at bounding box center [435, 355] width 11 height 15
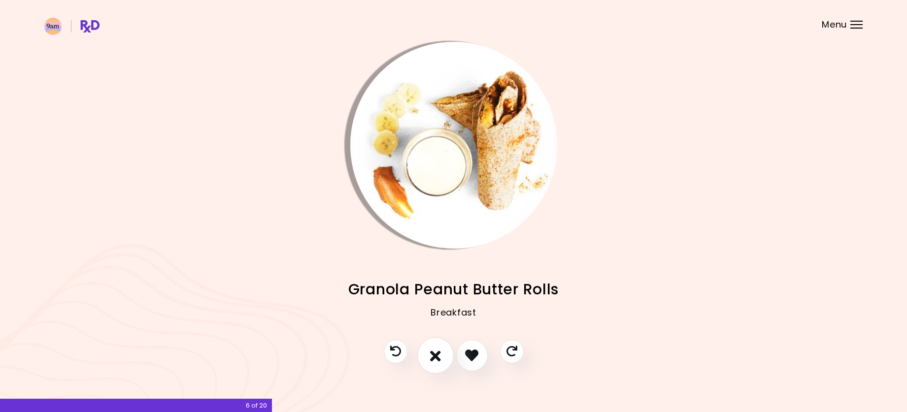
click at [431, 356] on icon "I don't like this recipe" at bounding box center [435, 355] width 11 height 15
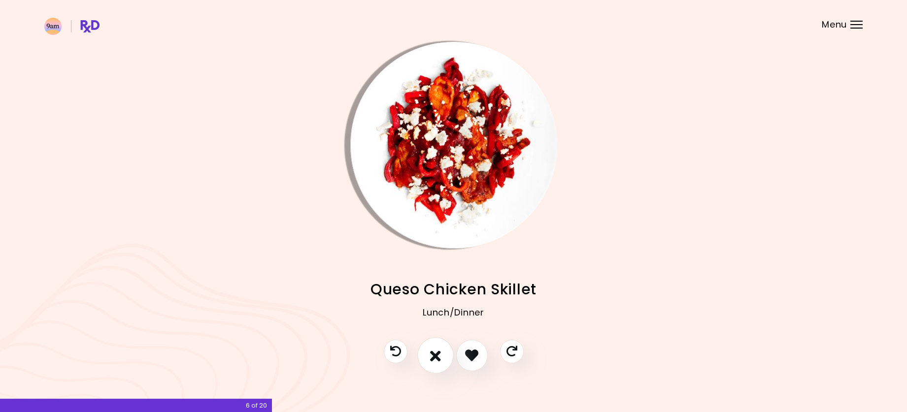
click at [431, 356] on icon "I don't like this recipe" at bounding box center [435, 355] width 11 height 15
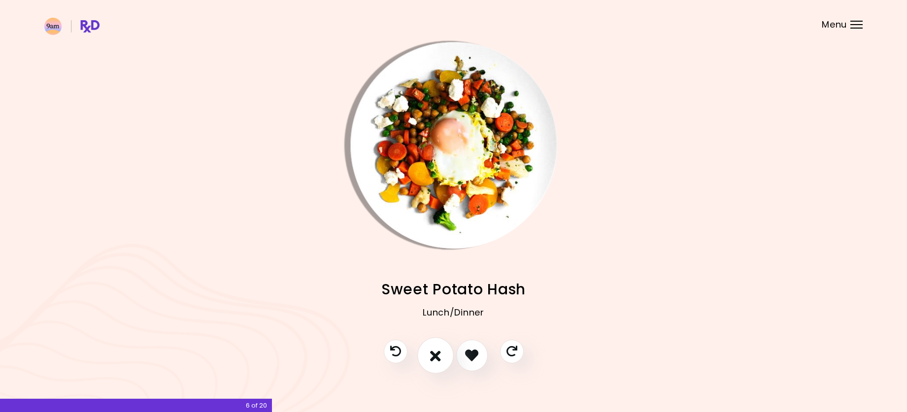
click at [431, 356] on icon "I don't like this recipe" at bounding box center [435, 355] width 11 height 15
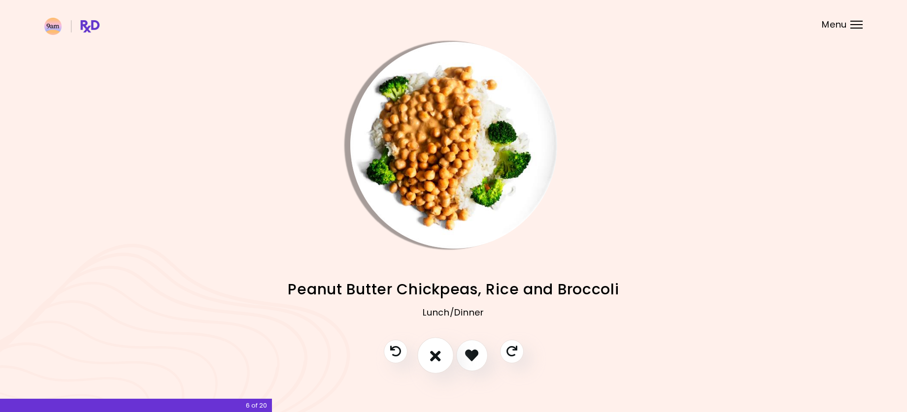
click at [431, 356] on icon "I don't like this recipe" at bounding box center [435, 355] width 11 height 15
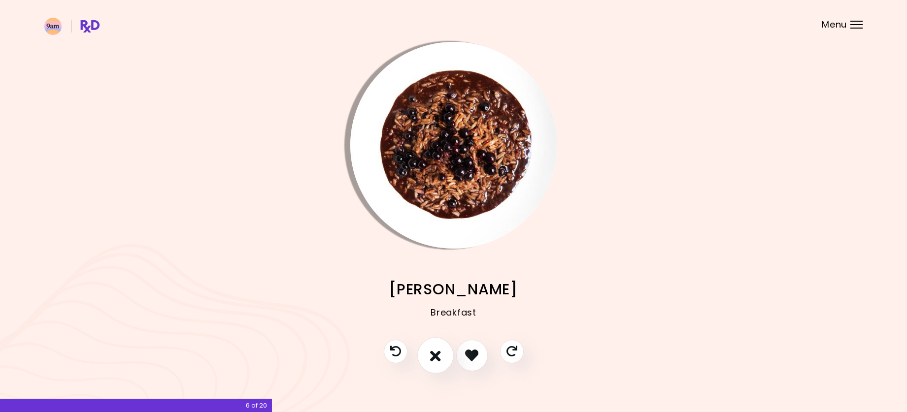
click at [431, 356] on icon "I don't like this recipe" at bounding box center [435, 355] width 11 height 15
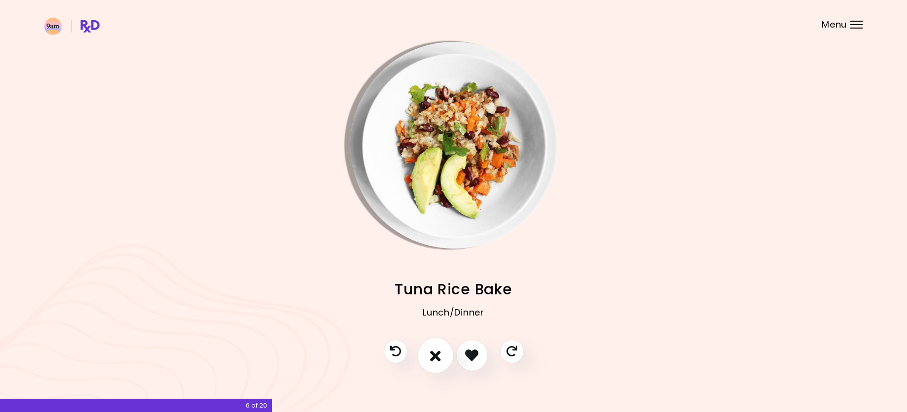
click at [431, 356] on icon "I don't like this recipe" at bounding box center [435, 355] width 11 height 15
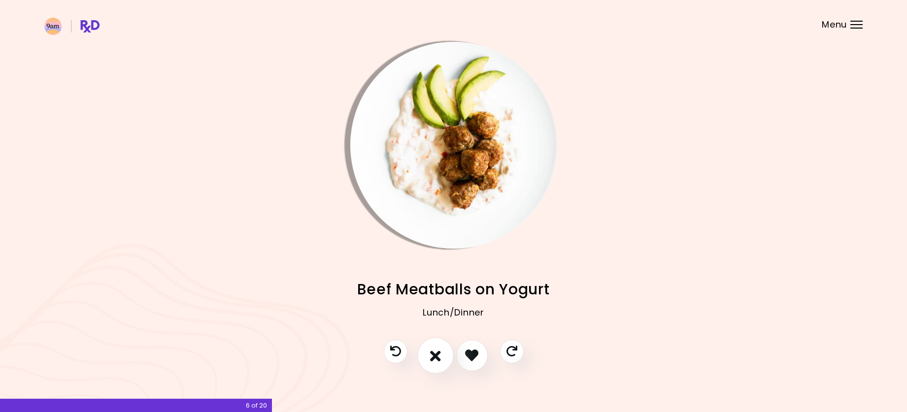
click at [431, 356] on icon "I don't like this recipe" at bounding box center [435, 355] width 11 height 15
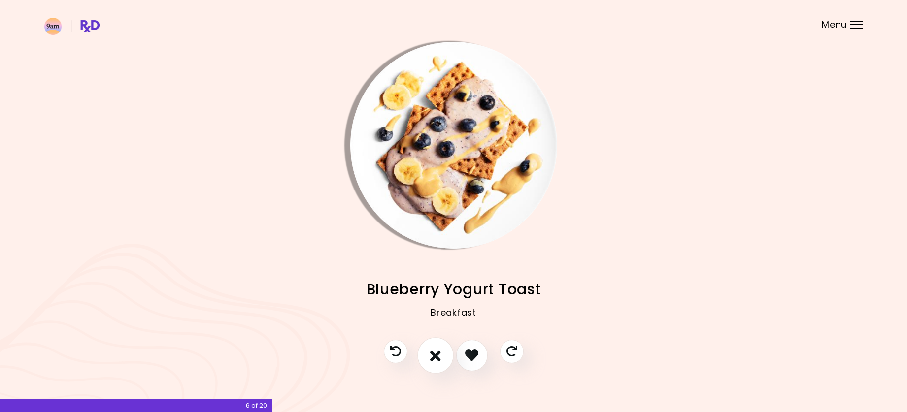
click at [431, 356] on icon "I don't like this recipe" at bounding box center [435, 355] width 11 height 15
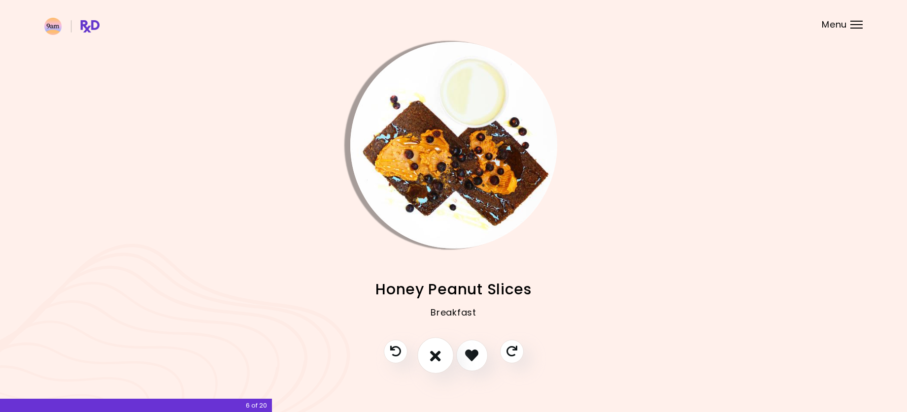
click at [431, 356] on icon "I don't like this recipe" at bounding box center [435, 355] width 11 height 15
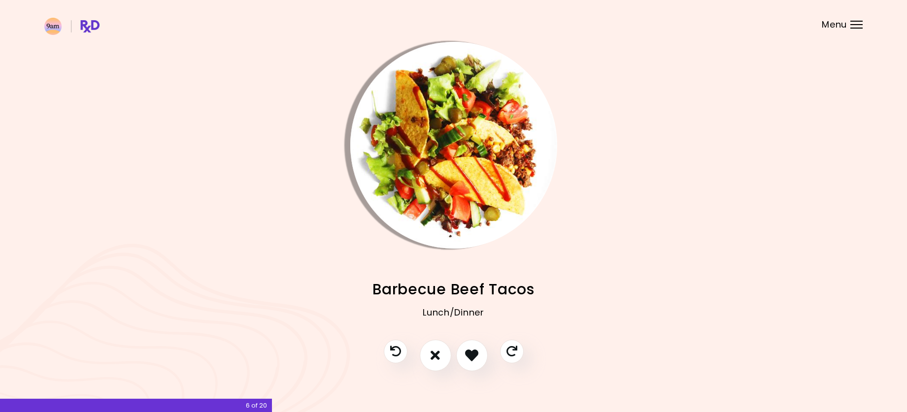
click at [383, 148] on img "Info - Barbecue Beef Tacos" at bounding box center [453, 145] width 207 height 207
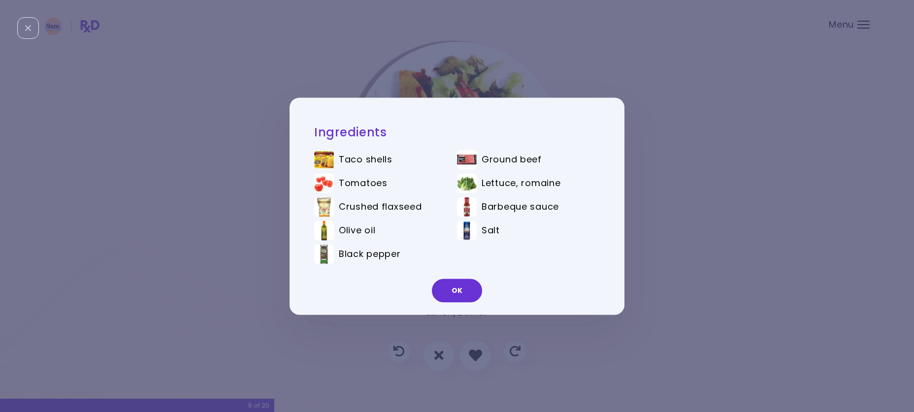
click at [637, 187] on div "Ingredients Taco shells Ground beef Tomatoes Lettuce, romaine Crushed flaxseed …" at bounding box center [457, 206] width 914 height 412
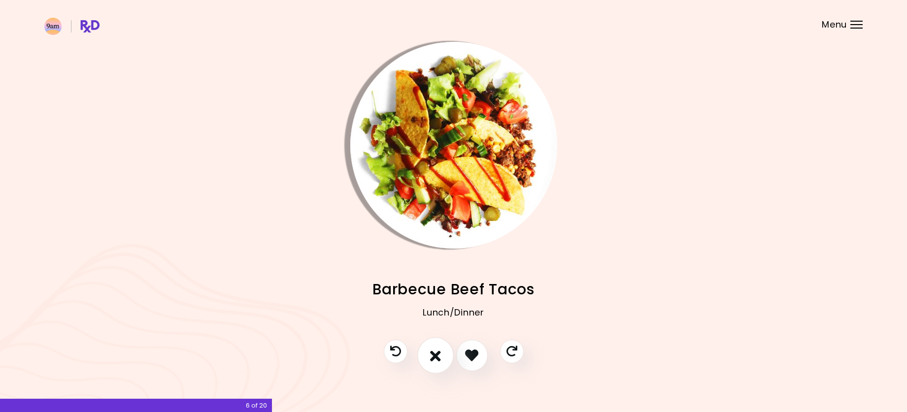
click at [444, 360] on button "I don't like this recipe" at bounding box center [435, 356] width 36 height 36
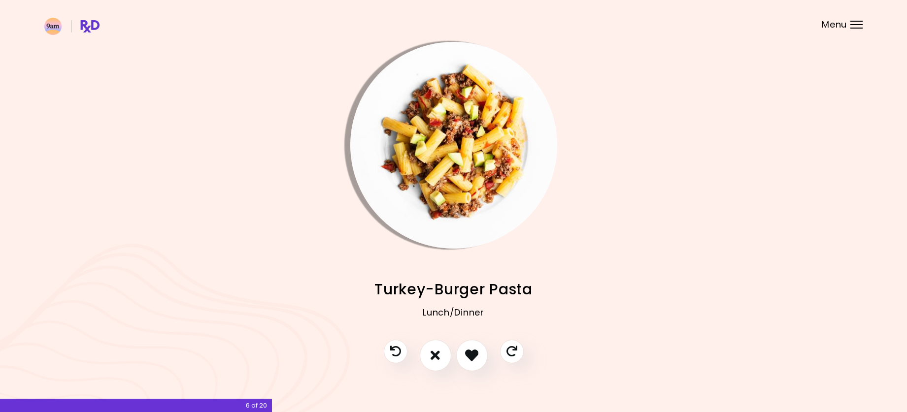
click at [425, 168] on img "Info - Turkey-Burger Pasta" at bounding box center [453, 145] width 207 height 207
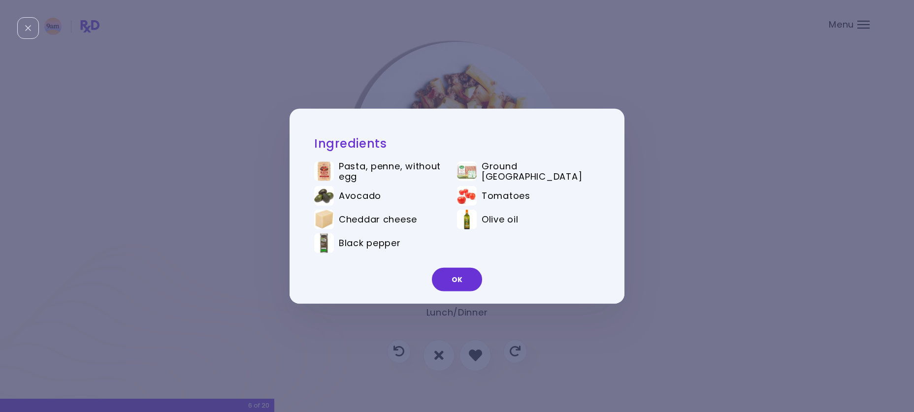
click at [741, 185] on div "Ingredients Pasta, penne, without egg Ground turkey Avocado Tomatoes Cheddar ch…" at bounding box center [457, 206] width 914 height 412
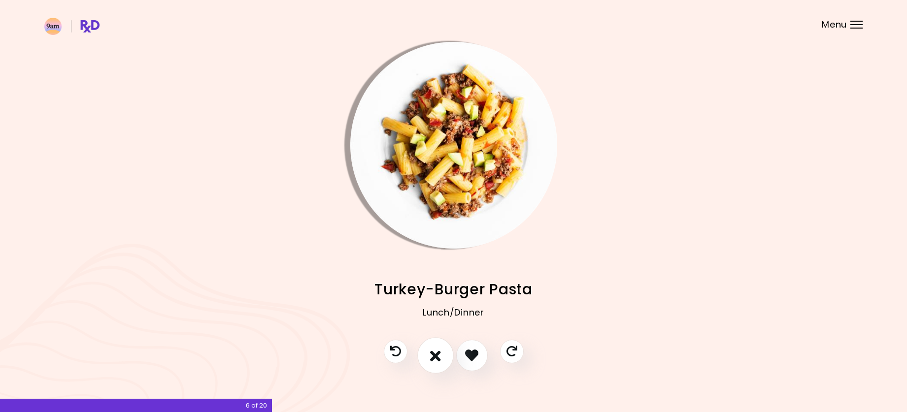
click at [441, 359] on button "I don't like this recipe" at bounding box center [435, 356] width 36 height 36
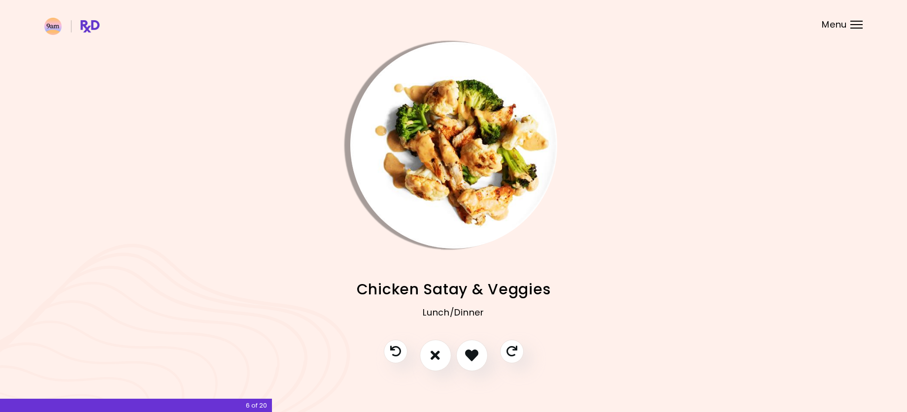
click at [844, 32] on header at bounding box center [453, 19] width 907 height 39
click at [851, 24] on div at bounding box center [856, 24] width 12 height 1
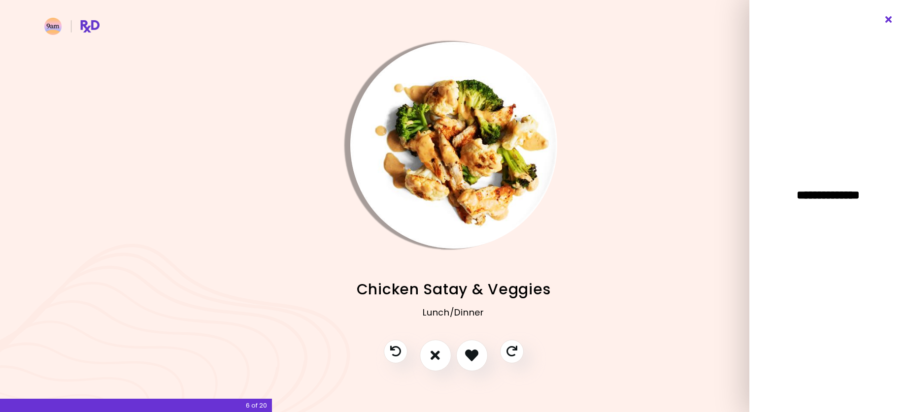
click at [885, 19] on icon "Close" at bounding box center [888, 19] width 9 height 7
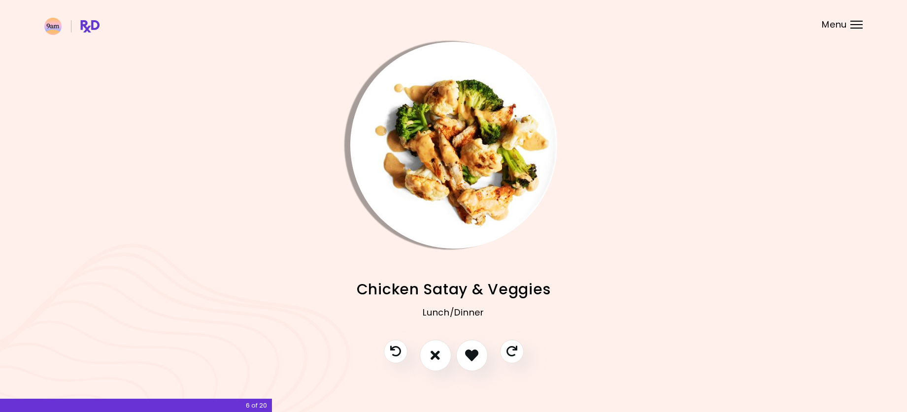
click at [420, 203] on img "Info - Chicken Satay & Veggies" at bounding box center [453, 145] width 207 height 207
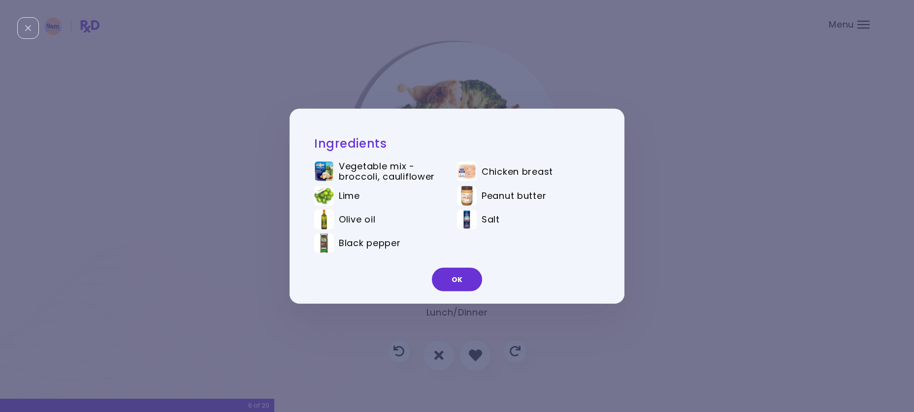
click at [760, 219] on div "Ingredients Vegetable mix - broccoli, cauliflower Chicken breast Lime Peanut bu…" at bounding box center [457, 206] width 914 height 412
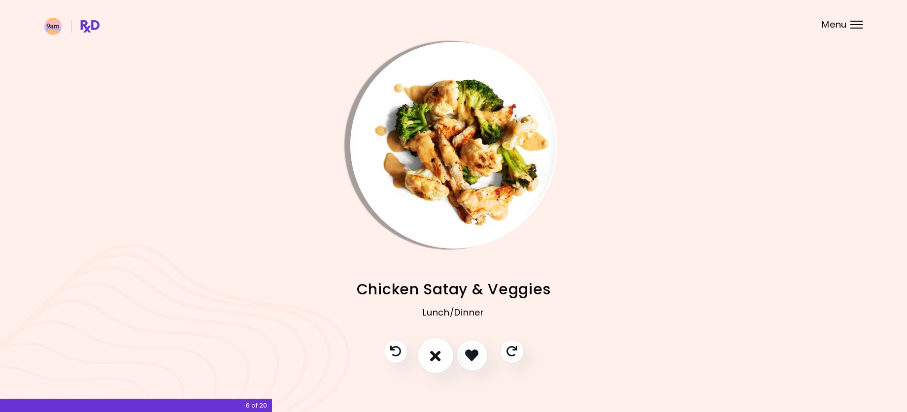
click at [429, 359] on button "I don't like this recipe" at bounding box center [435, 356] width 36 height 36
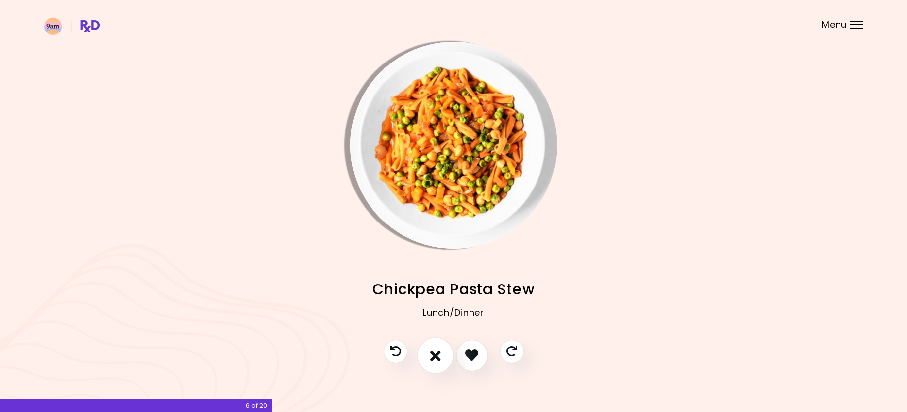
click at [429, 359] on button "I don't like this recipe" at bounding box center [435, 356] width 36 height 36
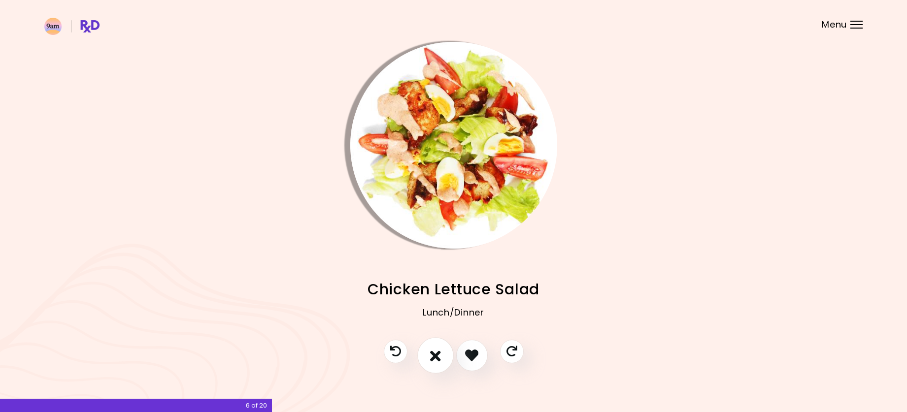
click at [429, 359] on button "I don't like this recipe" at bounding box center [435, 356] width 36 height 36
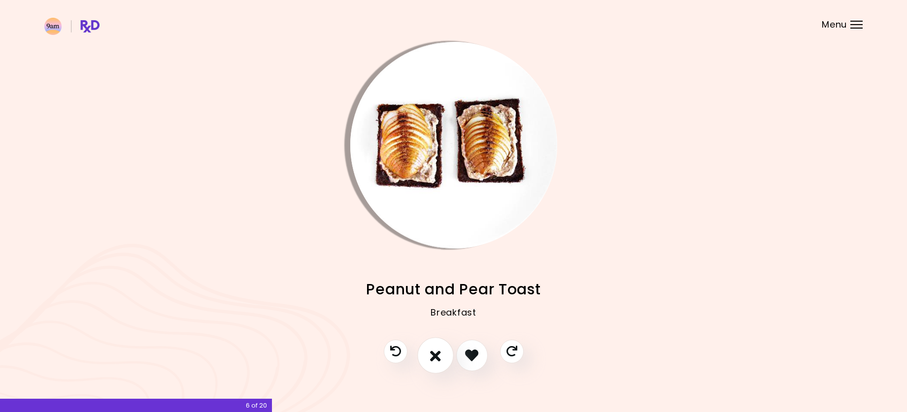
click at [429, 359] on button "I don't like this recipe" at bounding box center [435, 356] width 36 height 36
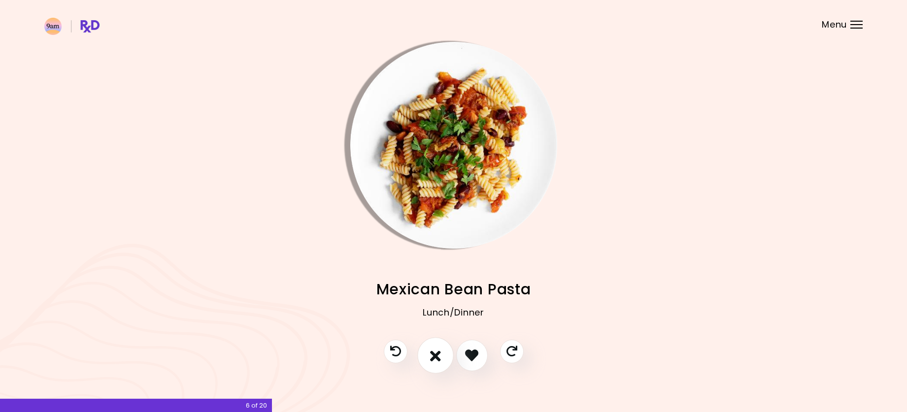
click at [429, 359] on button "I don't like this recipe" at bounding box center [435, 356] width 36 height 36
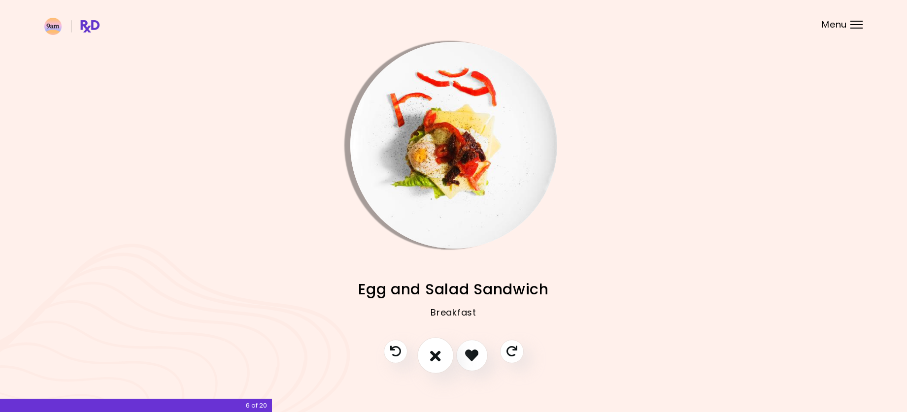
click at [429, 359] on button "I don't like this recipe" at bounding box center [435, 356] width 36 height 36
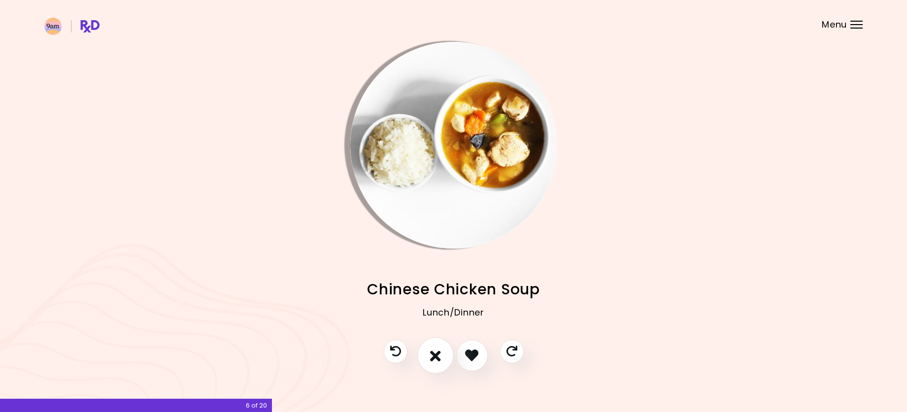
click at [429, 359] on button "I don't like this recipe" at bounding box center [435, 356] width 36 height 36
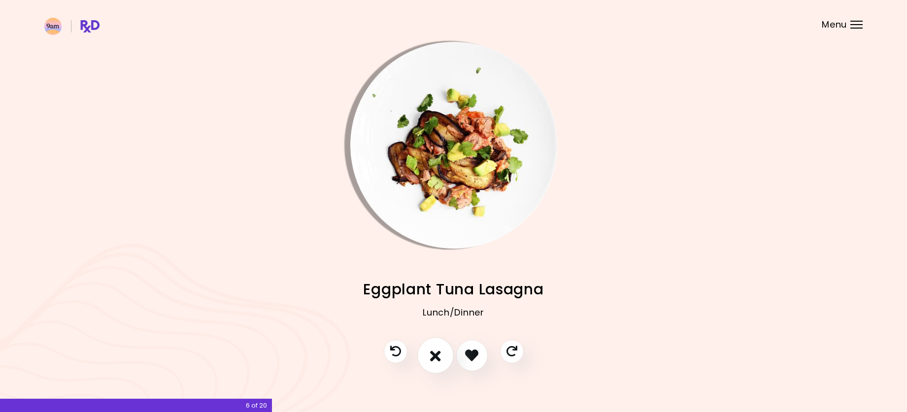
click at [428, 358] on button "I don't like this recipe" at bounding box center [435, 356] width 36 height 36
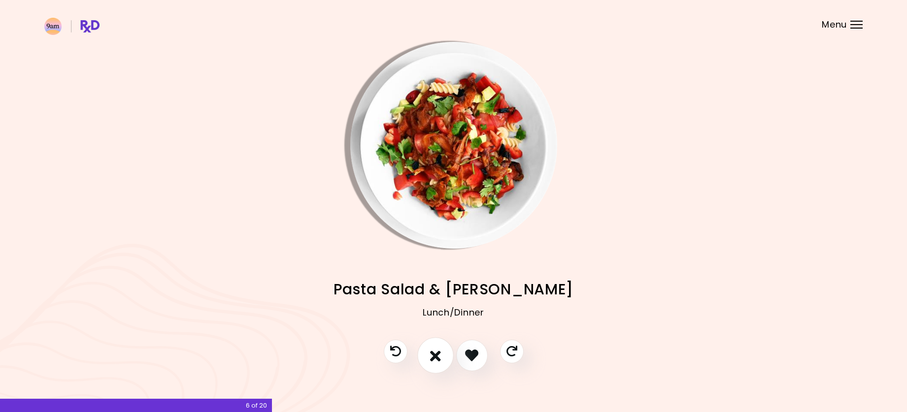
click at [428, 358] on button "I don't like this recipe" at bounding box center [435, 356] width 36 height 36
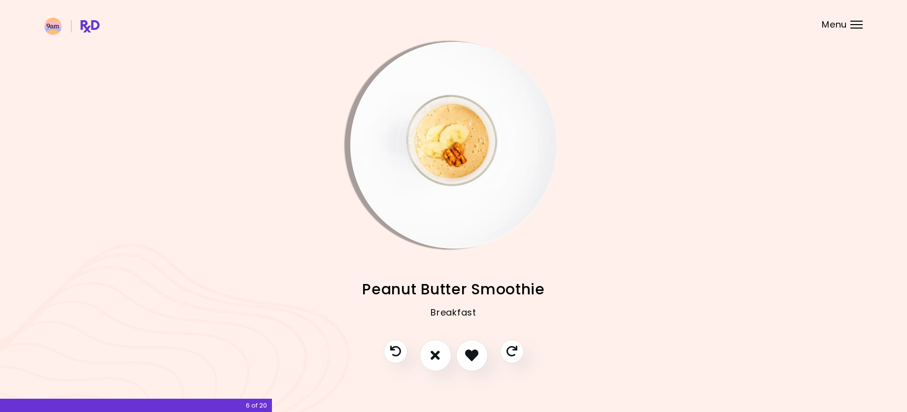
drag, startPoint x: 428, startPoint y: 358, endPoint x: 149, endPoint y: 300, distance: 285.0
click at [148, 302] on div "Breakfast" at bounding box center [453, 320] width 818 height 39
click at [433, 356] on icon "I don't like this recipe" at bounding box center [435, 355] width 11 height 15
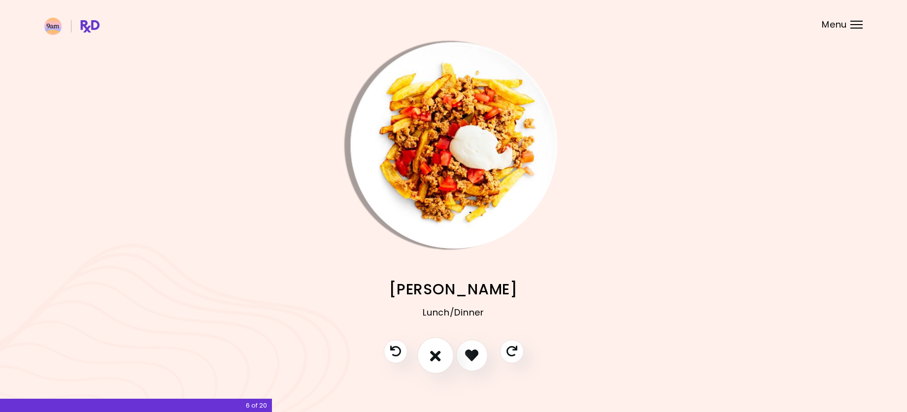
click at [433, 356] on icon "I don't like this recipe" at bounding box center [435, 355] width 11 height 15
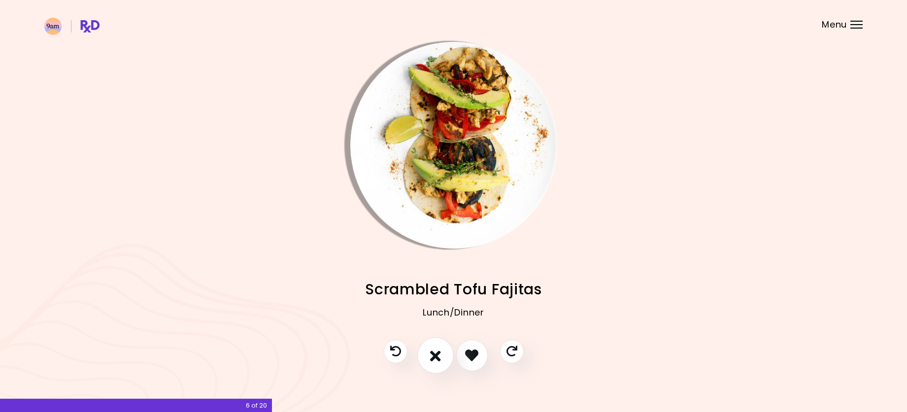
click at [433, 356] on icon "I don't like this recipe" at bounding box center [435, 355] width 11 height 15
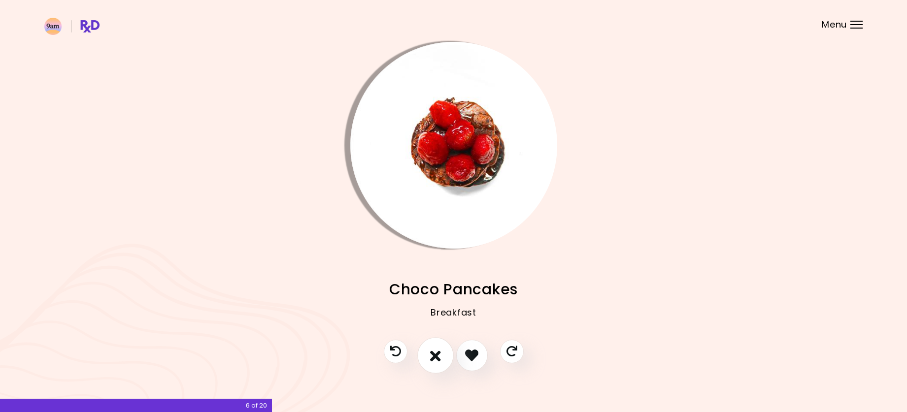
click at [433, 356] on icon "I don't like this recipe" at bounding box center [435, 355] width 11 height 15
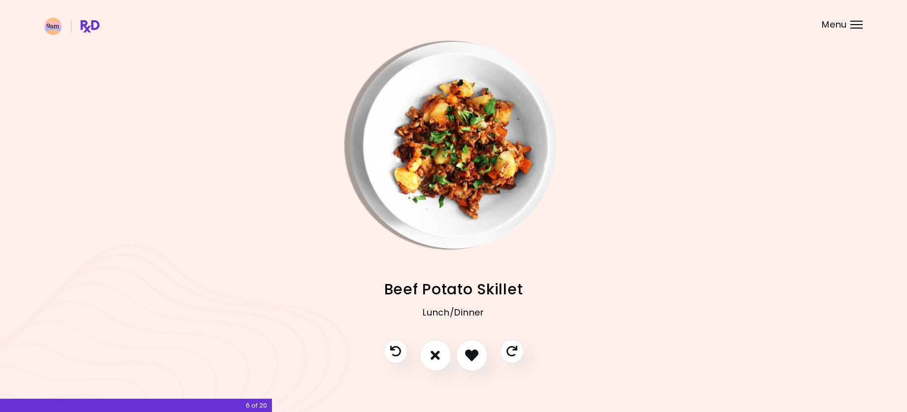
click at [407, 173] on img "Info - Beef Potato Skillet" at bounding box center [453, 145] width 207 height 207
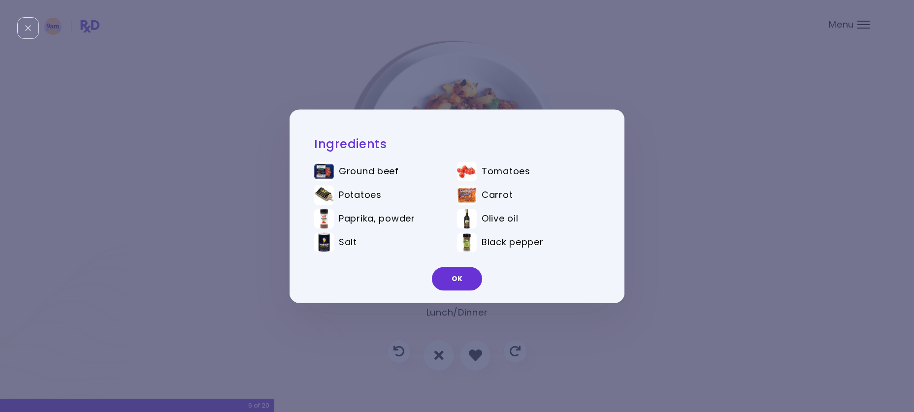
click at [670, 207] on div "Ingredients Ground beef Tomatoes Potatoes Carrot Paprika, powder Olive oil Salt…" at bounding box center [457, 206] width 914 height 412
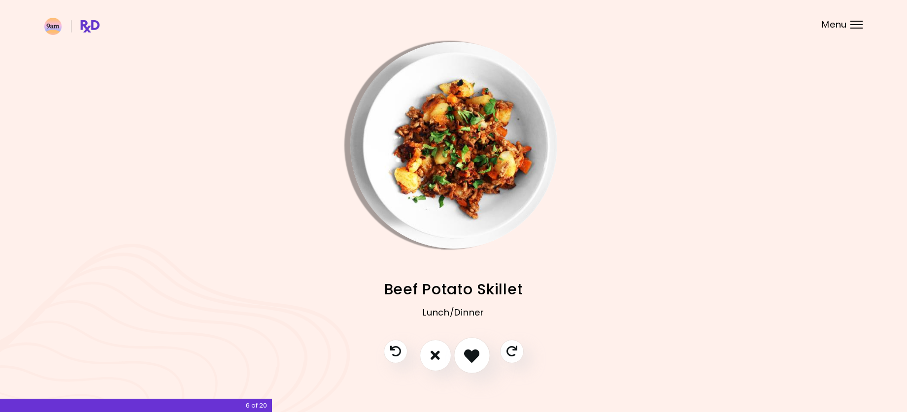
click at [479, 352] on icon "I like this recipe" at bounding box center [471, 355] width 15 height 15
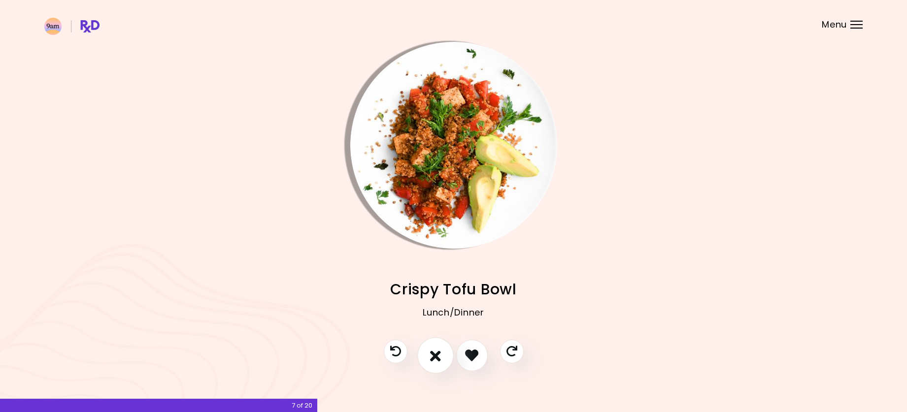
click at [441, 351] on button "I don't like this recipe" at bounding box center [435, 356] width 36 height 36
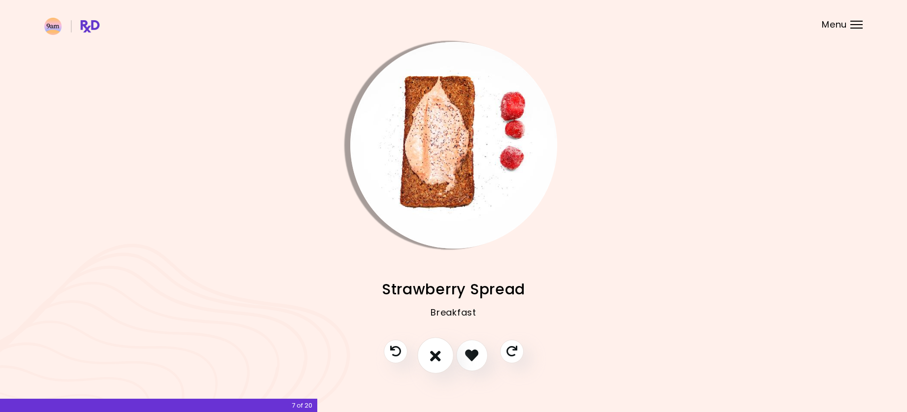
click at [441, 351] on button "I don't like this recipe" at bounding box center [435, 356] width 36 height 36
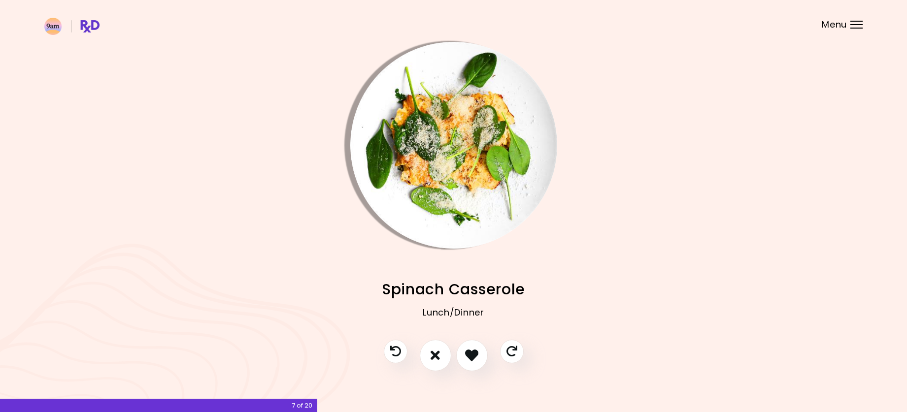
click at [412, 157] on img "Info - Spinach Casserole" at bounding box center [453, 145] width 207 height 207
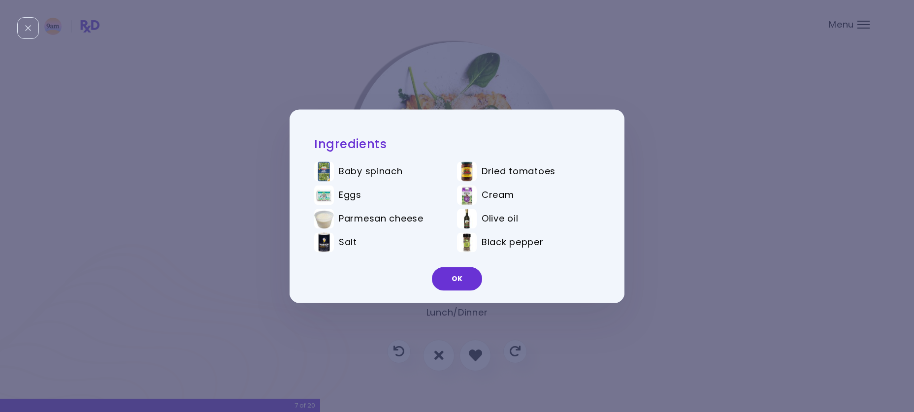
click at [687, 189] on div "Ingredients Baby spinach Dried tomatoes Eggs Cream Parmesan cheese Olive oil Sa…" at bounding box center [457, 206] width 914 height 412
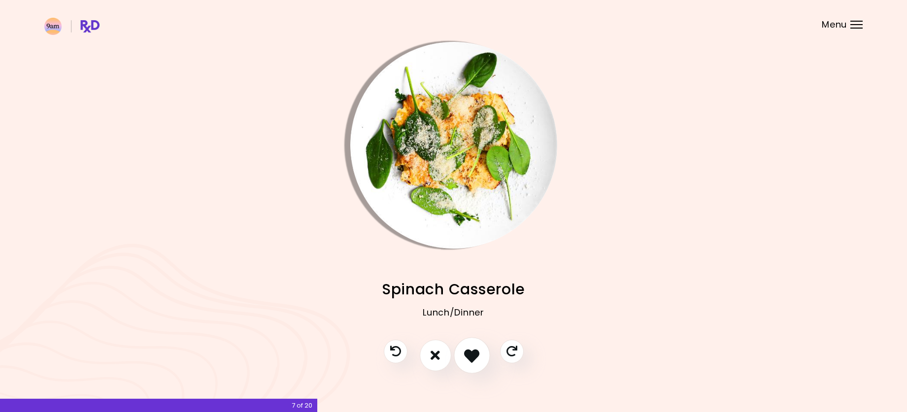
click at [469, 349] on icon "I like this recipe" at bounding box center [471, 355] width 15 height 15
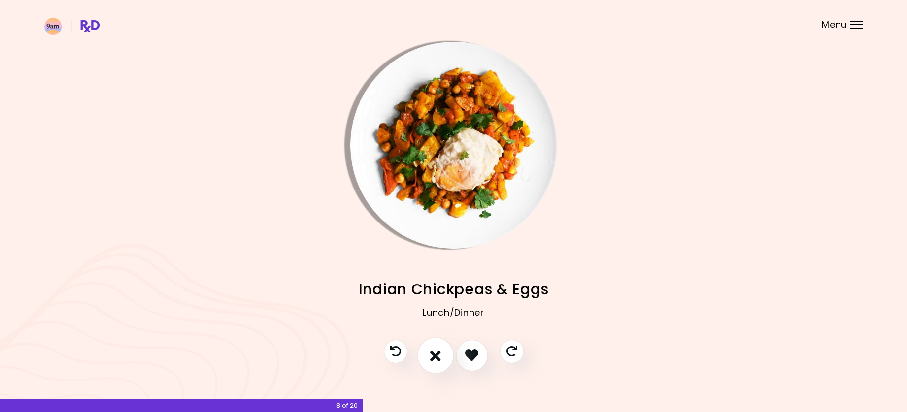
click at [445, 355] on button "I don't like this recipe" at bounding box center [435, 356] width 36 height 36
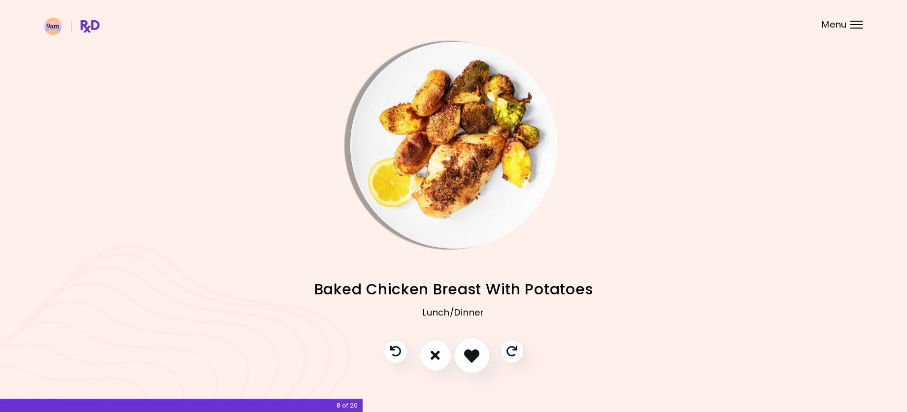
click at [463, 356] on button "I like this recipe" at bounding box center [472, 356] width 36 height 36
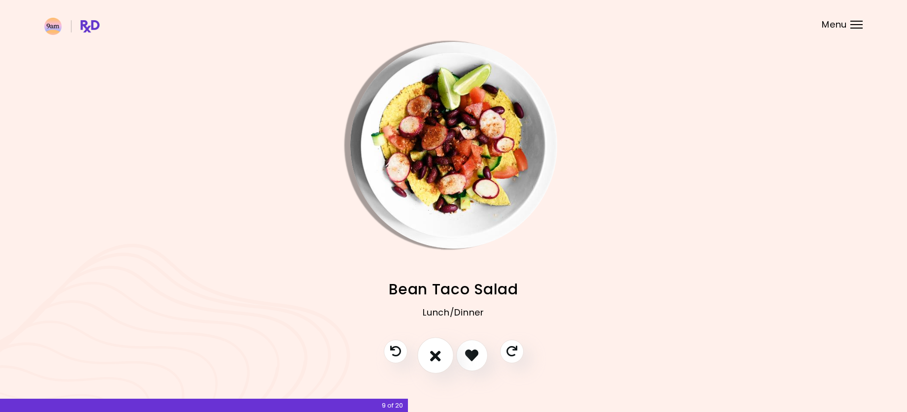
click at [440, 355] on icon "I don't like this recipe" at bounding box center [435, 355] width 11 height 15
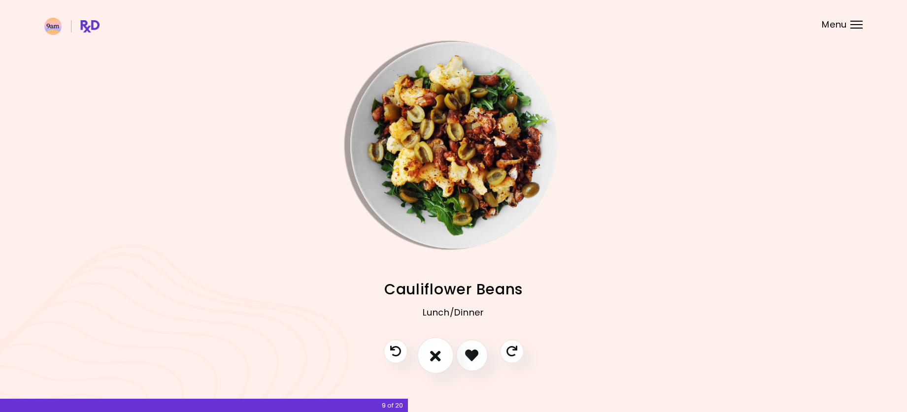
click at [435, 354] on icon "I don't like this recipe" at bounding box center [435, 355] width 11 height 15
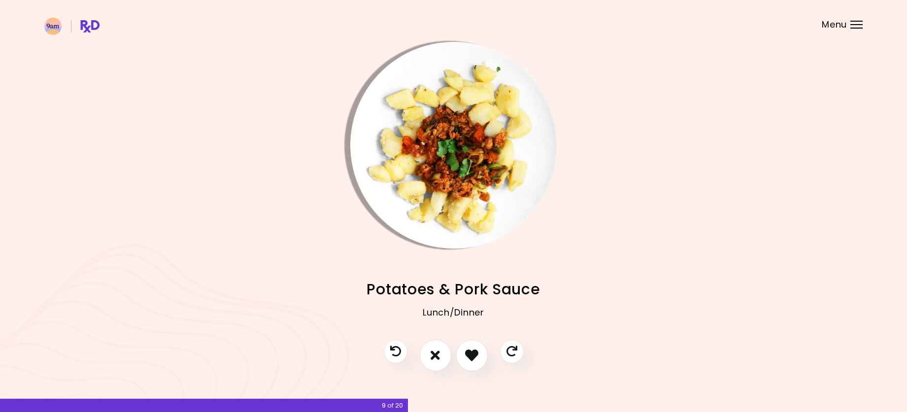
click at [404, 107] on img "Info - Potatoes & Pork Sauce" at bounding box center [453, 145] width 207 height 207
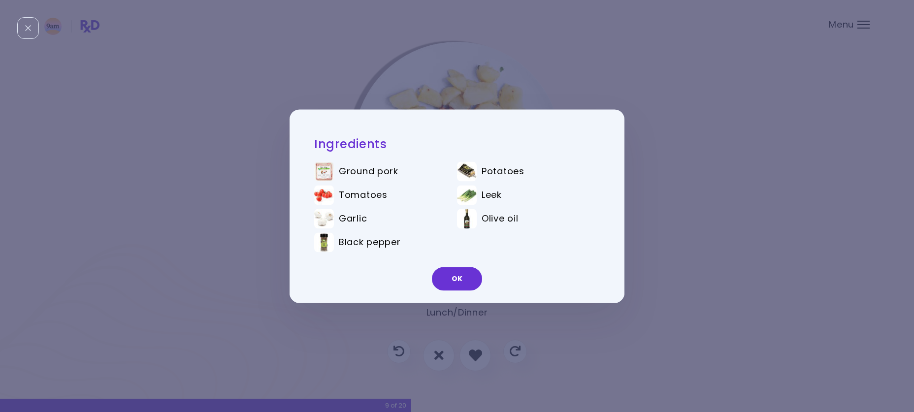
click at [338, 64] on div "Ingredients Ground pork Potatoes Tomatoes Leek Garlic Olive oil Black pepper OK" at bounding box center [457, 206] width 914 height 412
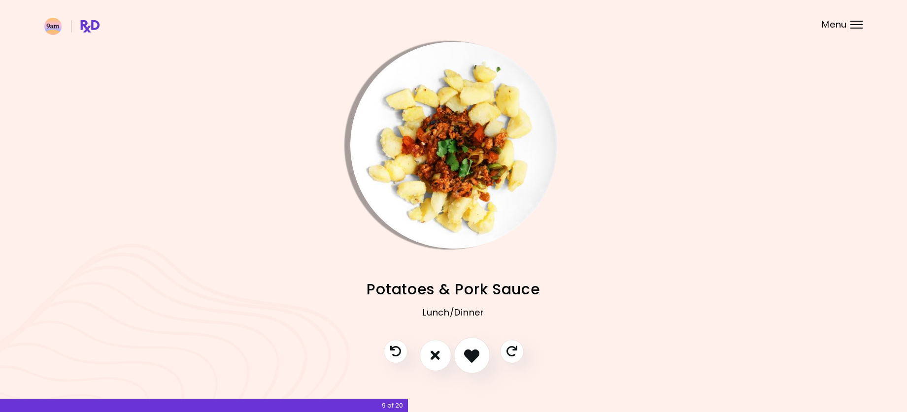
click at [467, 351] on icon "I like this recipe" at bounding box center [471, 355] width 15 height 15
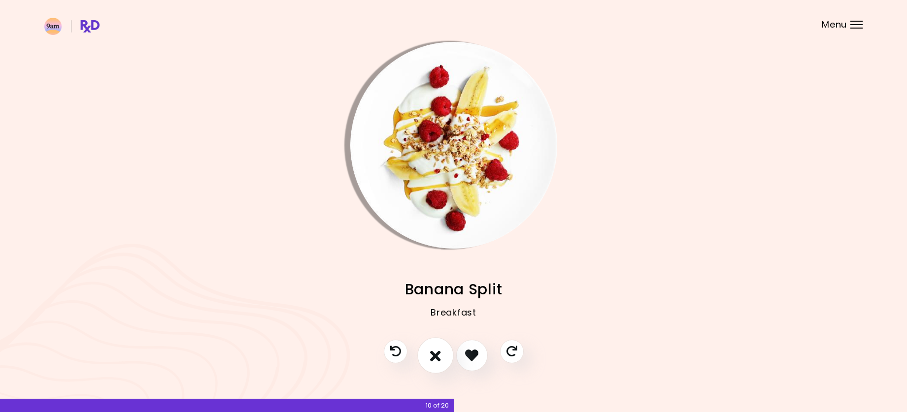
click at [436, 350] on icon "I don't like this recipe" at bounding box center [435, 355] width 11 height 15
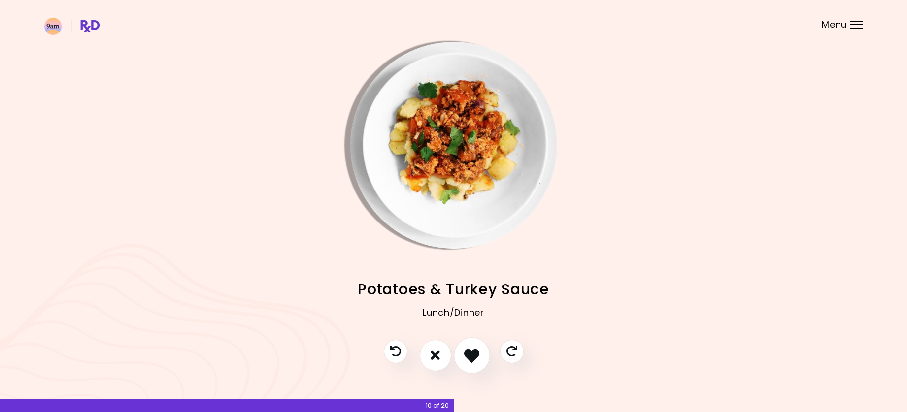
click at [468, 354] on icon "I like this recipe" at bounding box center [471, 355] width 15 height 15
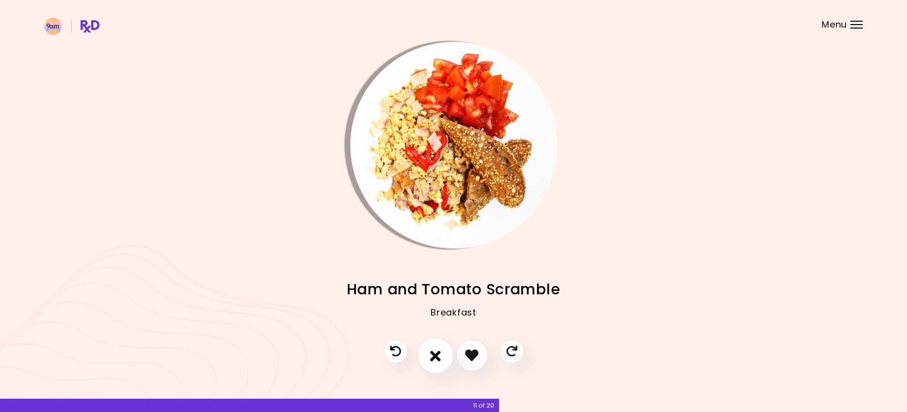
click at [437, 351] on icon "I don't like this recipe" at bounding box center [435, 355] width 11 height 15
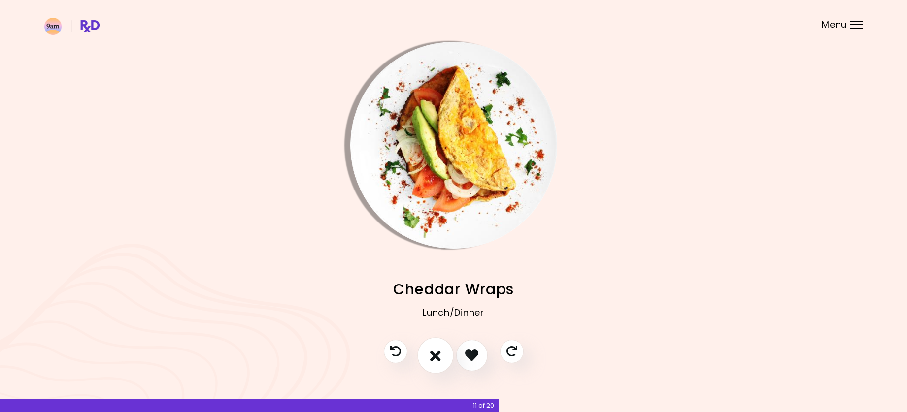
click at [437, 351] on icon "I don't like this recipe" at bounding box center [435, 355] width 11 height 15
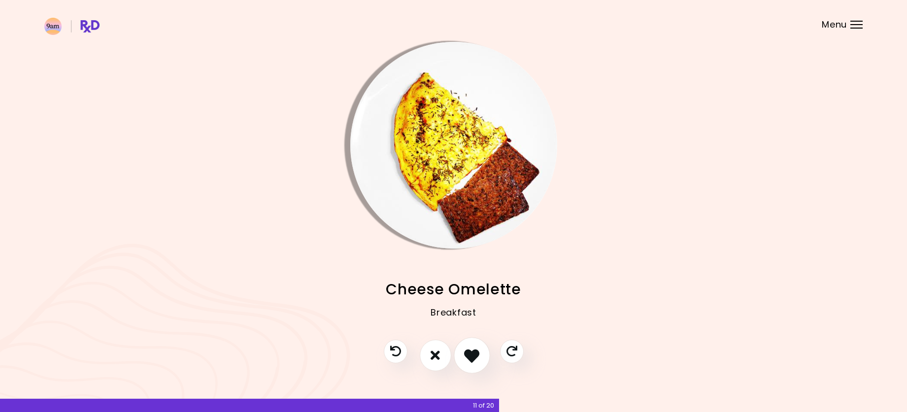
click at [471, 356] on icon "I like this recipe" at bounding box center [471, 355] width 15 height 15
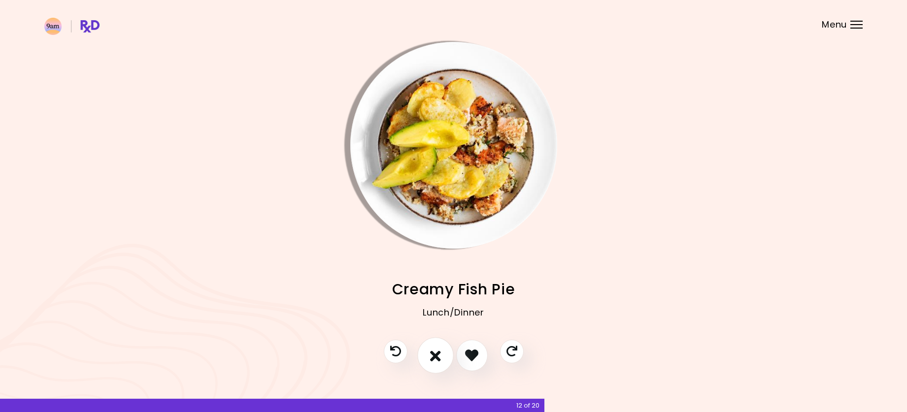
click at [434, 355] on icon "I don't like this recipe" at bounding box center [435, 355] width 11 height 15
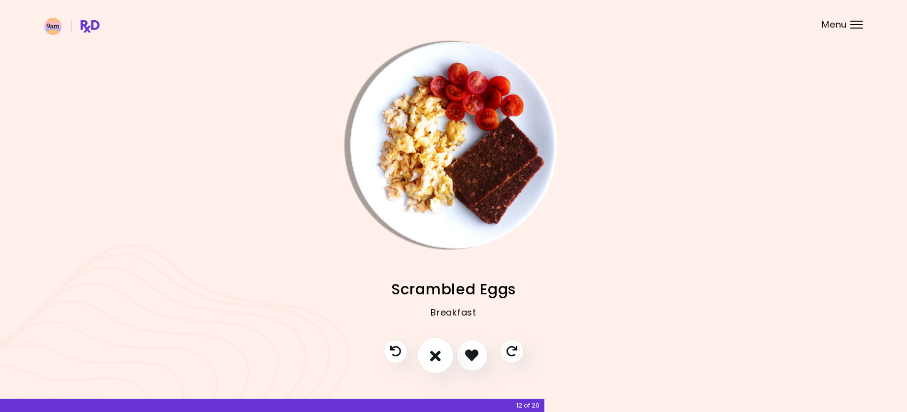
click at [434, 355] on icon "I don't like this recipe" at bounding box center [435, 355] width 11 height 15
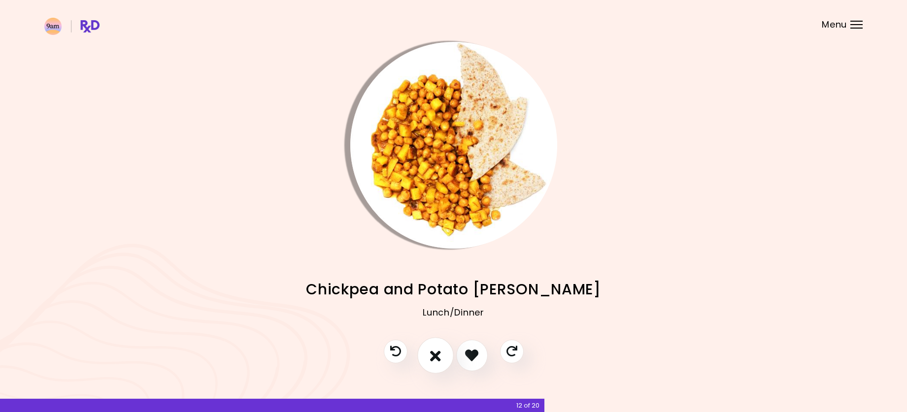
click at [434, 355] on icon "I don't like this recipe" at bounding box center [435, 355] width 11 height 15
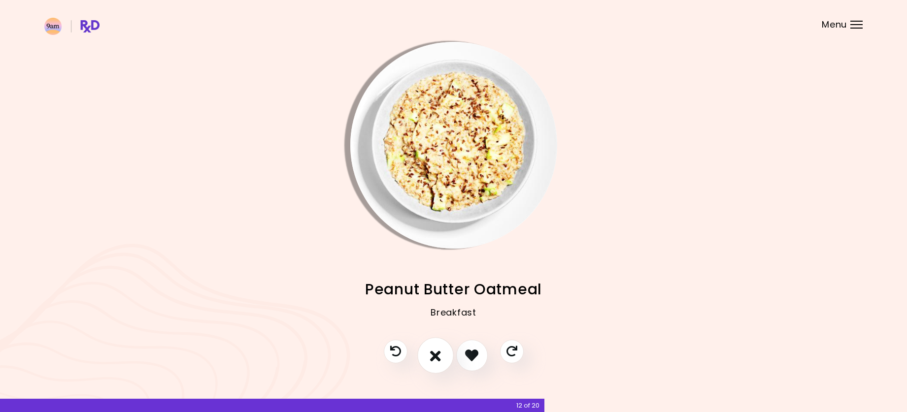
click at [434, 355] on icon "I don't like this recipe" at bounding box center [435, 355] width 11 height 15
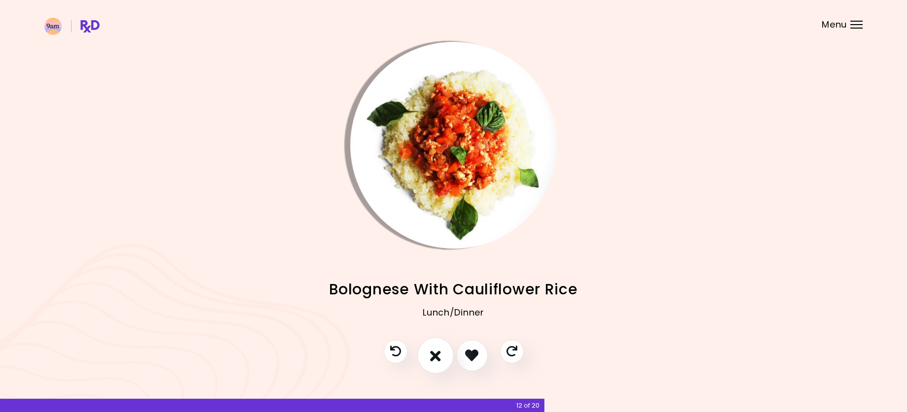
click at [434, 355] on icon "I don't like this recipe" at bounding box center [435, 355] width 11 height 15
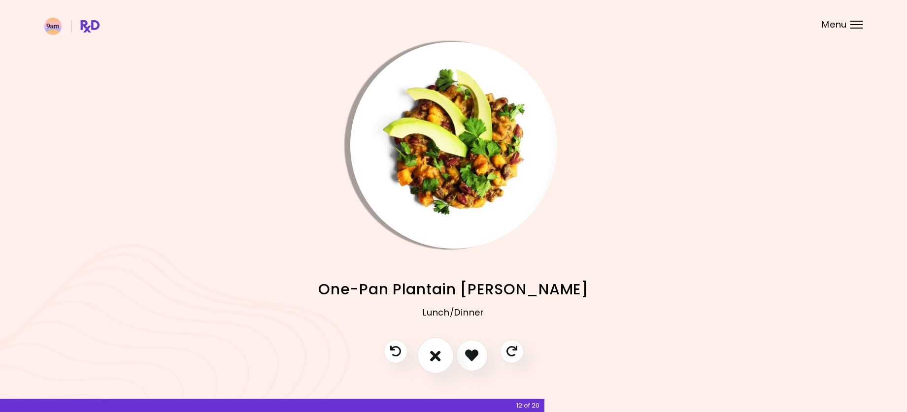
click at [434, 355] on icon "I don't like this recipe" at bounding box center [435, 355] width 11 height 15
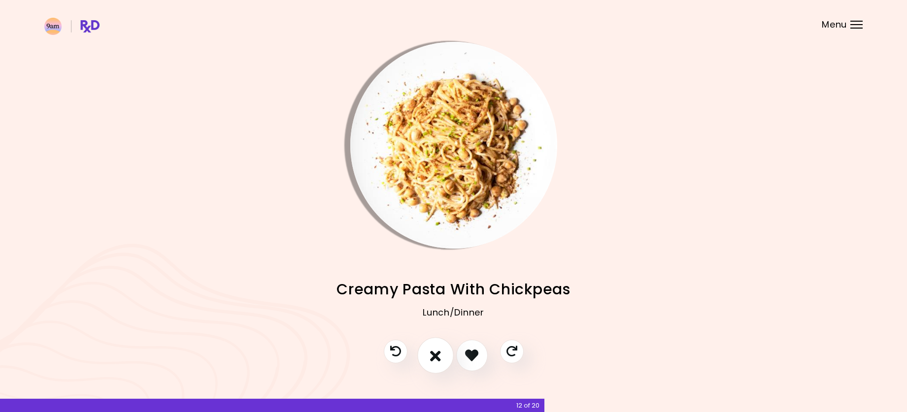
click at [434, 355] on icon "I don't like this recipe" at bounding box center [435, 355] width 11 height 15
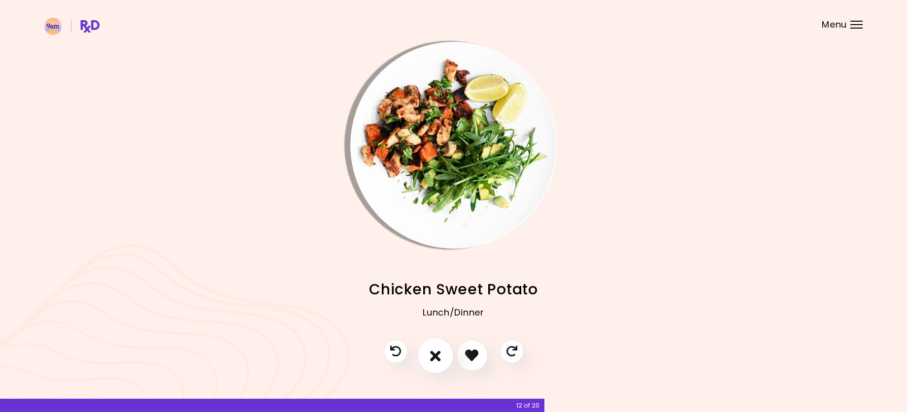
click at [434, 355] on icon "I don't like this recipe" at bounding box center [435, 355] width 11 height 15
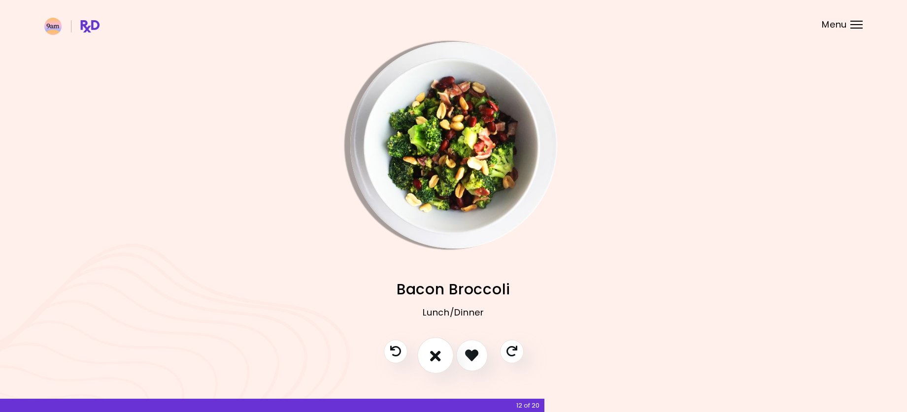
click at [434, 355] on icon "I don't like this recipe" at bounding box center [435, 355] width 11 height 15
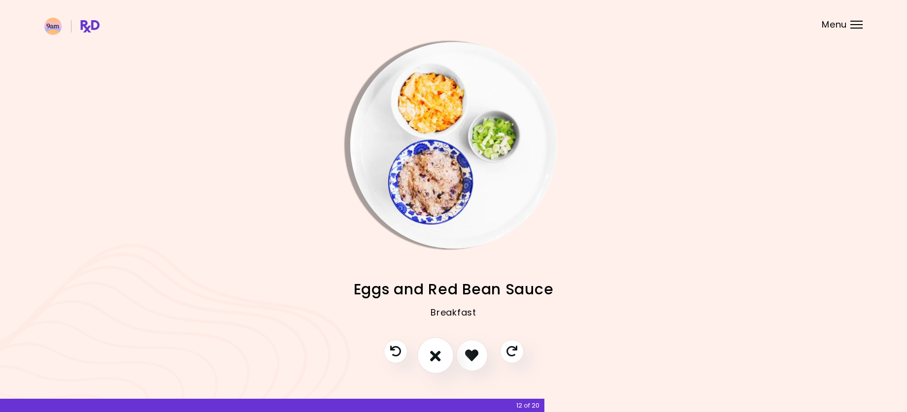
click at [434, 355] on icon "I don't like this recipe" at bounding box center [435, 355] width 11 height 15
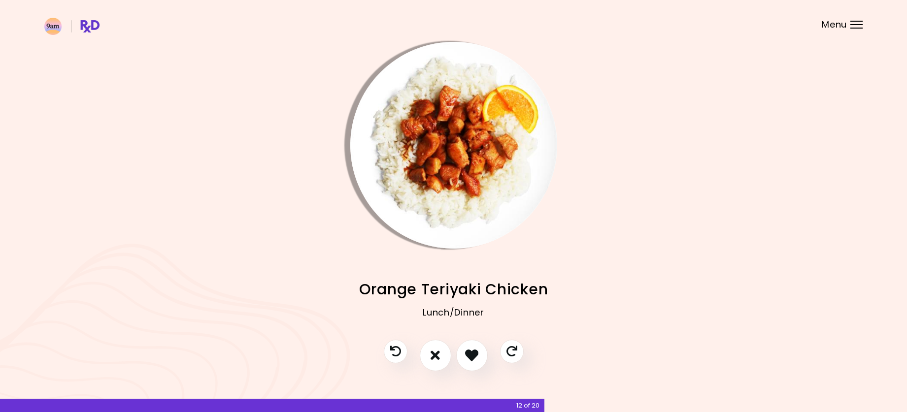
click at [380, 105] on img "Info - Orange Teriyaki Chicken" at bounding box center [453, 145] width 207 height 207
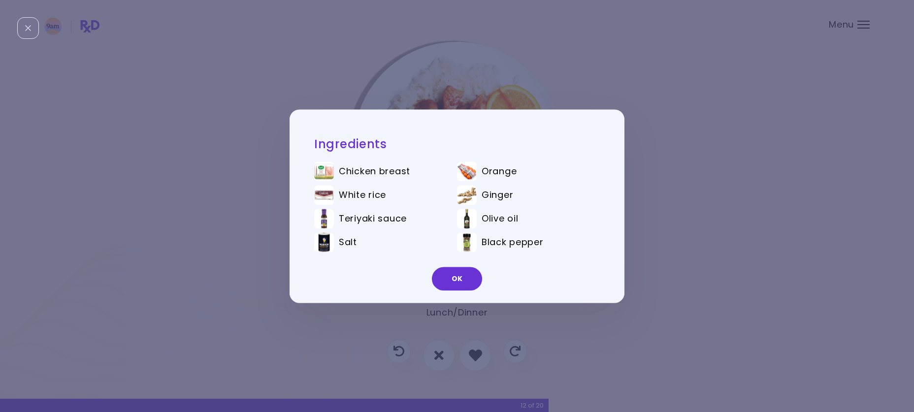
click at [666, 153] on div "Ingredients Chicken breast Orange White rice Ginger Teriyaki sauce Olive oil Sa…" at bounding box center [457, 206] width 914 height 412
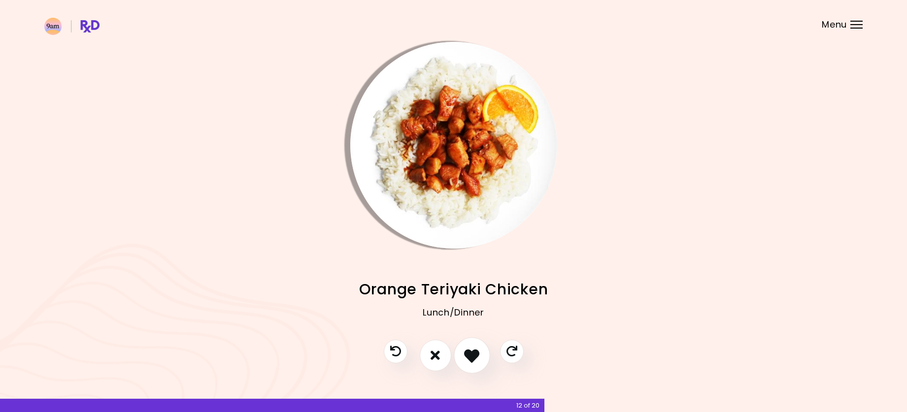
click at [478, 357] on icon "I like this recipe" at bounding box center [471, 355] width 15 height 15
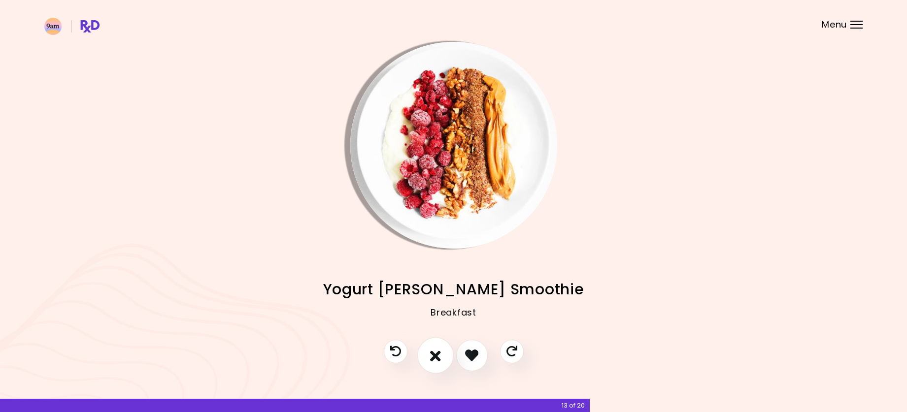
click at [441, 355] on button "I don't like this recipe" at bounding box center [435, 356] width 36 height 36
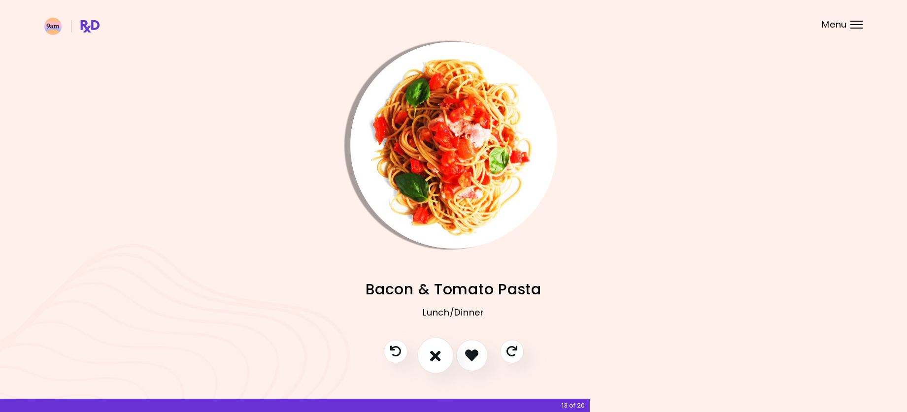
click at [441, 354] on button "I don't like this recipe" at bounding box center [435, 356] width 36 height 36
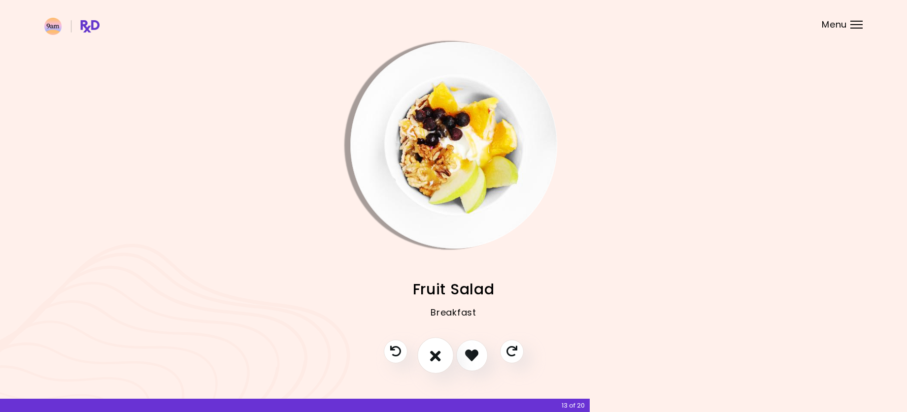
click at [441, 354] on button "I don't like this recipe" at bounding box center [435, 356] width 36 height 36
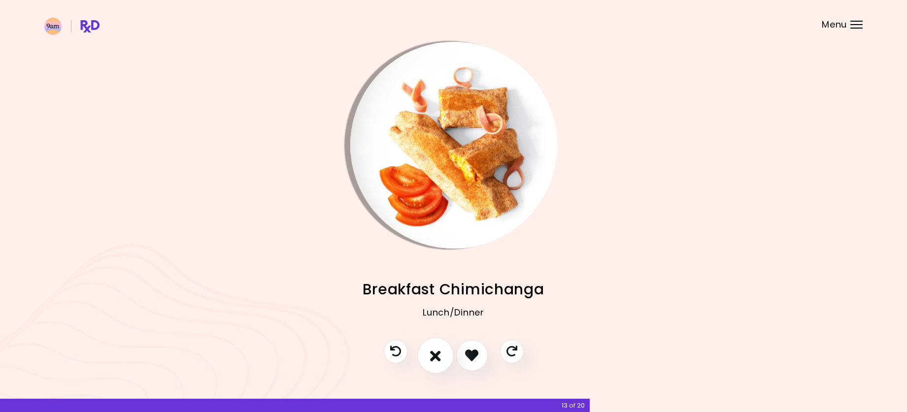
click at [441, 353] on button "I don't like this recipe" at bounding box center [435, 356] width 36 height 36
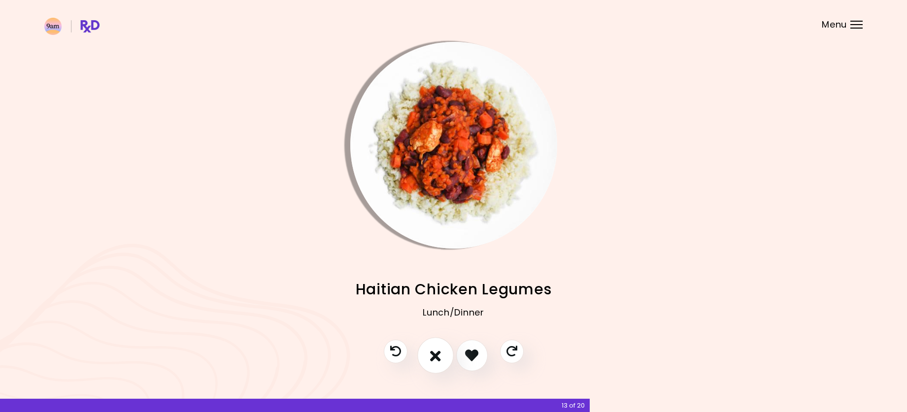
click at [443, 357] on button "I don't like this recipe" at bounding box center [435, 356] width 36 height 36
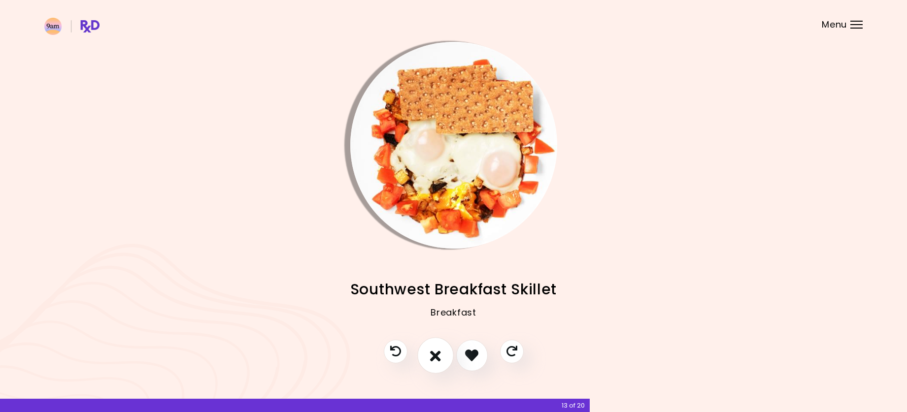
click at [443, 356] on button "I don't like this recipe" at bounding box center [435, 356] width 36 height 36
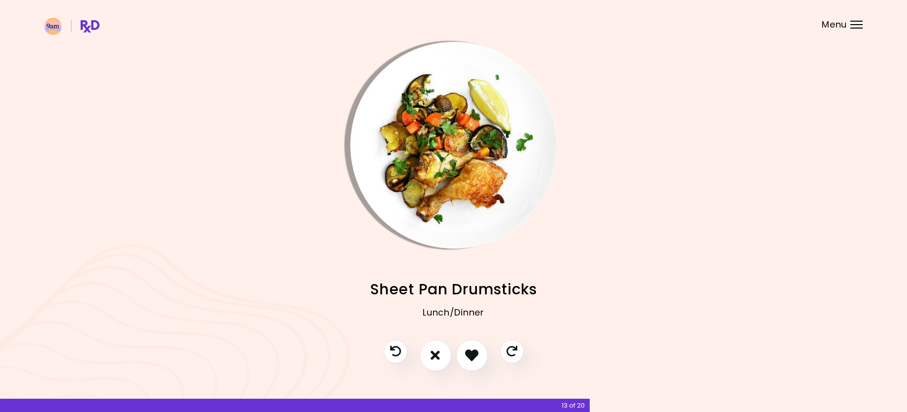
click at [420, 168] on img "Info - Sheet Pan Drumsticks" at bounding box center [453, 145] width 207 height 207
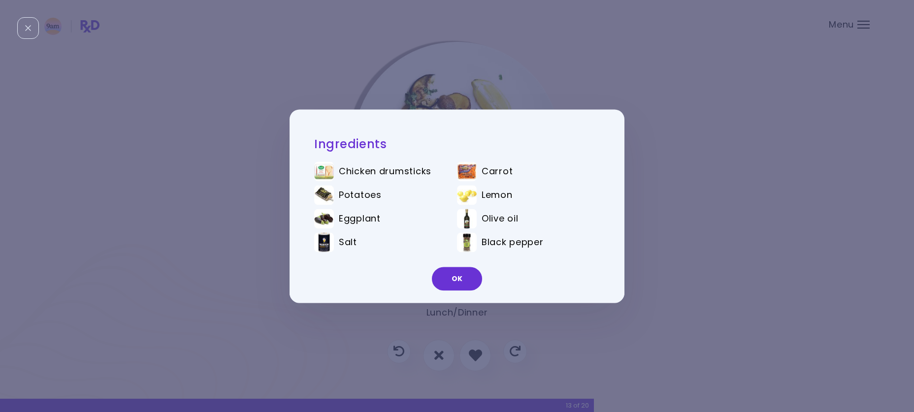
click at [696, 132] on div "Ingredients Chicken drumsticks Carrot Potatoes Lemon Eggplant Olive oil Salt Bl…" at bounding box center [457, 206] width 914 height 412
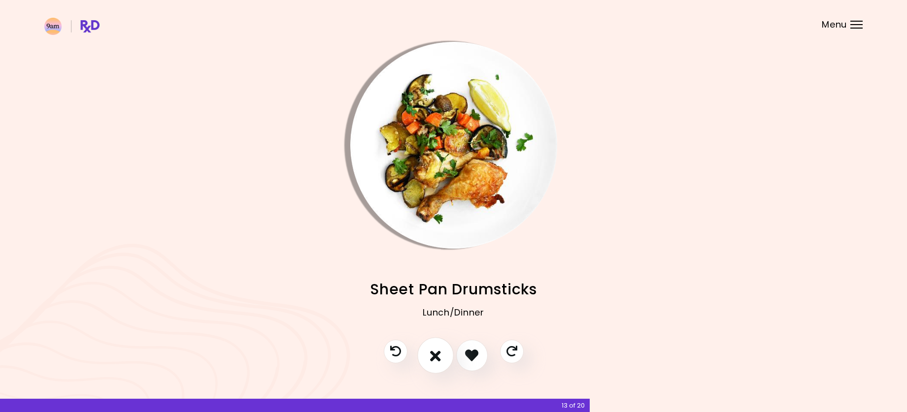
click at [437, 348] on icon "I don't like this recipe" at bounding box center [435, 355] width 11 height 15
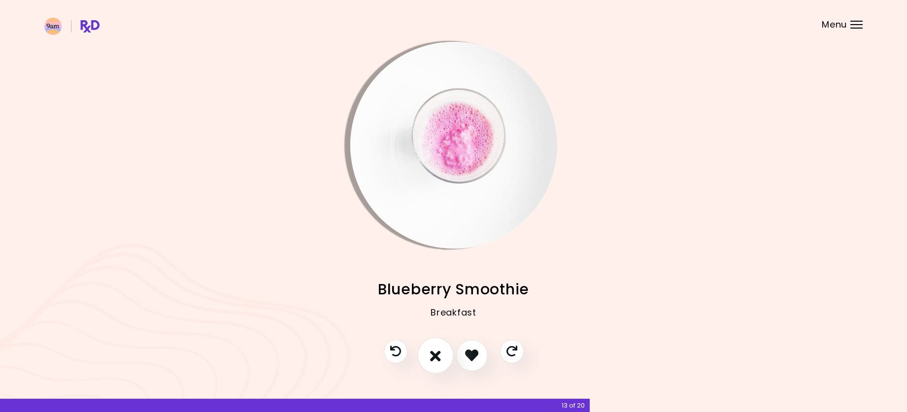
click at [424, 355] on button "I don't like this recipe" at bounding box center [435, 356] width 36 height 36
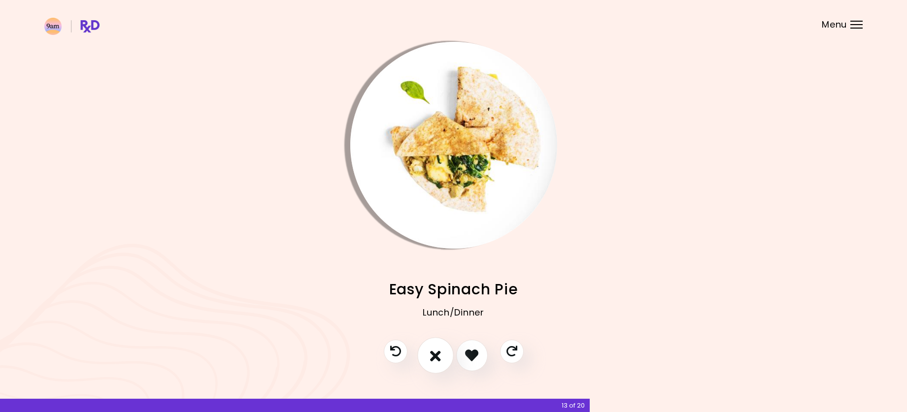
click at [427, 355] on button "I don't like this recipe" at bounding box center [435, 356] width 36 height 36
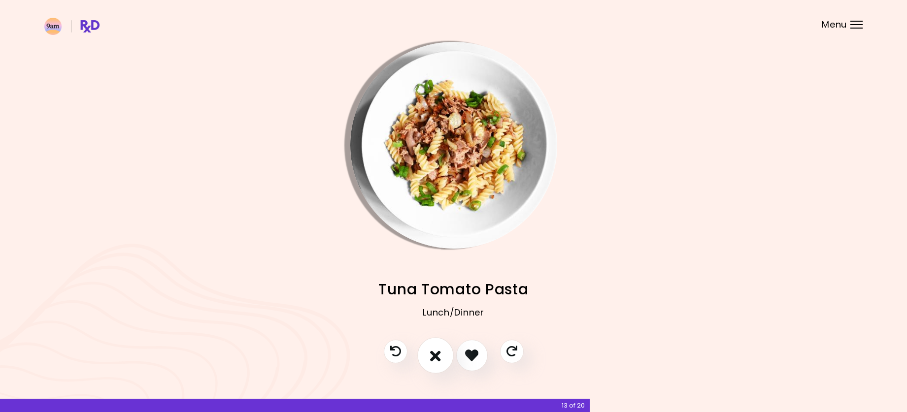
click at [427, 353] on button "I don't like this recipe" at bounding box center [435, 356] width 36 height 36
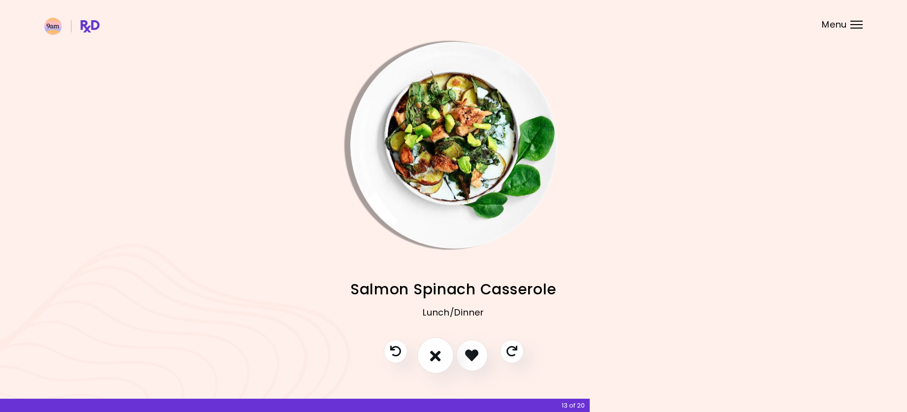
click at [427, 353] on button "I don't like this recipe" at bounding box center [435, 356] width 36 height 36
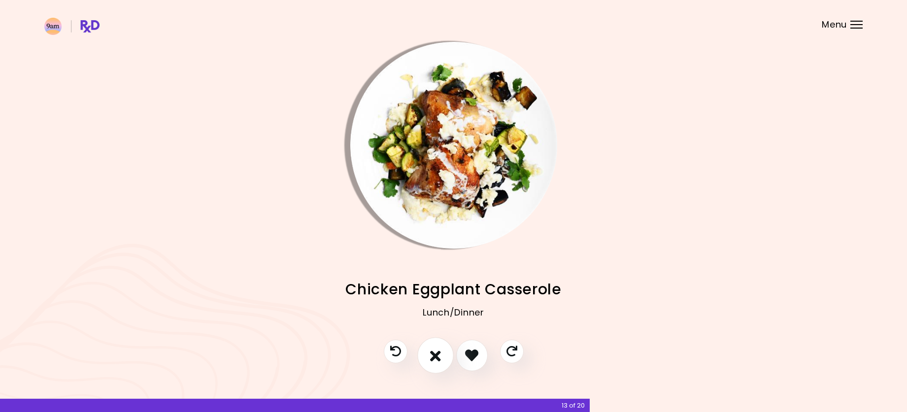
click at [433, 356] on icon "I don't like this recipe" at bounding box center [435, 355] width 11 height 15
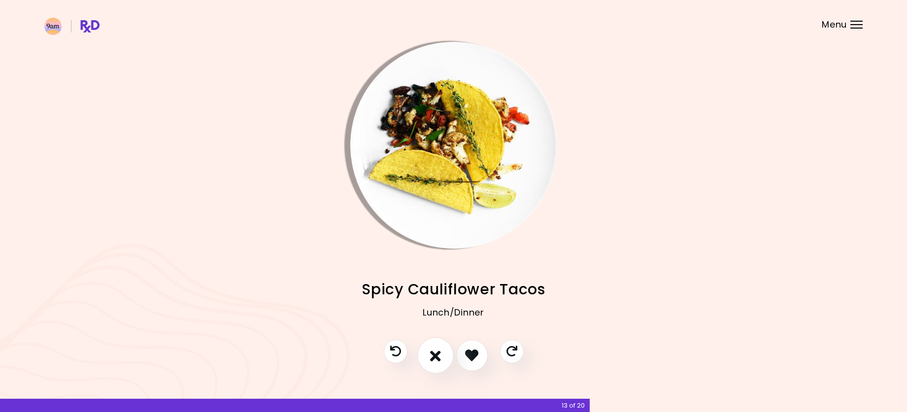
click at [433, 356] on icon "I don't like this recipe" at bounding box center [435, 355] width 11 height 15
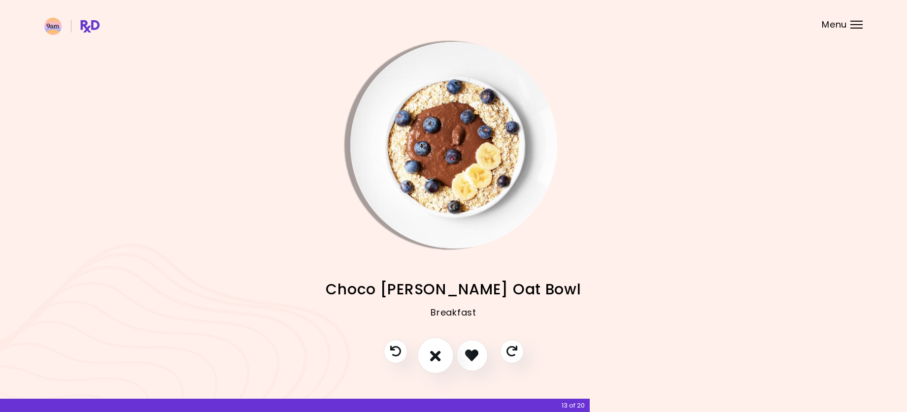
click at [433, 356] on icon "I don't like this recipe" at bounding box center [435, 355] width 11 height 15
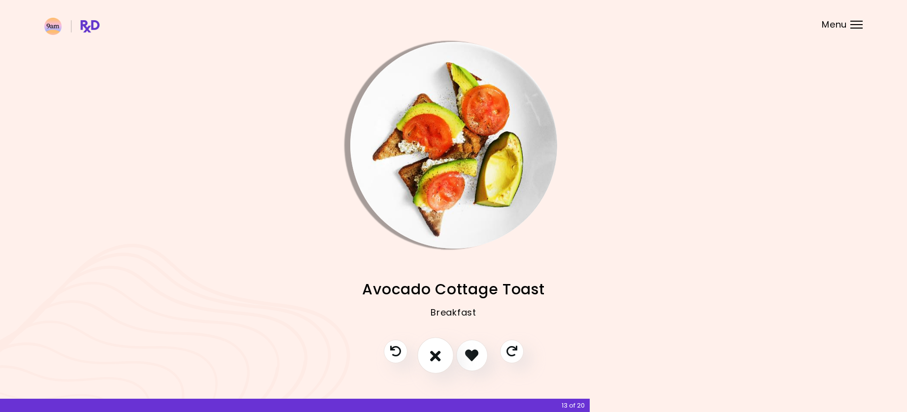
click at [433, 356] on icon "I don't like this recipe" at bounding box center [435, 355] width 11 height 15
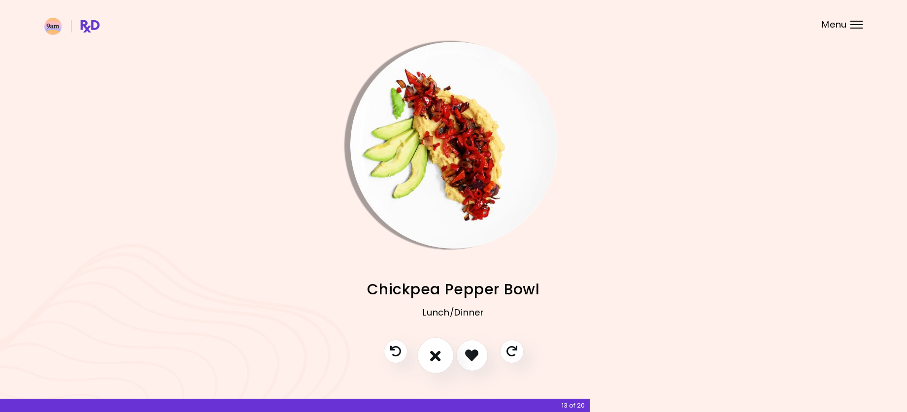
click at [433, 356] on icon "I don't like this recipe" at bounding box center [435, 355] width 11 height 15
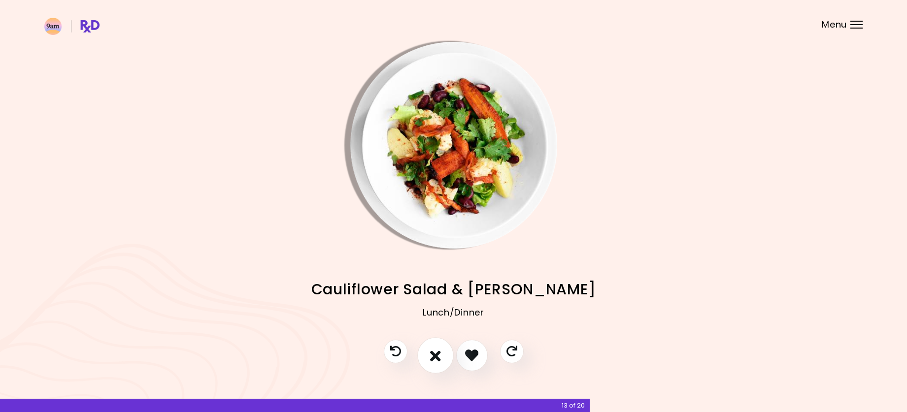
click at [438, 353] on icon "I don't like this recipe" at bounding box center [435, 355] width 11 height 15
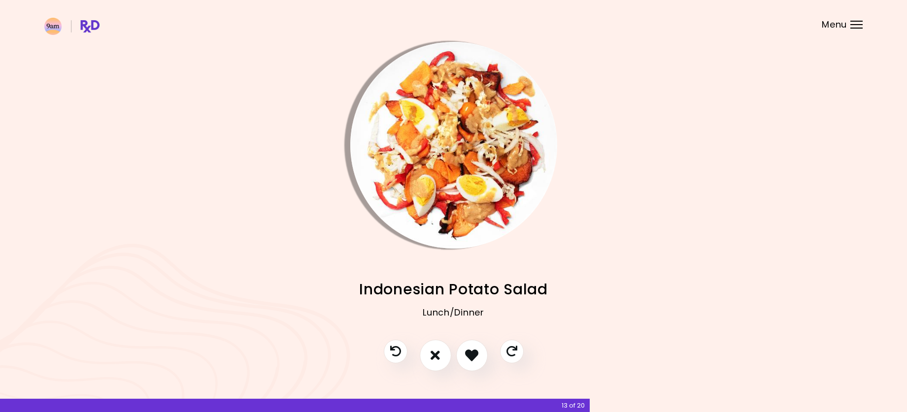
click at [392, 143] on img "Info - Indonesian Potato Salad" at bounding box center [453, 145] width 207 height 207
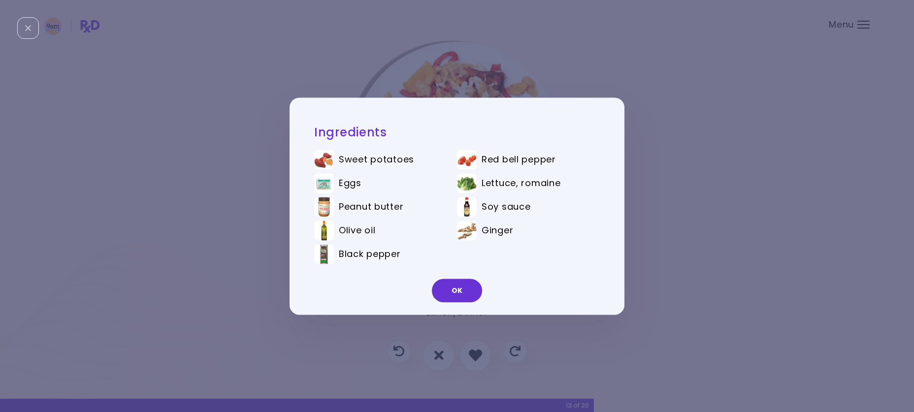
click at [675, 191] on div "Ingredients Sweet potatoes Red bell pepper Eggs Lettuce, romaine Peanut butter …" at bounding box center [457, 206] width 914 height 412
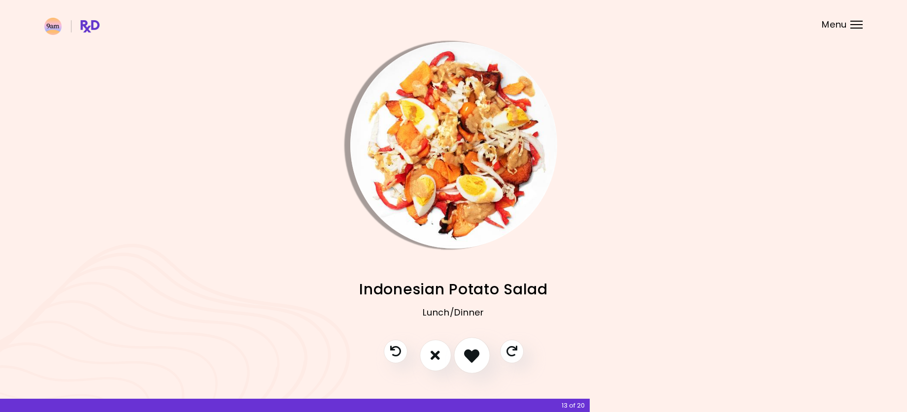
click at [463, 348] on button "I like this recipe" at bounding box center [472, 356] width 36 height 36
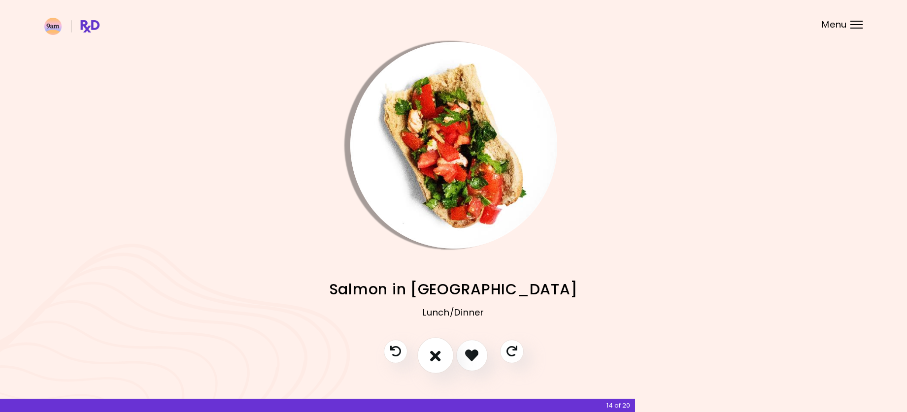
click at [437, 349] on icon "I don't like this recipe" at bounding box center [435, 355] width 11 height 15
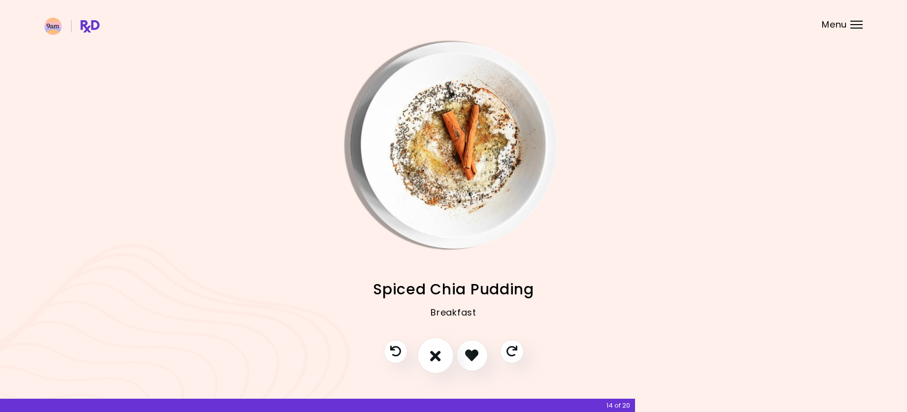
click at [437, 349] on icon "I don't like this recipe" at bounding box center [435, 355] width 11 height 15
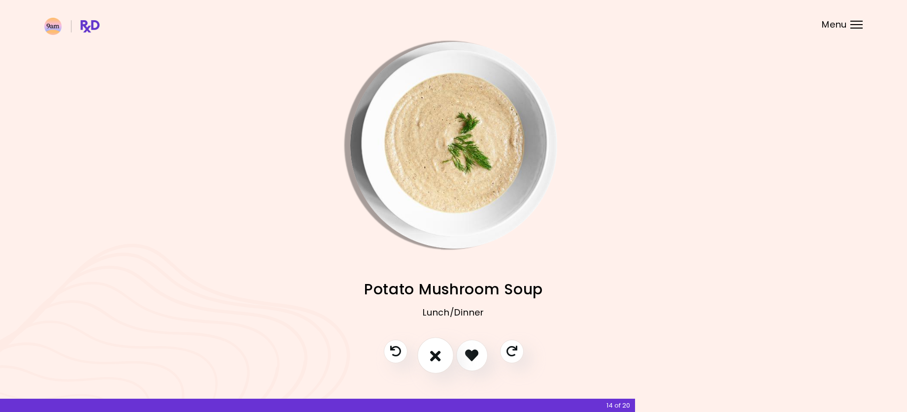
click at [437, 349] on icon "I don't like this recipe" at bounding box center [435, 355] width 11 height 15
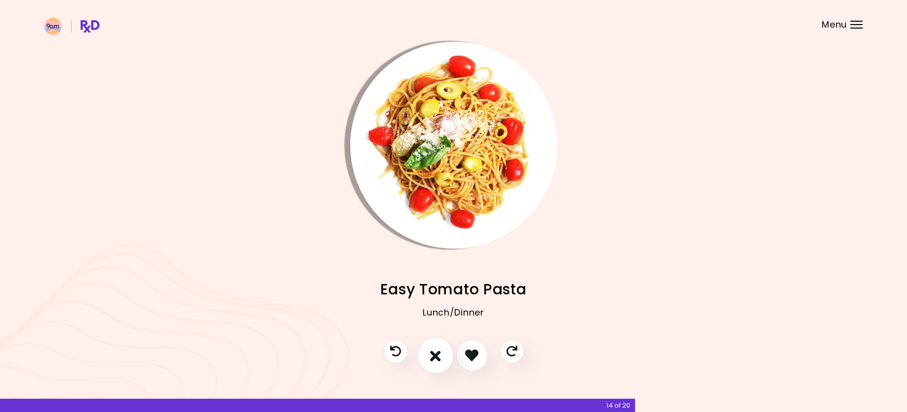
click at [437, 349] on icon "I don't like this recipe" at bounding box center [435, 355] width 11 height 15
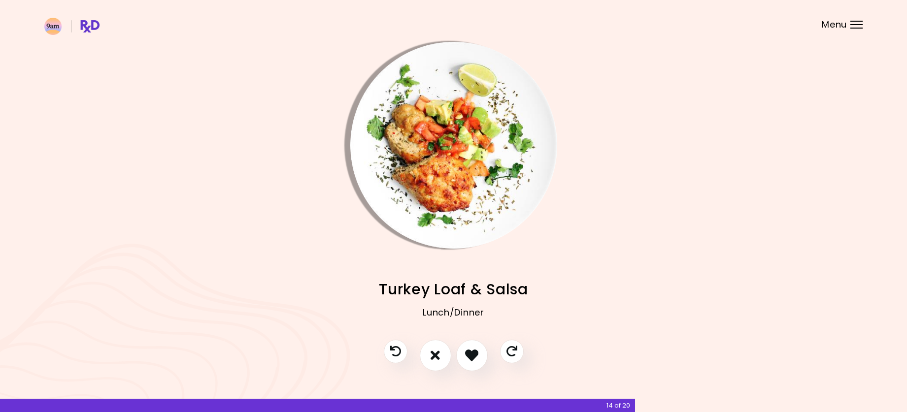
click at [410, 117] on img "Info - Turkey Loaf & Salsa" at bounding box center [453, 145] width 207 height 207
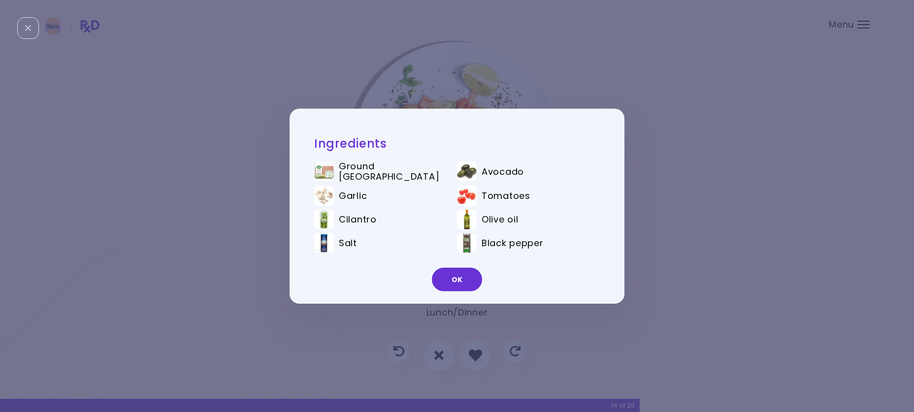
click at [685, 213] on div "Ingredients Ground turkey Avocado Garlic Tomatoes Cilantro Olive oil Salt Black…" at bounding box center [457, 206] width 914 height 412
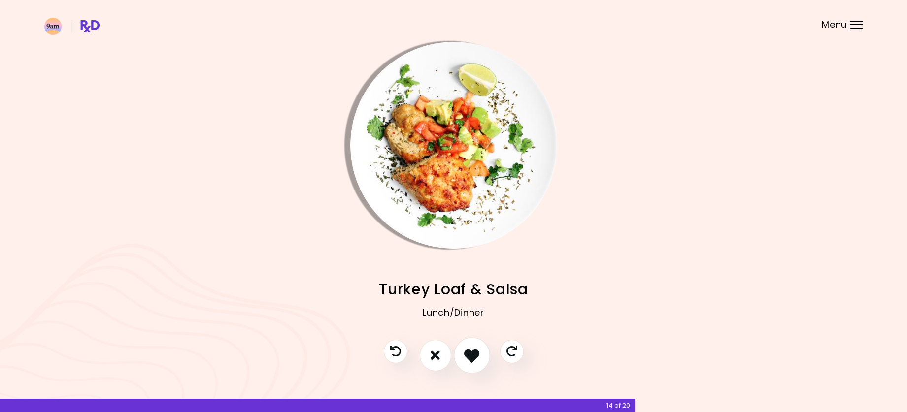
click at [480, 357] on button "I like this recipe" at bounding box center [472, 356] width 36 height 36
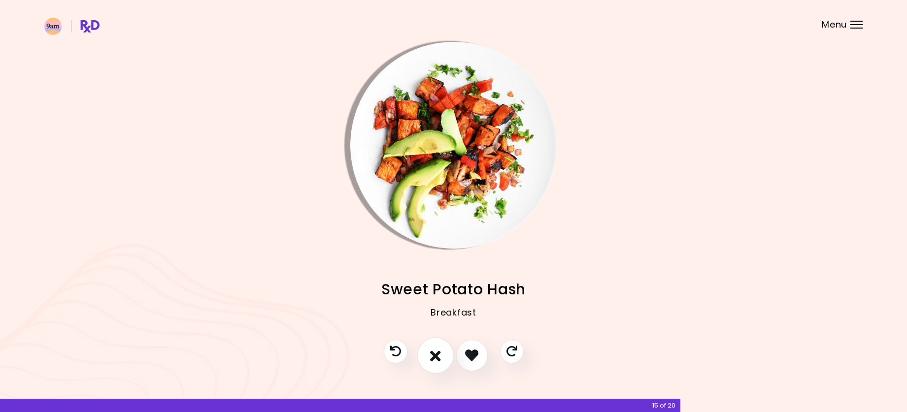
click at [444, 364] on button "I don't like this recipe" at bounding box center [435, 356] width 36 height 36
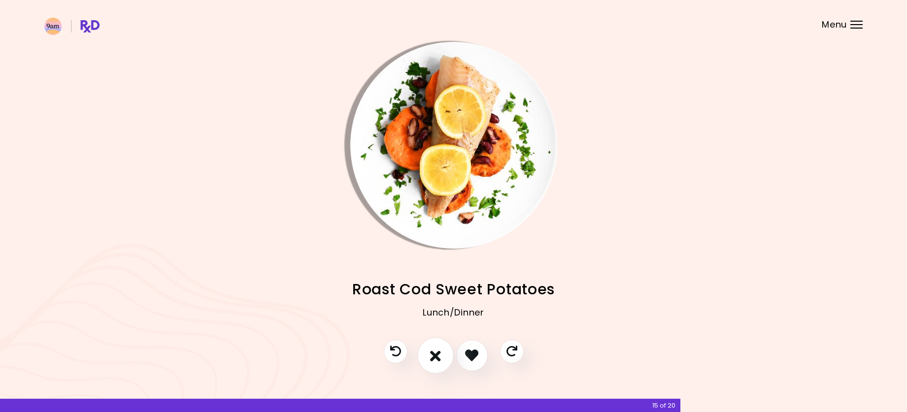
click at [441, 355] on button "I don't like this recipe" at bounding box center [435, 356] width 36 height 36
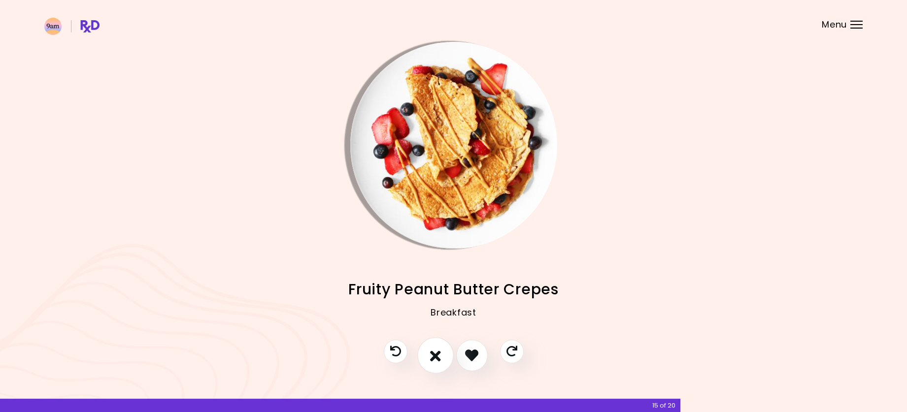
click at [441, 355] on button "I don't like this recipe" at bounding box center [435, 356] width 36 height 36
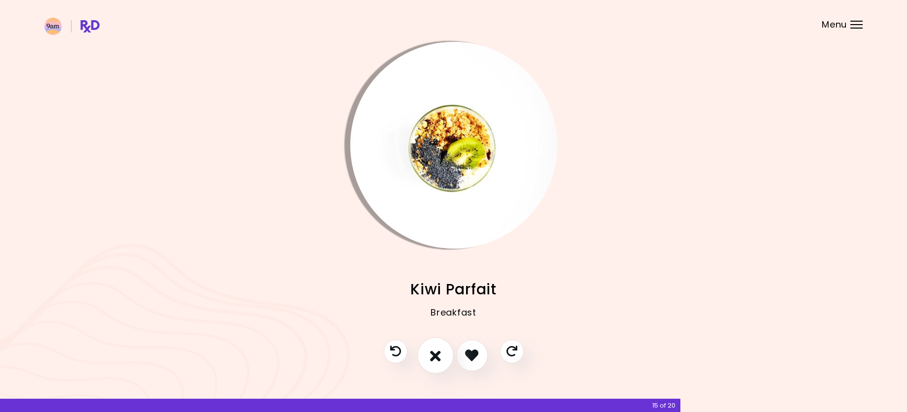
click at [441, 355] on button "I don't like this recipe" at bounding box center [435, 356] width 36 height 36
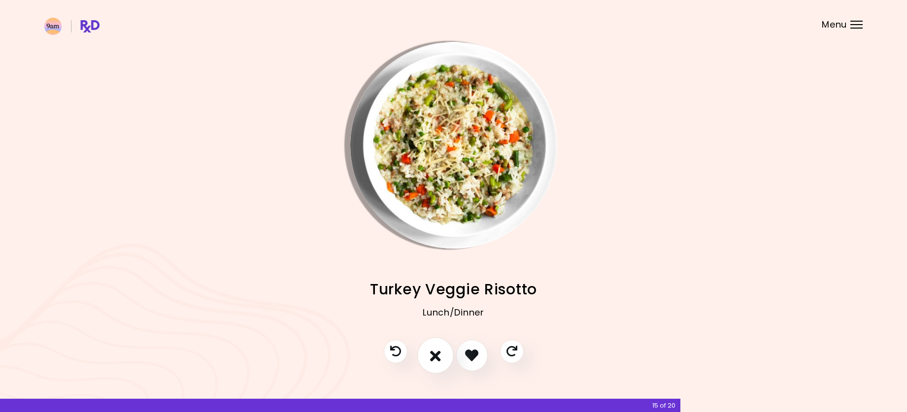
click at [441, 355] on button "I don't like this recipe" at bounding box center [435, 356] width 36 height 36
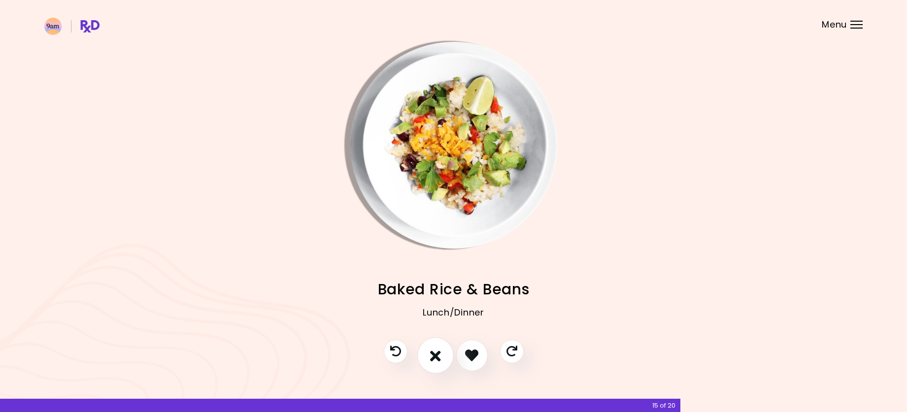
click at [441, 355] on button "I don't like this recipe" at bounding box center [435, 356] width 36 height 36
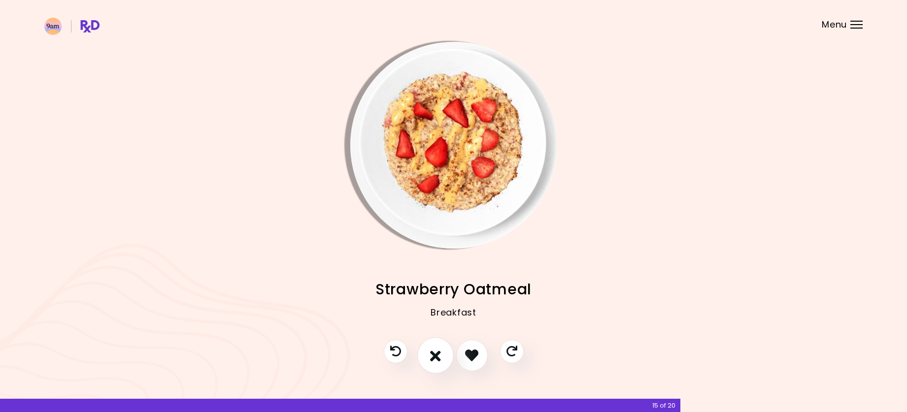
click at [441, 355] on button "I don't like this recipe" at bounding box center [435, 356] width 36 height 36
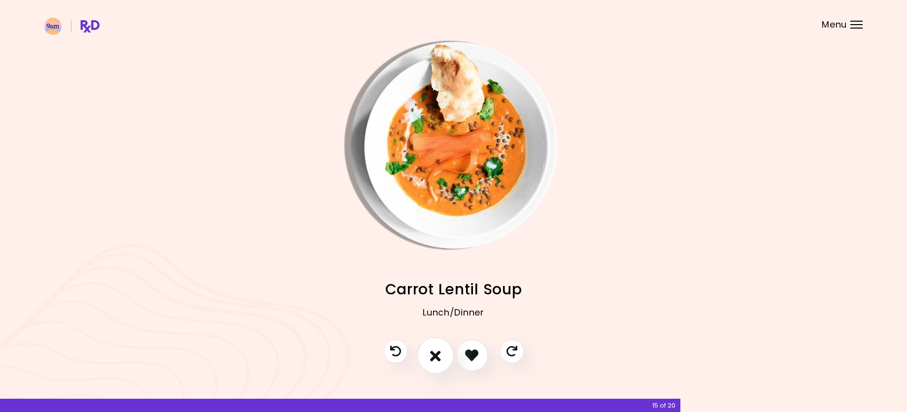
click at [441, 355] on button "I don't like this recipe" at bounding box center [435, 356] width 36 height 36
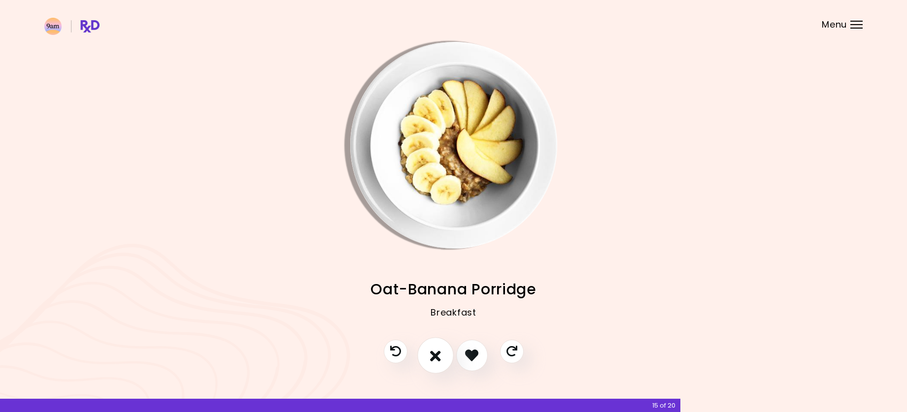
click at [441, 355] on button "I don't like this recipe" at bounding box center [435, 356] width 36 height 36
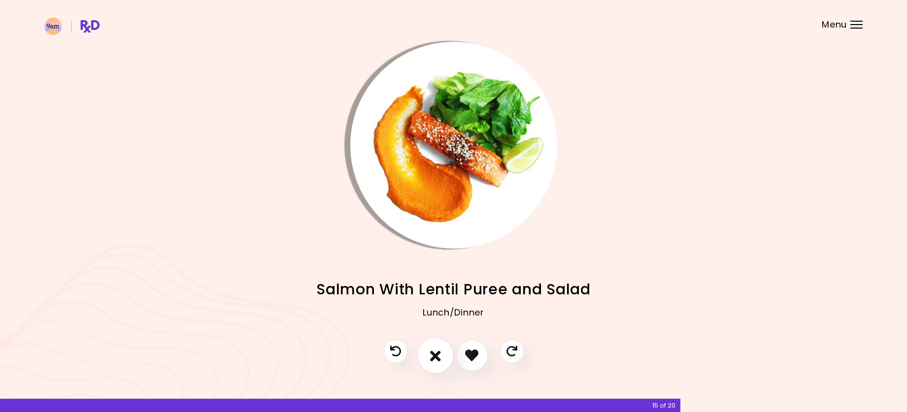
click at [441, 355] on button "I don't like this recipe" at bounding box center [435, 356] width 36 height 36
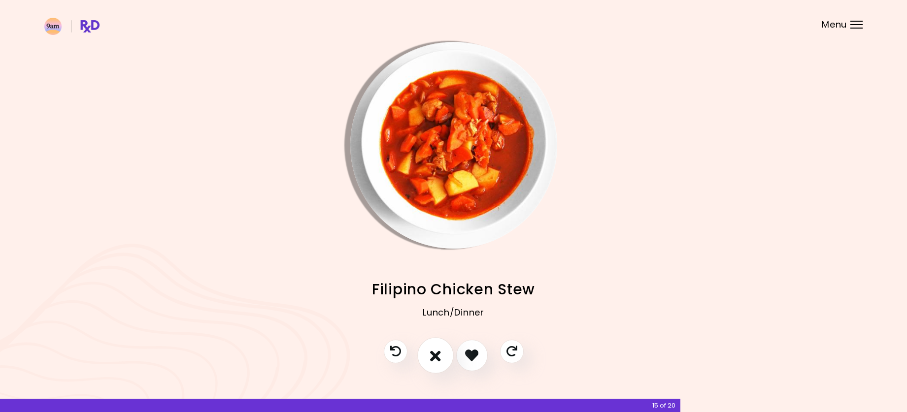
click at [441, 355] on button "I don't like this recipe" at bounding box center [435, 356] width 36 height 36
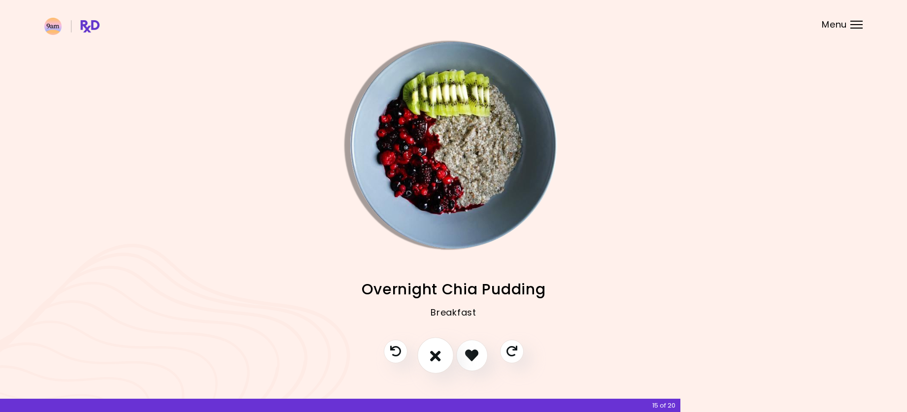
click at [435, 356] on icon "I don't like this recipe" at bounding box center [435, 355] width 11 height 15
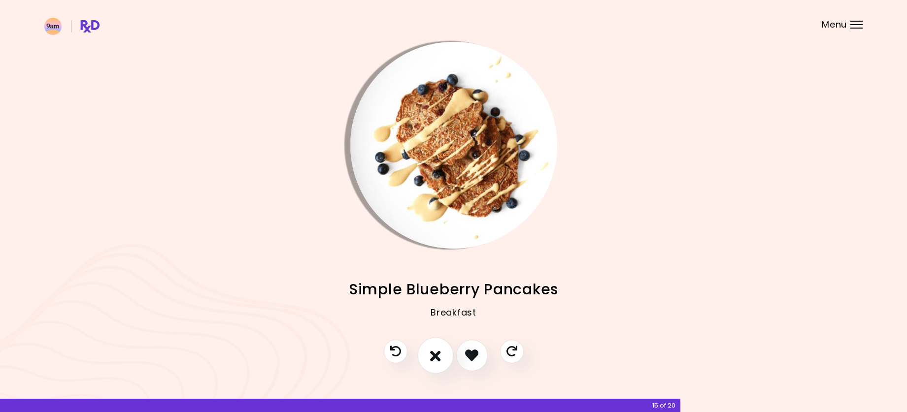
click at [435, 356] on icon "I don't like this recipe" at bounding box center [435, 355] width 11 height 15
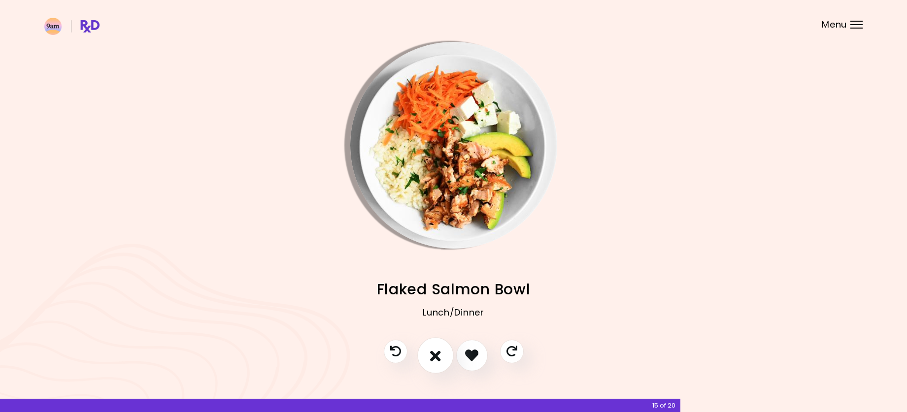
click at [435, 356] on icon "I don't like this recipe" at bounding box center [435, 355] width 11 height 15
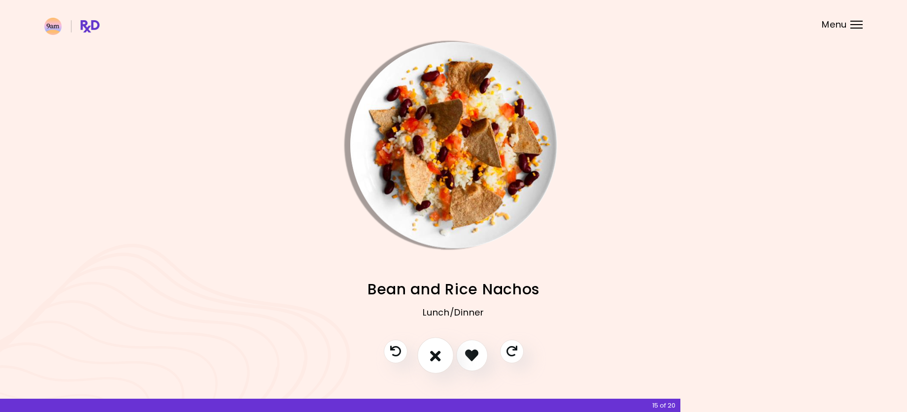
click at [435, 356] on icon "I don't like this recipe" at bounding box center [435, 355] width 11 height 15
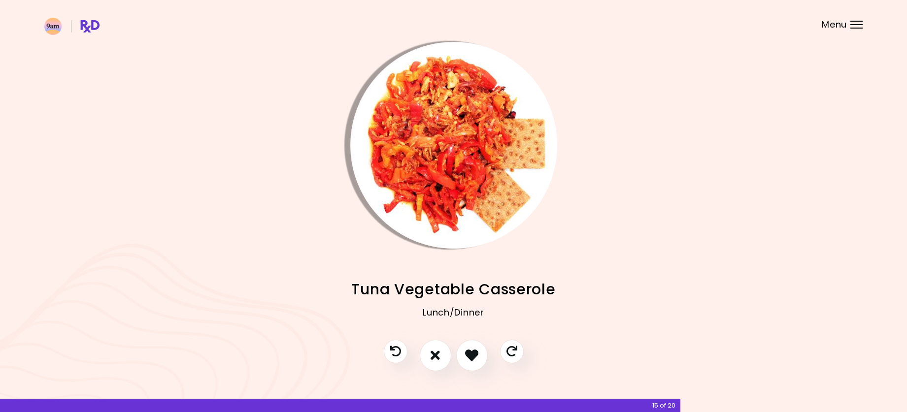
click at [409, 179] on img "Info - Tuna Vegetable Casserole" at bounding box center [453, 145] width 207 height 207
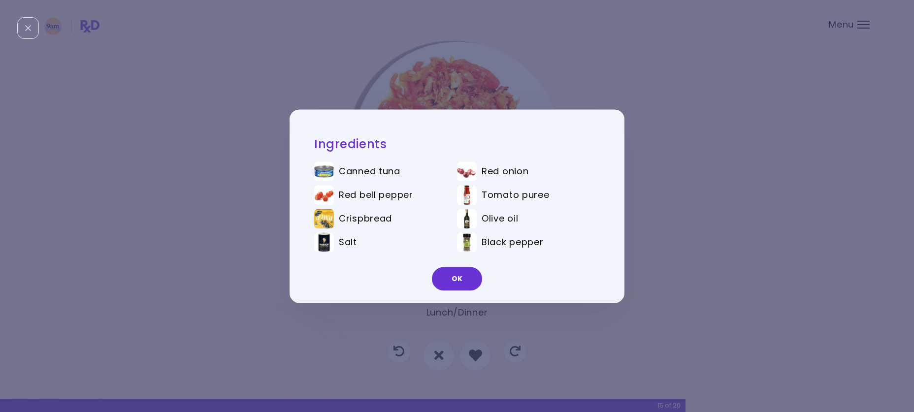
click at [704, 171] on div "Ingredients Canned tuna Red onion Red bell pepper Tomato puree Crispbread Olive…" at bounding box center [457, 206] width 914 height 412
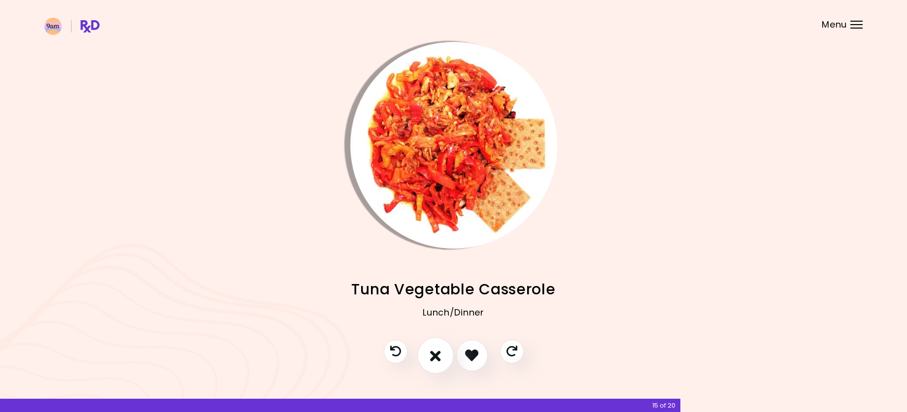
click at [440, 360] on icon "I don't like this recipe" at bounding box center [435, 355] width 11 height 15
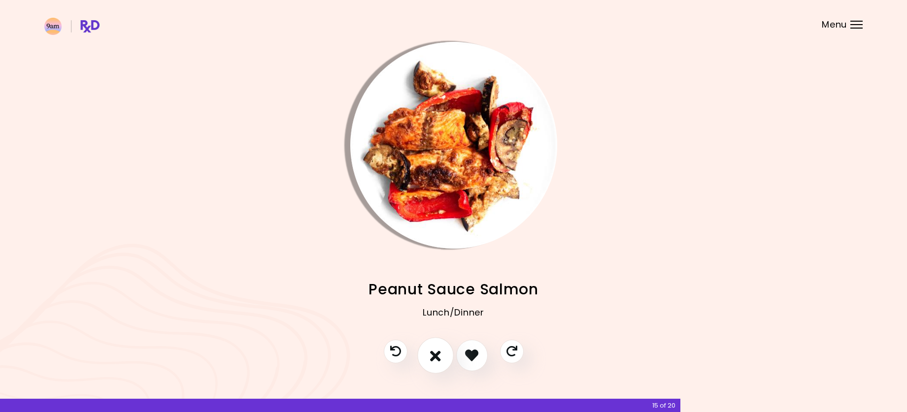
click at [440, 360] on icon "I don't like this recipe" at bounding box center [435, 355] width 11 height 15
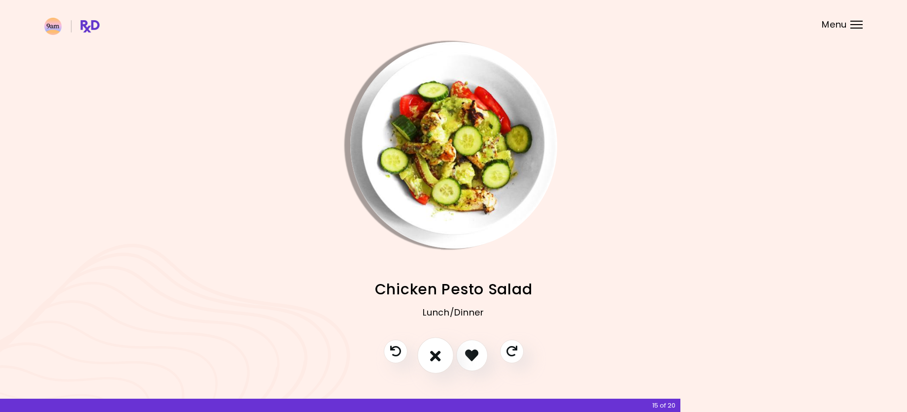
click at [440, 359] on icon "I don't like this recipe" at bounding box center [435, 355] width 11 height 15
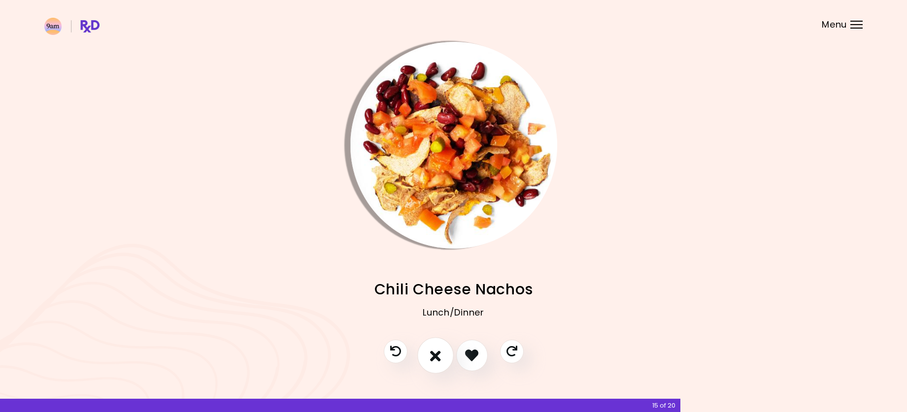
click at [440, 359] on icon "I don't like this recipe" at bounding box center [435, 355] width 11 height 15
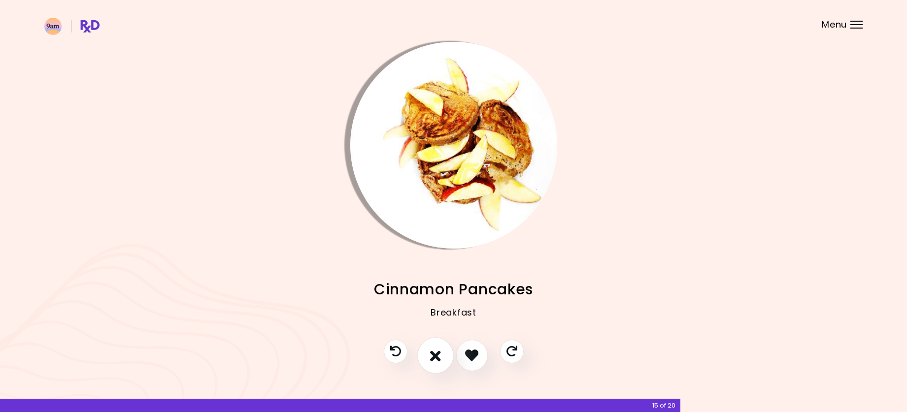
click at [440, 356] on icon "I don't like this recipe" at bounding box center [435, 355] width 11 height 15
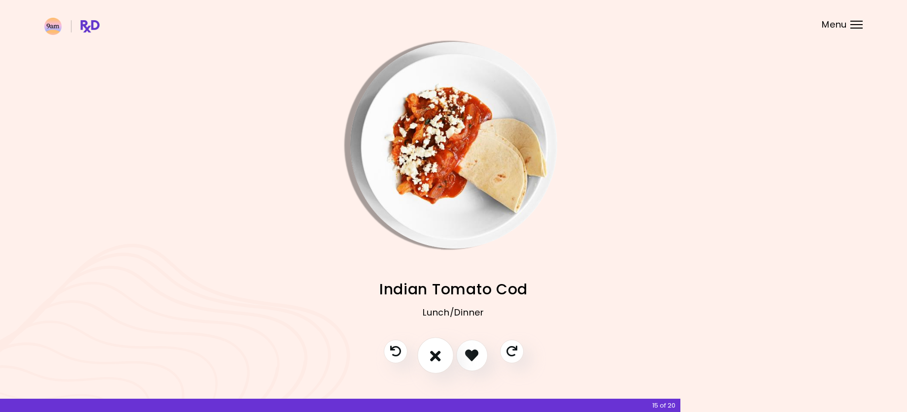
click at [440, 356] on icon "I don't like this recipe" at bounding box center [435, 355] width 11 height 15
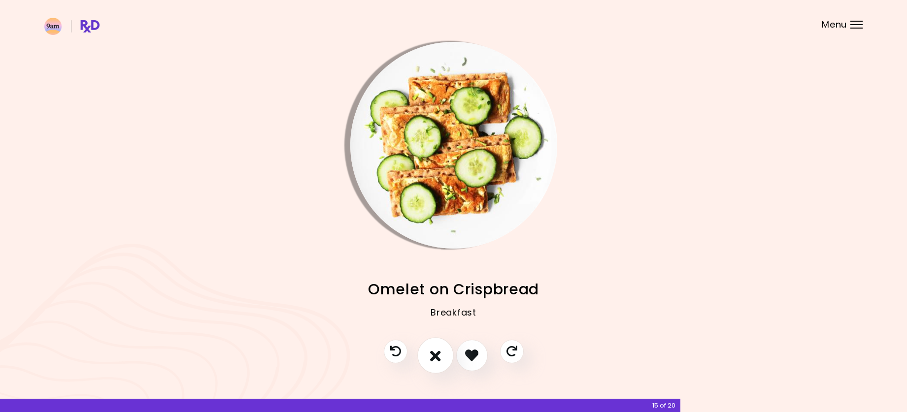
click at [440, 356] on icon "I don't like this recipe" at bounding box center [435, 355] width 11 height 15
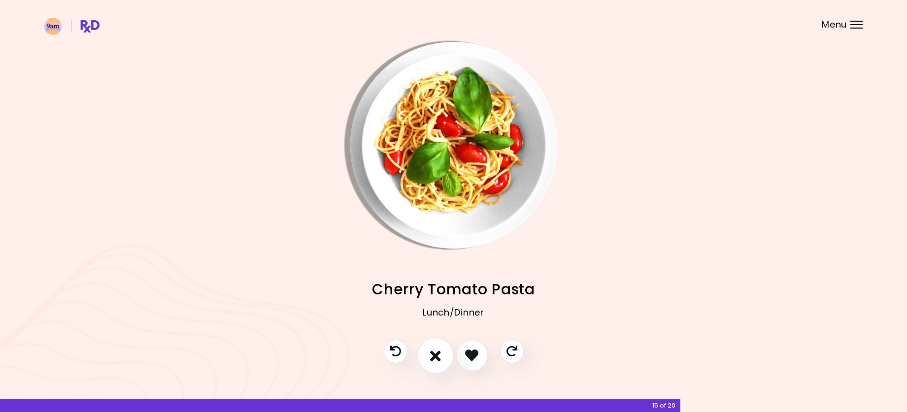
click at [440, 356] on icon "I don't like this recipe" at bounding box center [435, 355] width 11 height 15
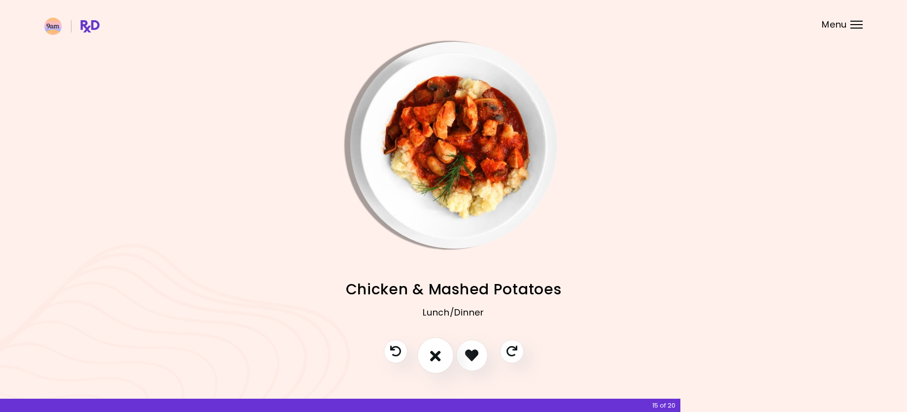
click at [440, 356] on icon "I don't like this recipe" at bounding box center [435, 355] width 11 height 15
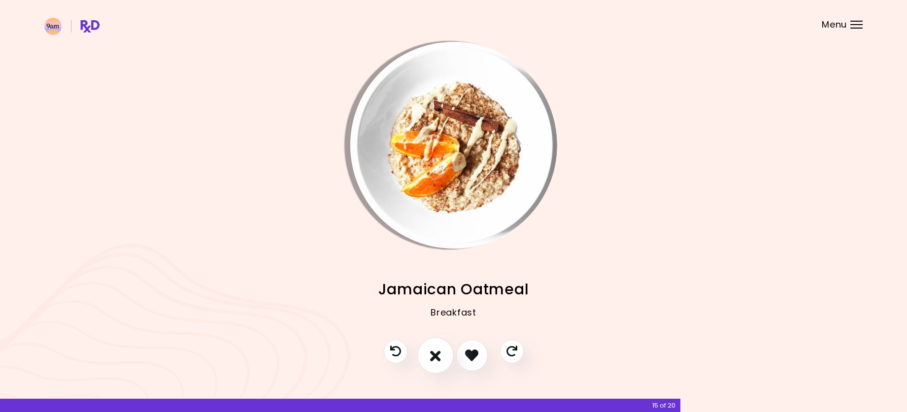
click at [440, 356] on icon "I don't like this recipe" at bounding box center [435, 355] width 11 height 15
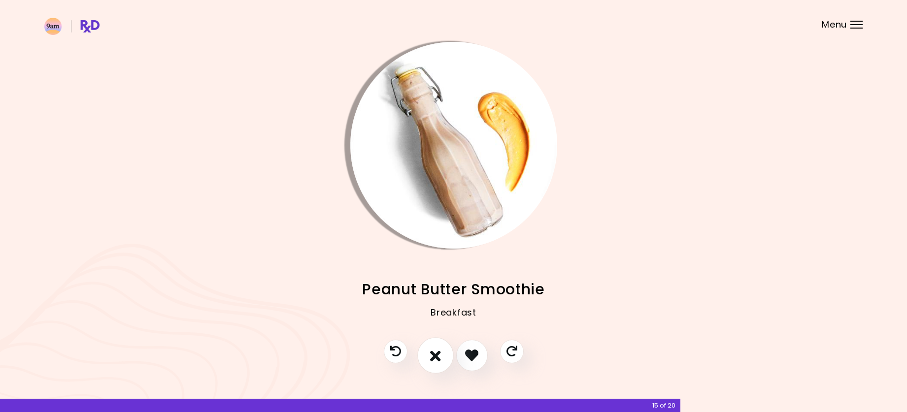
click at [440, 356] on icon "I don't like this recipe" at bounding box center [435, 355] width 11 height 15
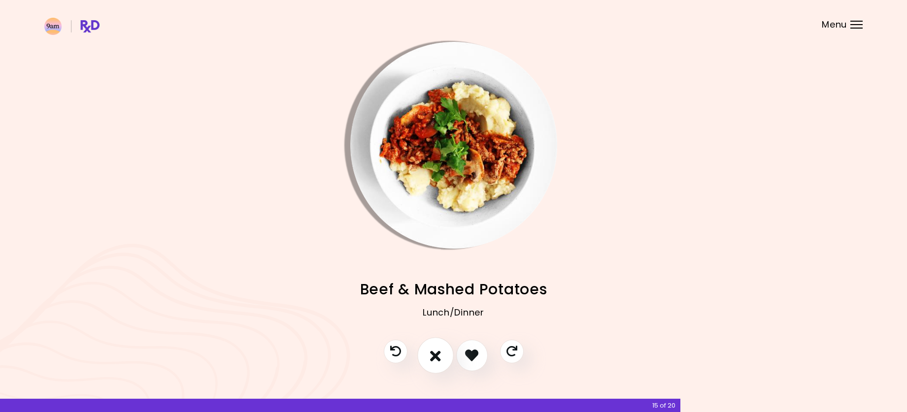
click at [440, 356] on icon "I don't like this recipe" at bounding box center [435, 355] width 11 height 15
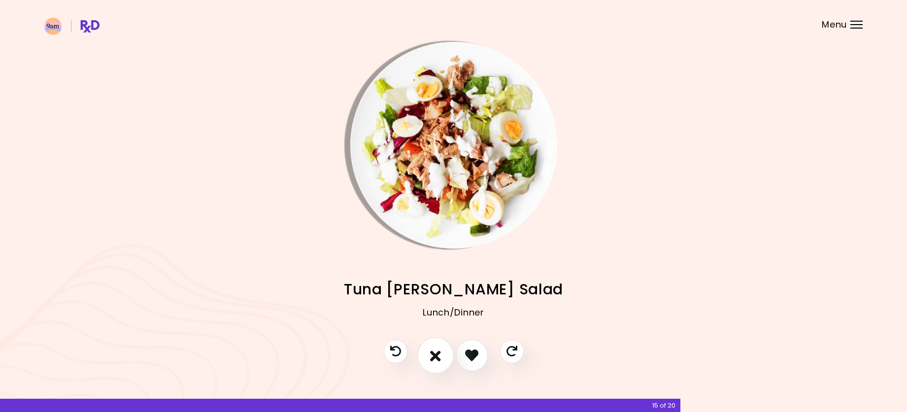
click at [440, 355] on icon "I don't like this recipe" at bounding box center [435, 355] width 11 height 15
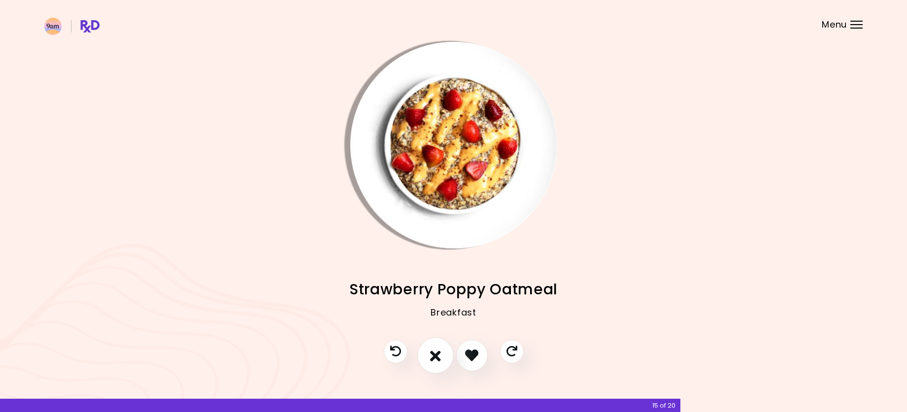
click at [440, 355] on icon "I don't like this recipe" at bounding box center [435, 355] width 11 height 15
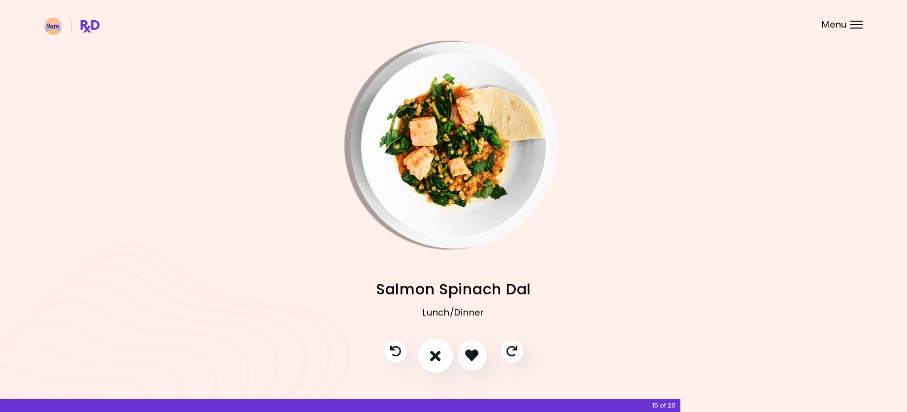
click at [440, 355] on icon "I don't like this recipe" at bounding box center [435, 355] width 11 height 15
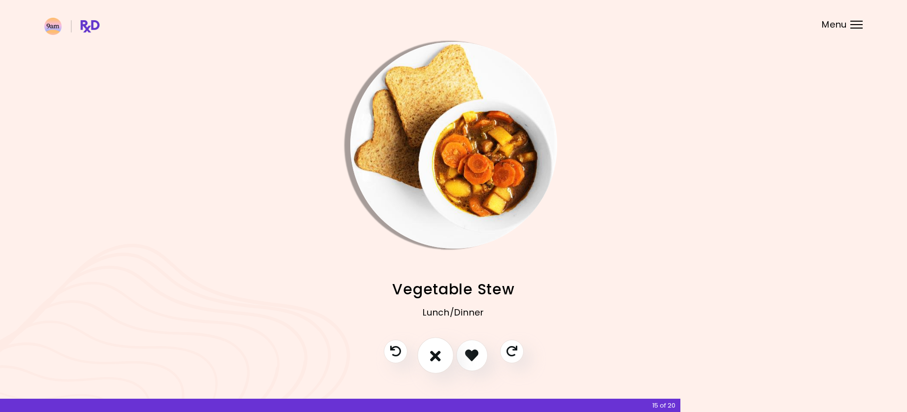
click at [440, 355] on icon "I don't like this recipe" at bounding box center [435, 355] width 11 height 15
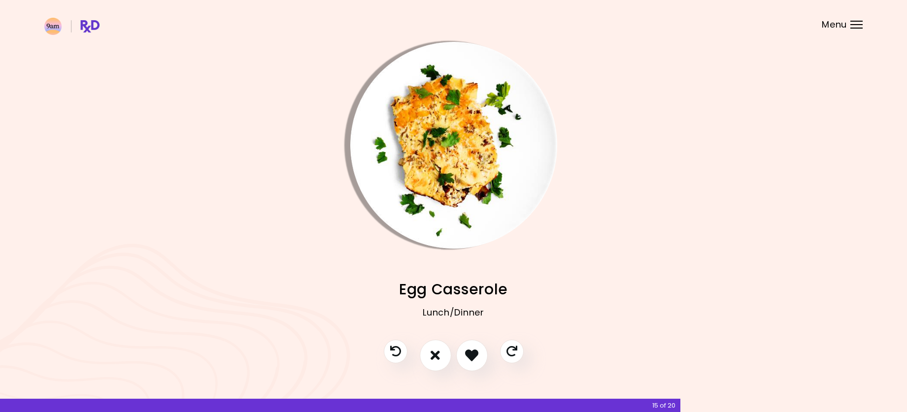
click at [427, 183] on img "Info - Egg Casserole" at bounding box center [453, 145] width 207 height 207
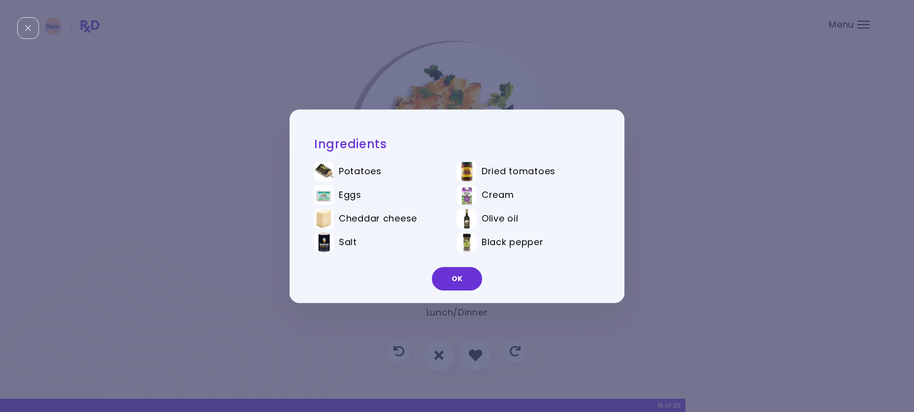
click at [677, 184] on div "Ingredients Potatoes Dried tomatoes Eggs Cream Cheddar cheese Olive oil Salt Bl…" at bounding box center [457, 206] width 914 height 412
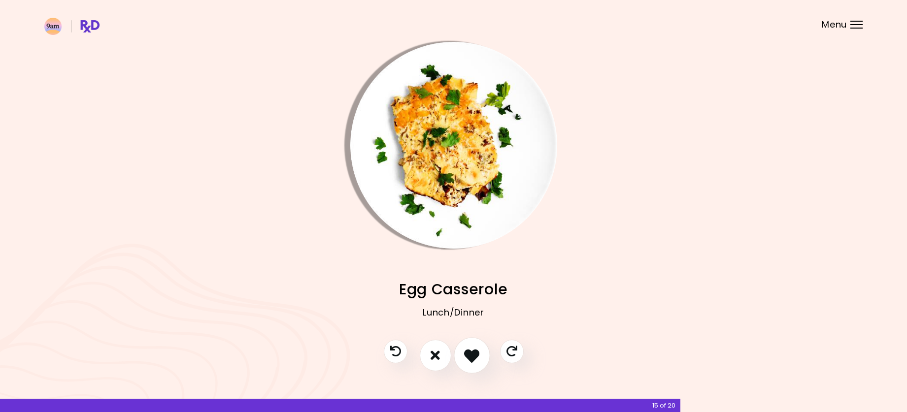
click at [479, 355] on icon "I like this recipe" at bounding box center [471, 355] width 15 height 15
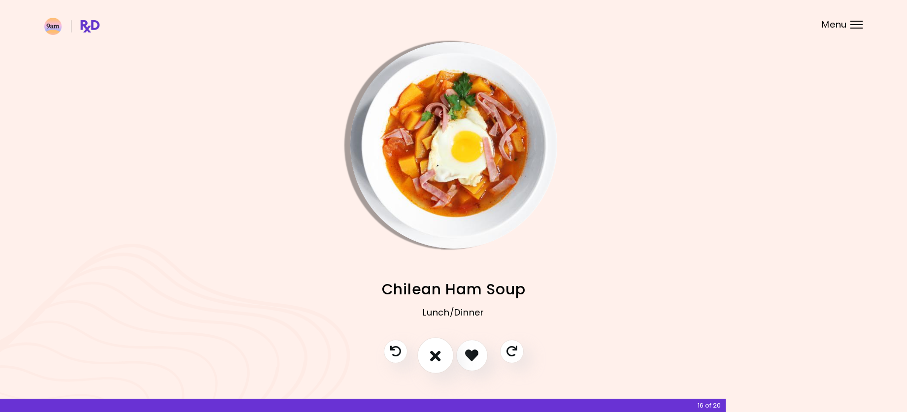
click at [432, 353] on icon "I don't like this recipe" at bounding box center [435, 355] width 11 height 15
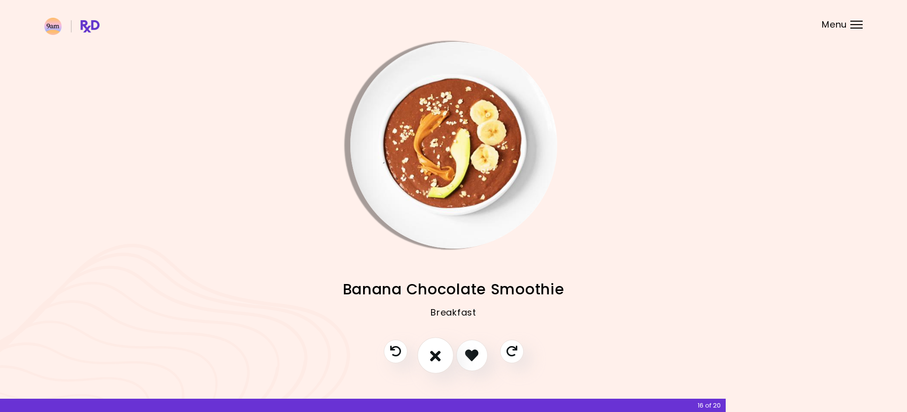
click at [432, 353] on icon "I don't like this recipe" at bounding box center [435, 355] width 11 height 15
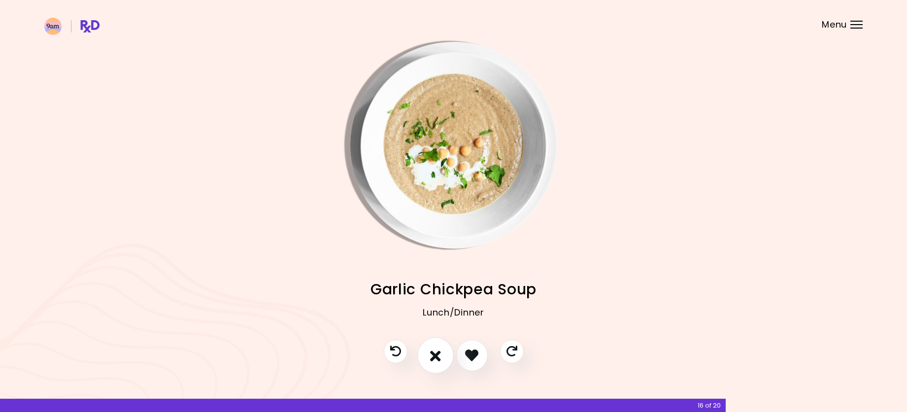
click at [432, 353] on icon "I don't like this recipe" at bounding box center [435, 355] width 11 height 15
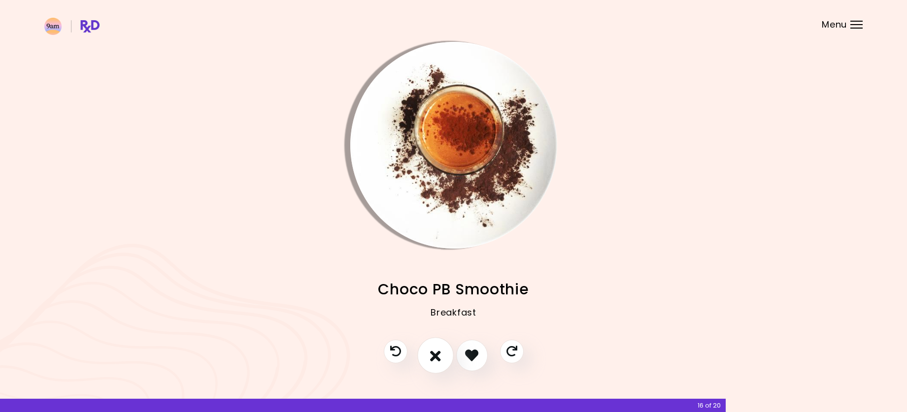
click at [432, 353] on icon "I don't like this recipe" at bounding box center [435, 355] width 11 height 15
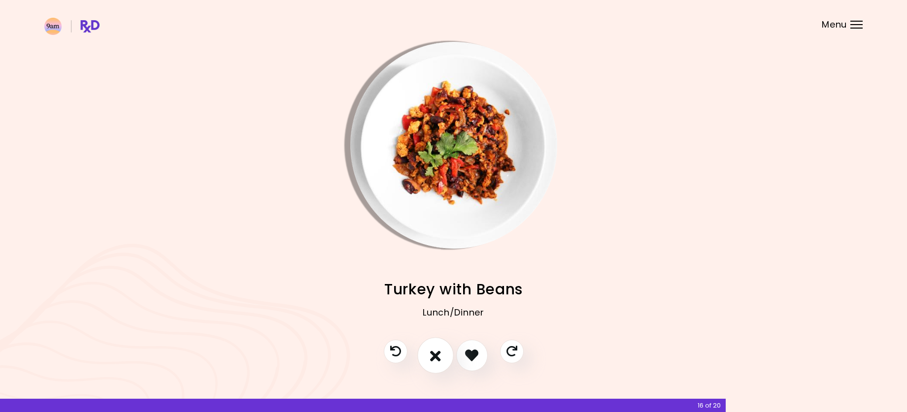
click at [432, 353] on icon "I don't like this recipe" at bounding box center [435, 355] width 11 height 15
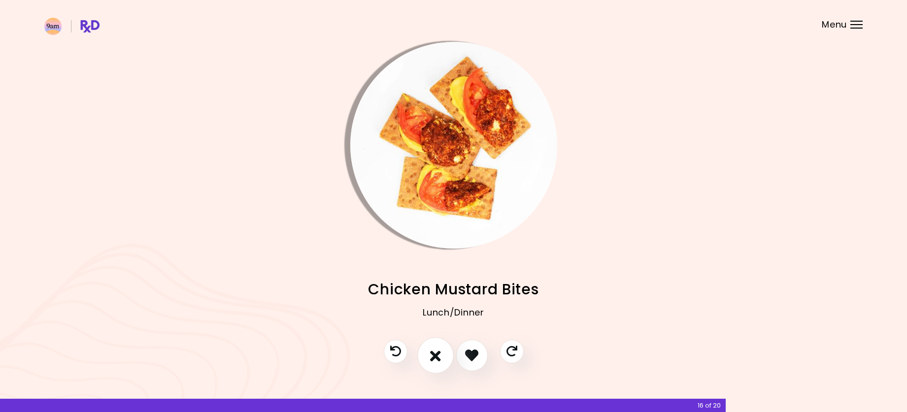
click at [432, 353] on icon "I don't like this recipe" at bounding box center [435, 355] width 11 height 15
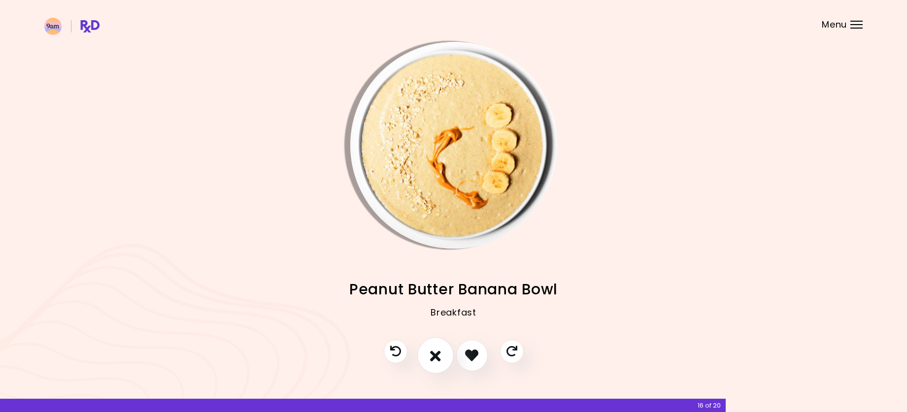
click at [432, 353] on icon "I don't like this recipe" at bounding box center [435, 355] width 11 height 15
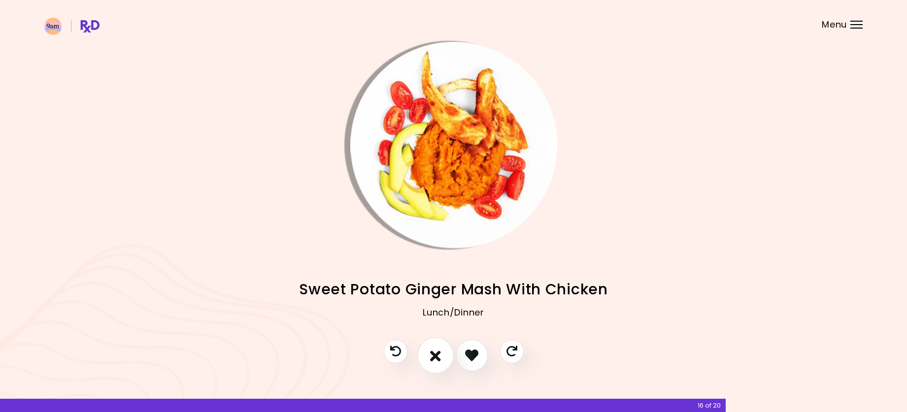
click at [432, 353] on icon "I don't like this recipe" at bounding box center [435, 355] width 11 height 15
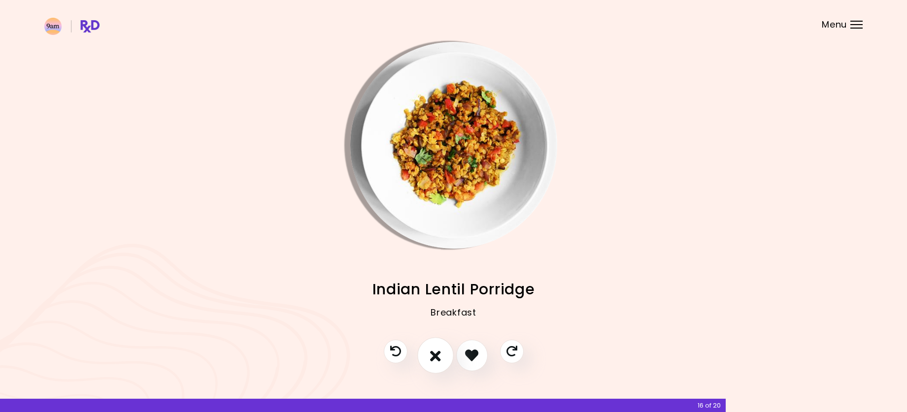
click at [432, 352] on icon "I don't like this recipe" at bounding box center [435, 355] width 11 height 15
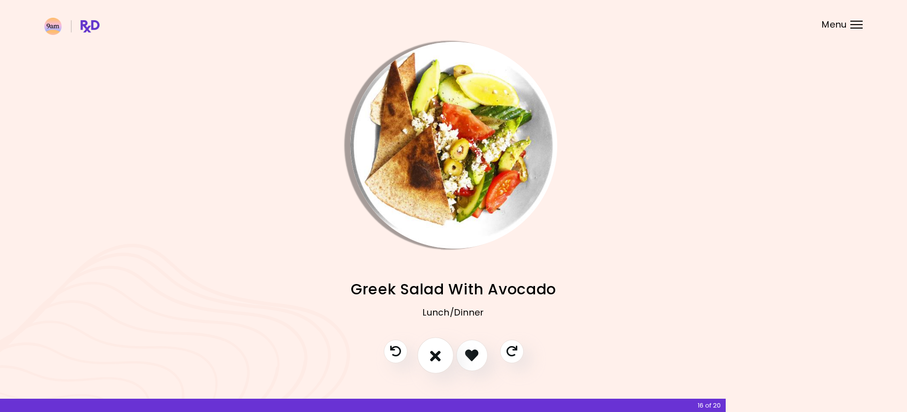
click at [432, 352] on icon "I don't like this recipe" at bounding box center [435, 355] width 11 height 15
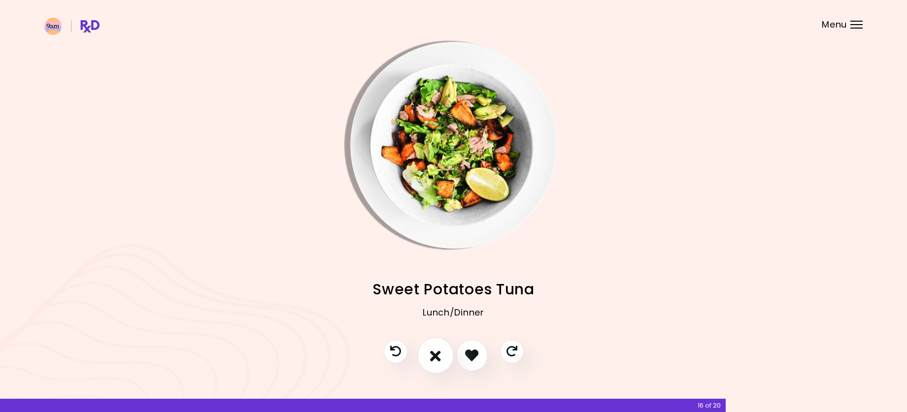
click at [432, 352] on icon "I don't like this recipe" at bounding box center [435, 355] width 11 height 15
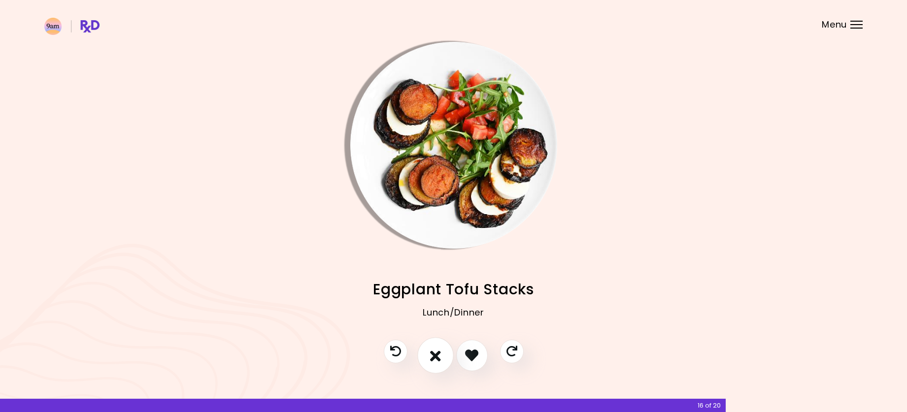
click at [432, 352] on icon "I don't like this recipe" at bounding box center [435, 355] width 11 height 15
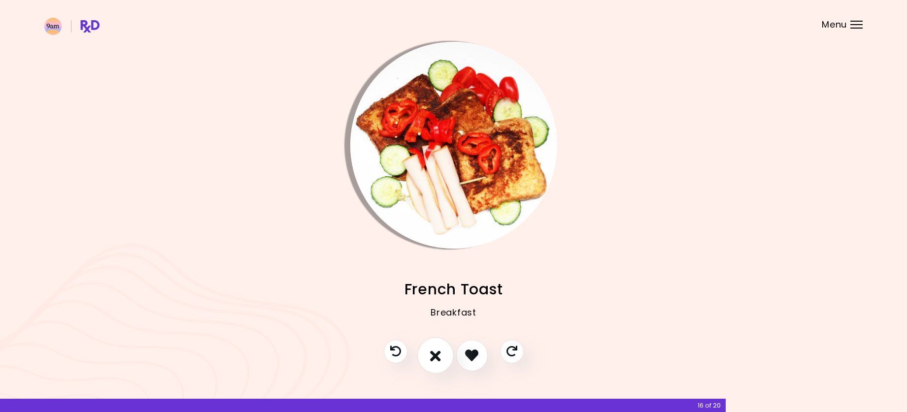
click at [432, 352] on icon "I don't like this recipe" at bounding box center [435, 355] width 11 height 15
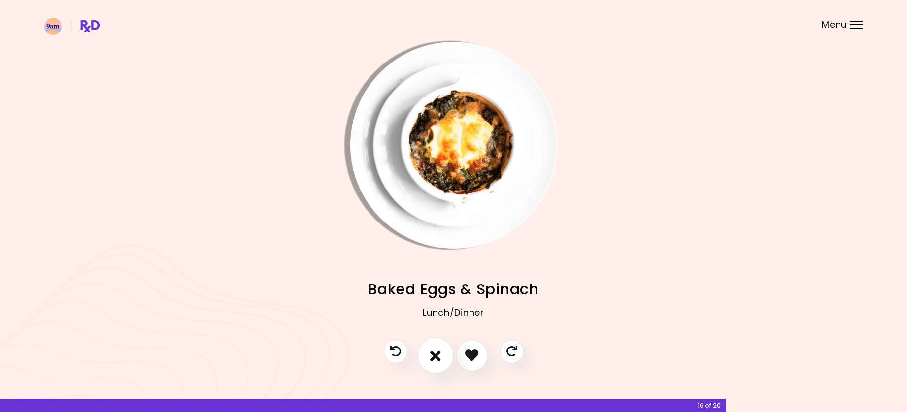
click at [432, 352] on icon "I don't like this recipe" at bounding box center [435, 355] width 11 height 15
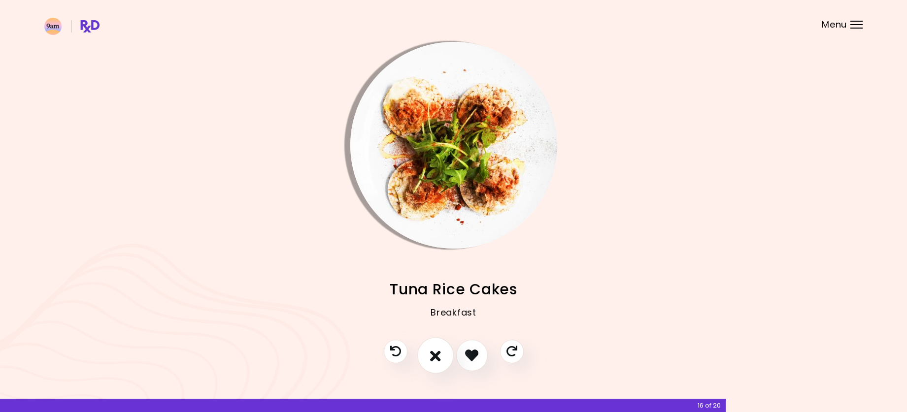
click at [432, 352] on icon "I don't like this recipe" at bounding box center [435, 355] width 11 height 15
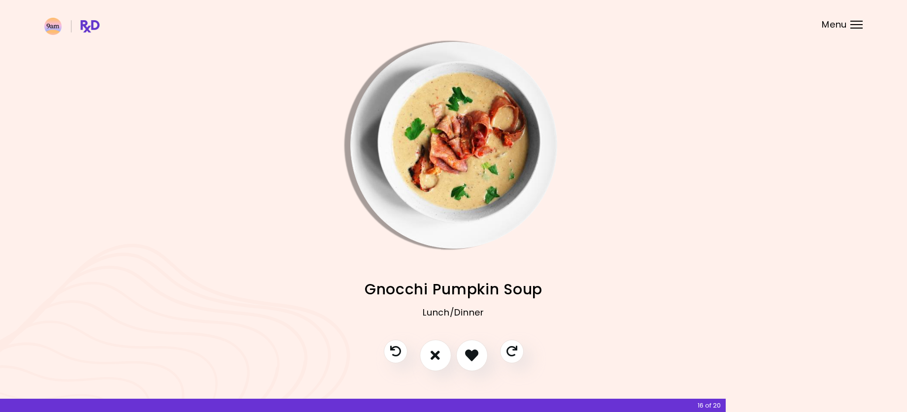
click at [441, 184] on img "Info - Gnocchi Pumpkin Soup" at bounding box center [453, 145] width 207 height 207
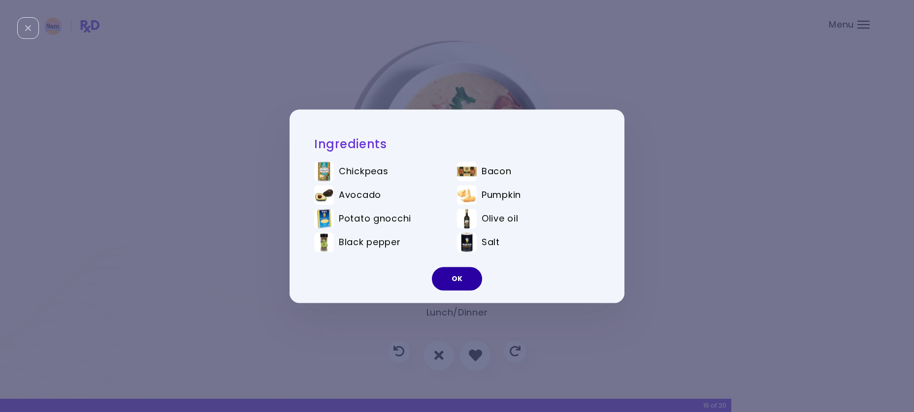
click at [466, 276] on button "OK" at bounding box center [457, 279] width 50 height 24
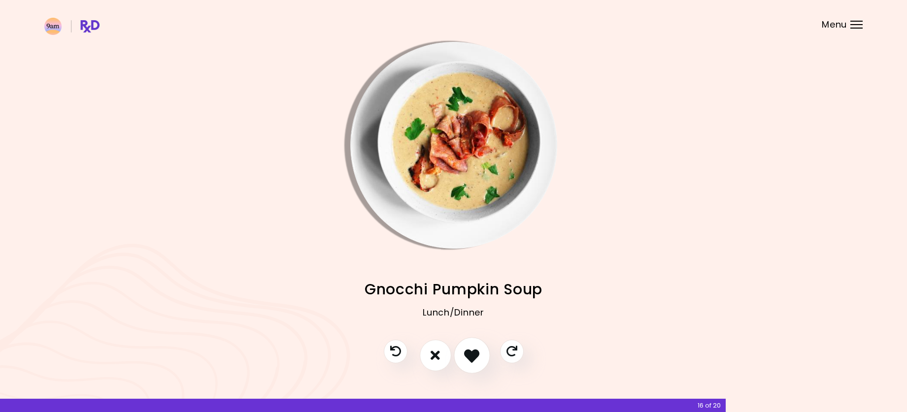
click at [465, 355] on icon "I like this recipe" at bounding box center [471, 355] width 15 height 15
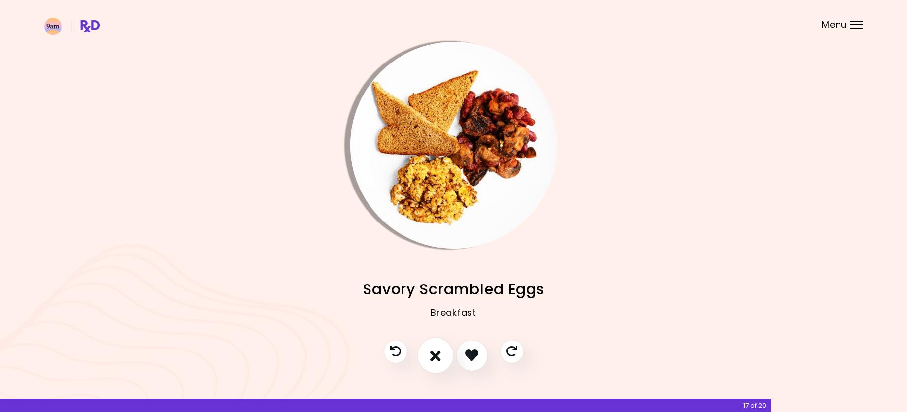
click at [435, 346] on button "I don't like this recipe" at bounding box center [435, 356] width 36 height 36
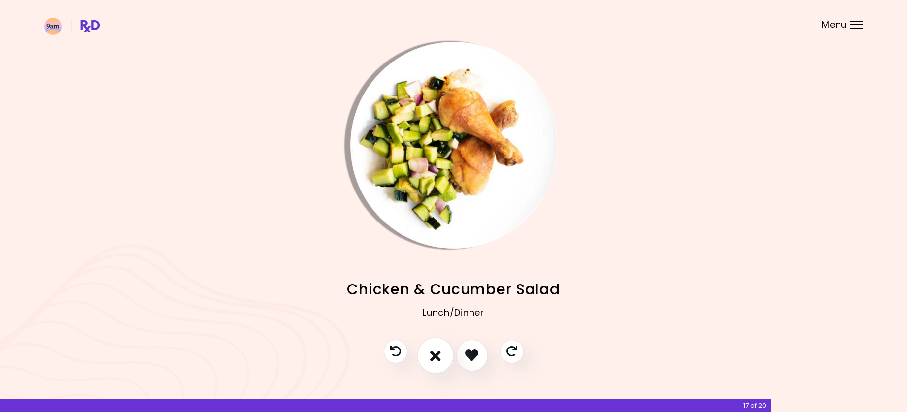
click at [446, 349] on button "I don't like this recipe" at bounding box center [435, 356] width 36 height 36
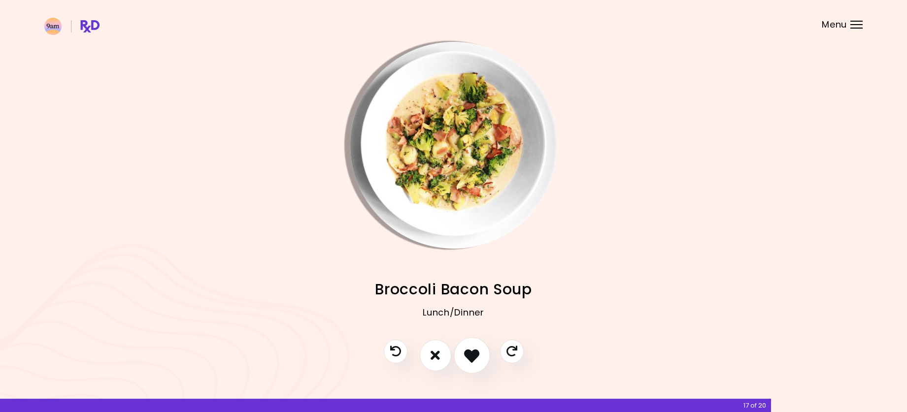
click at [473, 352] on icon "I like this recipe" at bounding box center [471, 355] width 15 height 15
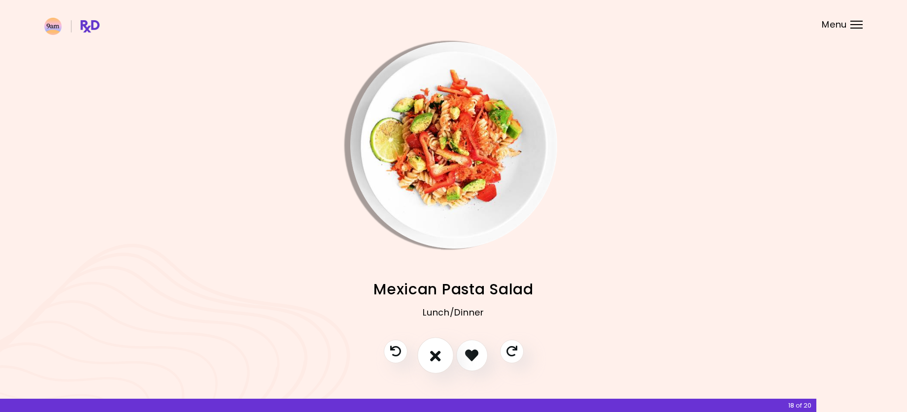
click at [444, 358] on button "I don't like this recipe" at bounding box center [435, 356] width 36 height 36
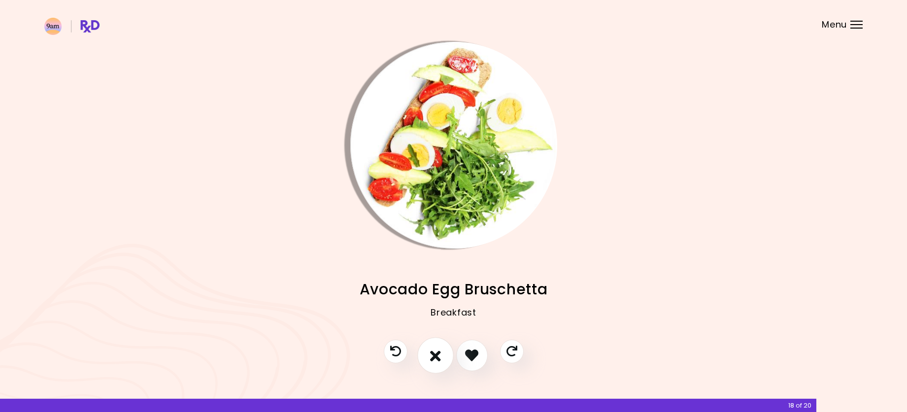
click at [444, 358] on button "I don't like this recipe" at bounding box center [435, 356] width 36 height 36
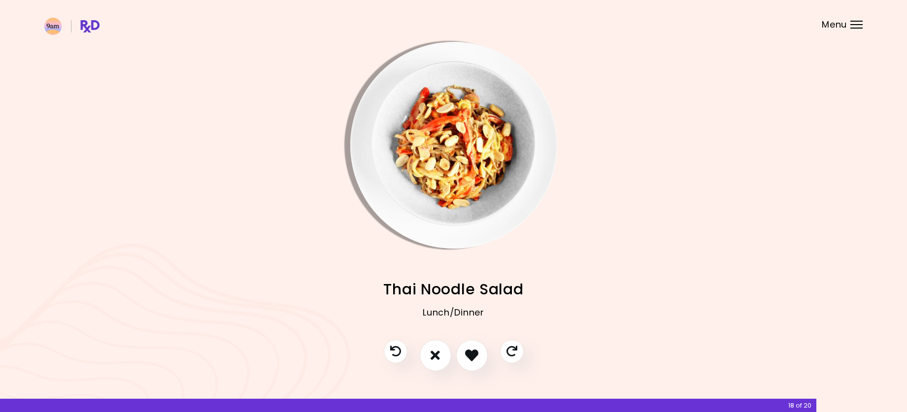
click at [481, 206] on img "Info - Thai Noodle Salad" at bounding box center [453, 145] width 207 height 207
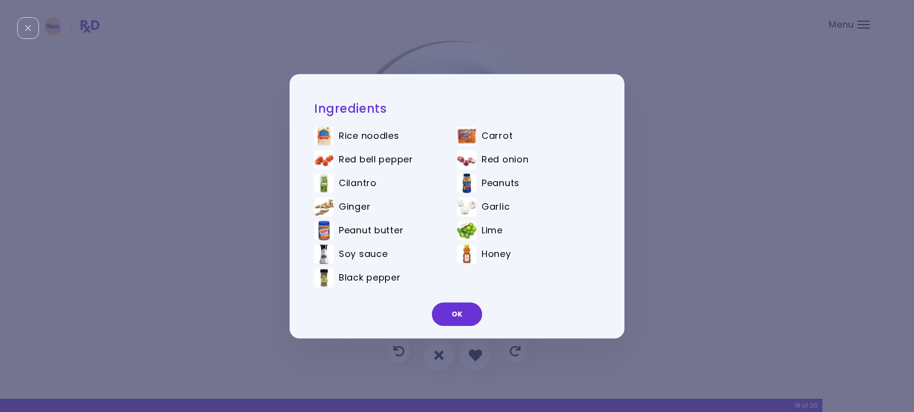
click at [760, 266] on div "Ingredients Rice noodles Carrot Red bell pepper Red onion Cilantro Peanuts Ging…" at bounding box center [457, 206] width 914 height 412
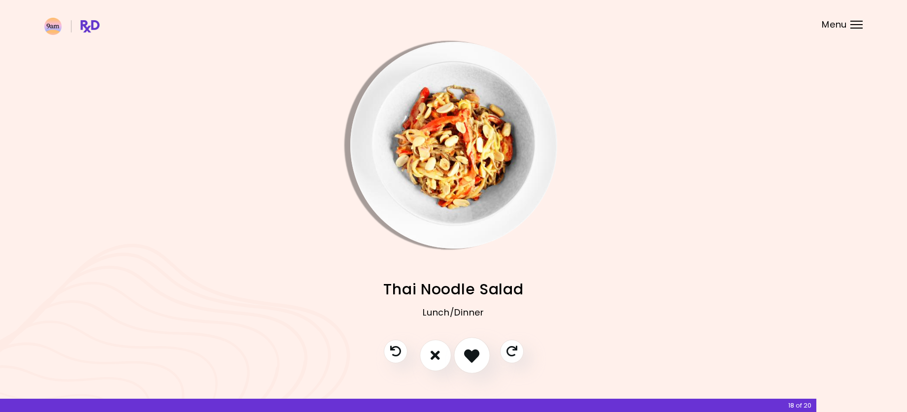
click at [477, 358] on icon "I like this recipe" at bounding box center [471, 355] width 15 height 15
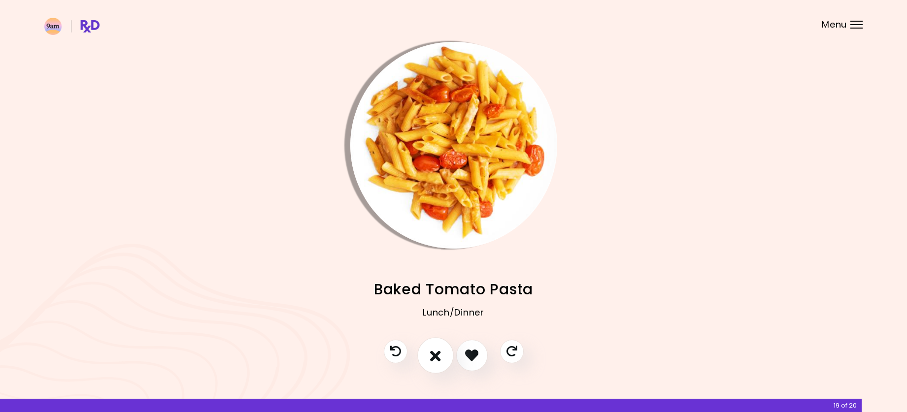
click at [439, 365] on button "I don't like this recipe" at bounding box center [435, 356] width 36 height 36
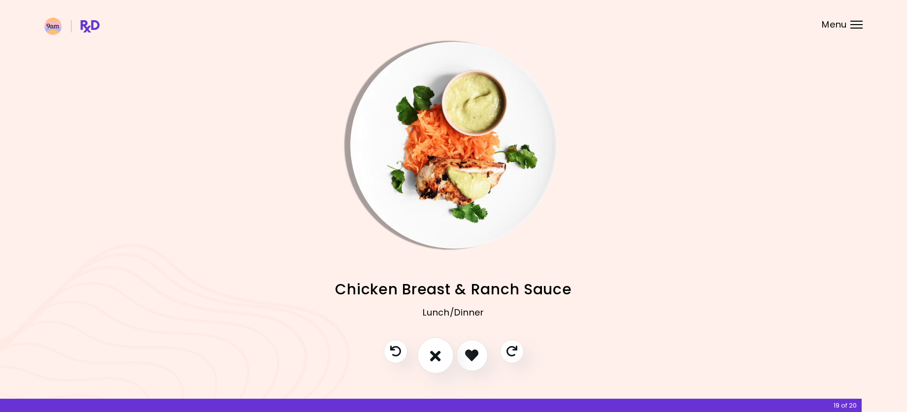
click at [439, 362] on icon "I don't like this recipe" at bounding box center [435, 355] width 11 height 15
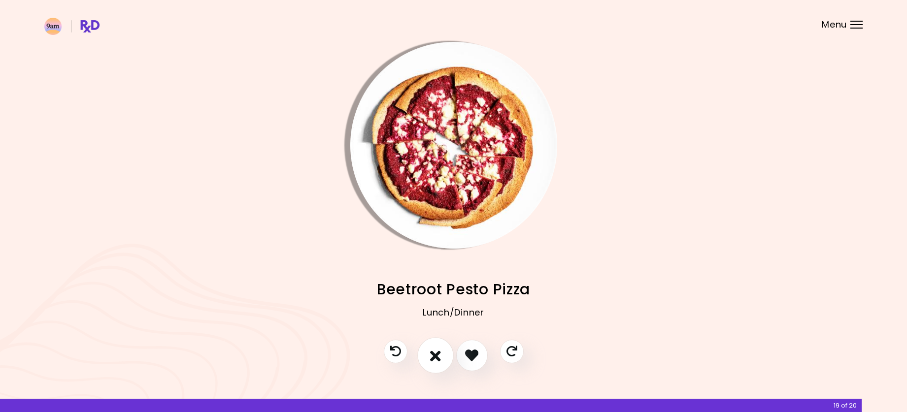
click at [440, 362] on icon "I don't like this recipe" at bounding box center [435, 355] width 11 height 15
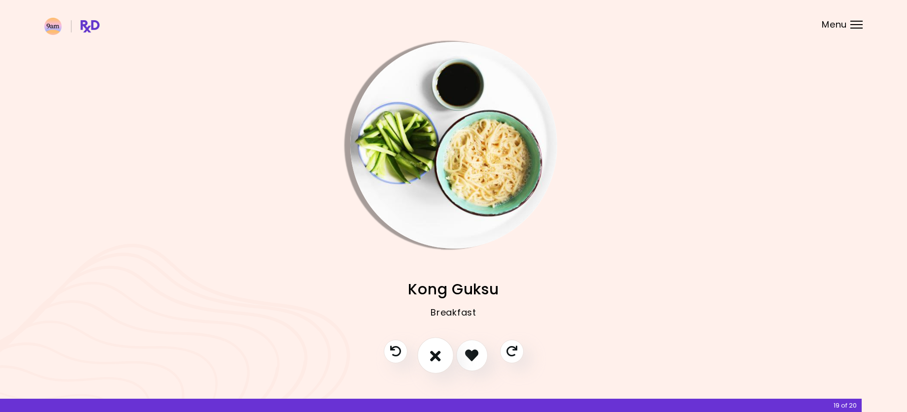
click at [441, 362] on button "I don't like this recipe" at bounding box center [435, 356] width 36 height 36
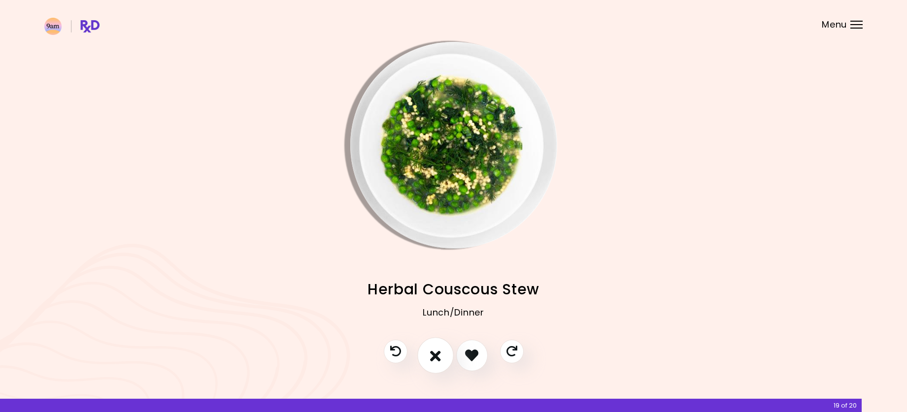
click at [442, 361] on button "I don't like this recipe" at bounding box center [435, 356] width 36 height 36
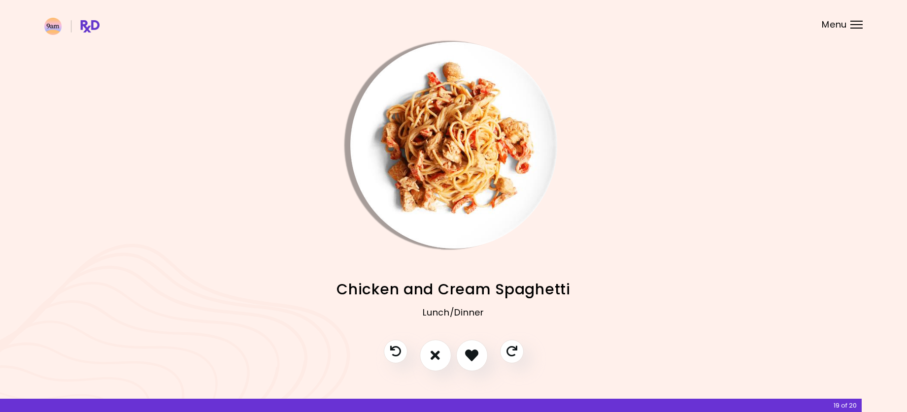
click at [363, 135] on img "Info - Chicken and Cream Spaghetti" at bounding box center [453, 145] width 207 height 207
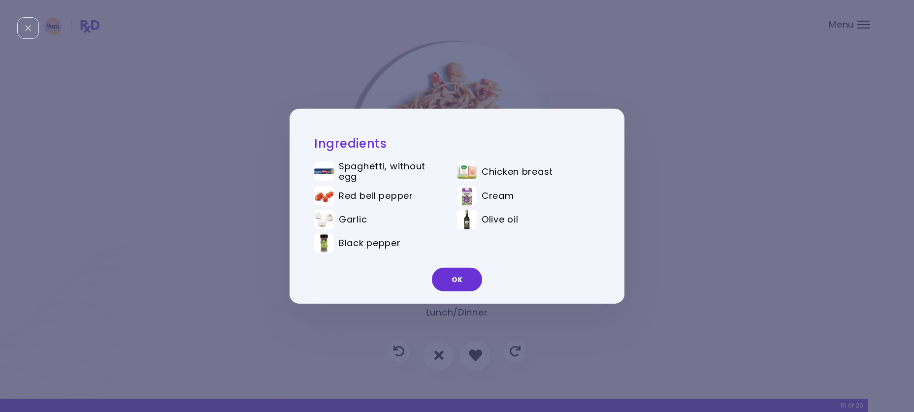
click at [702, 185] on div "Ingredients Spaghetti, without egg Chicken breast Red bell pepper Cream Garlic …" at bounding box center [457, 206] width 914 height 412
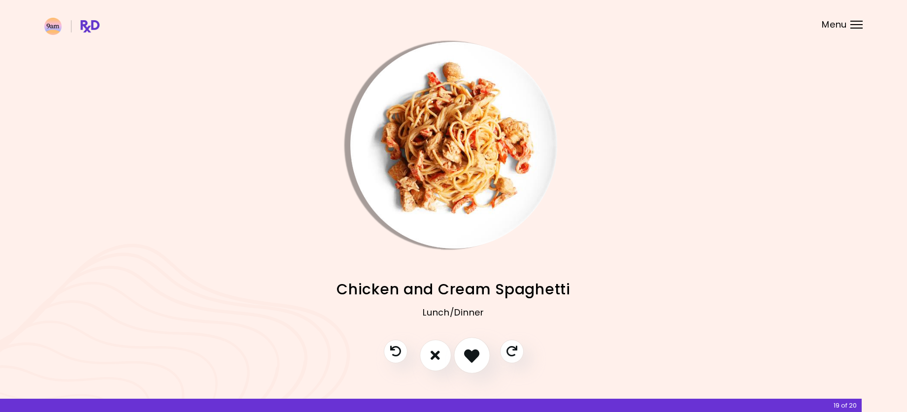
click at [477, 355] on icon "I like this recipe" at bounding box center [471, 355] width 15 height 15
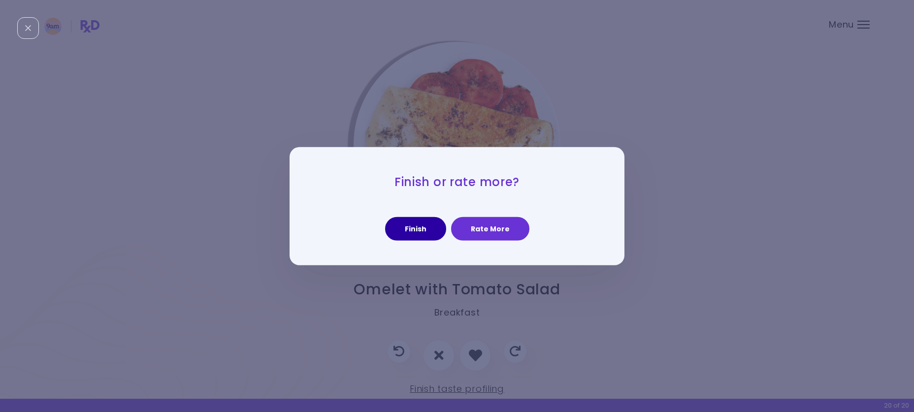
click at [431, 225] on button "Finish" at bounding box center [415, 229] width 61 height 24
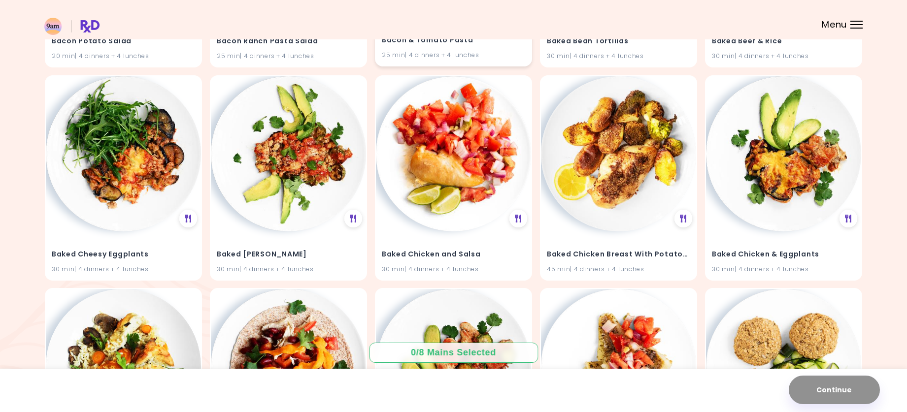
scroll to position [2012, 0]
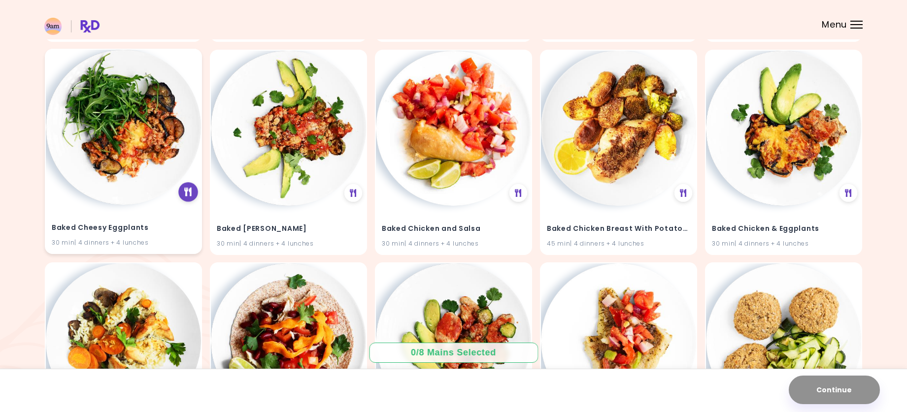
click at [189, 191] on icon at bounding box center [187, 192] width 7 height 9
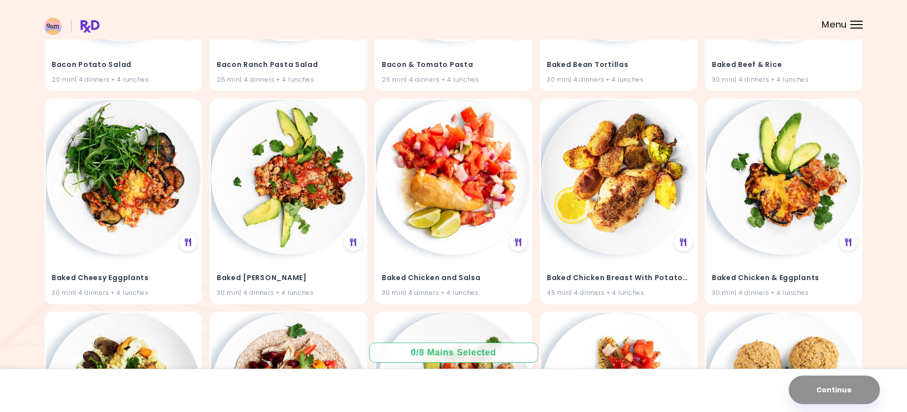
scroll to position [1971, 0]
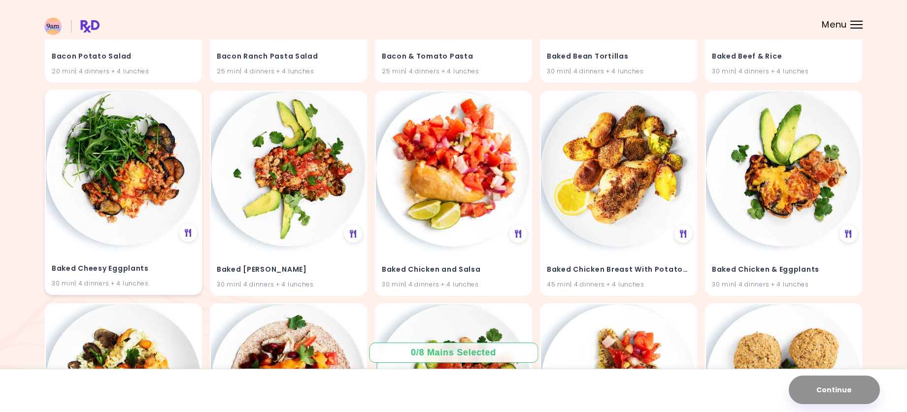
click at [96, 194] on img at bounding box center [123, 168] width 155 height 155
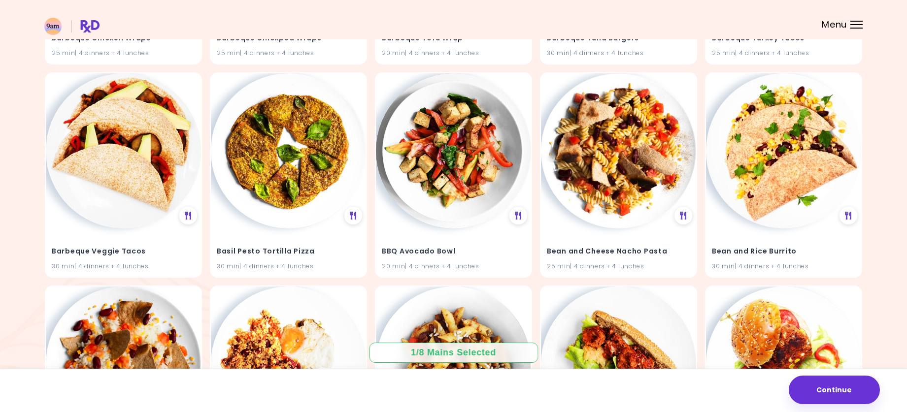
scroll to position [4139, 0]
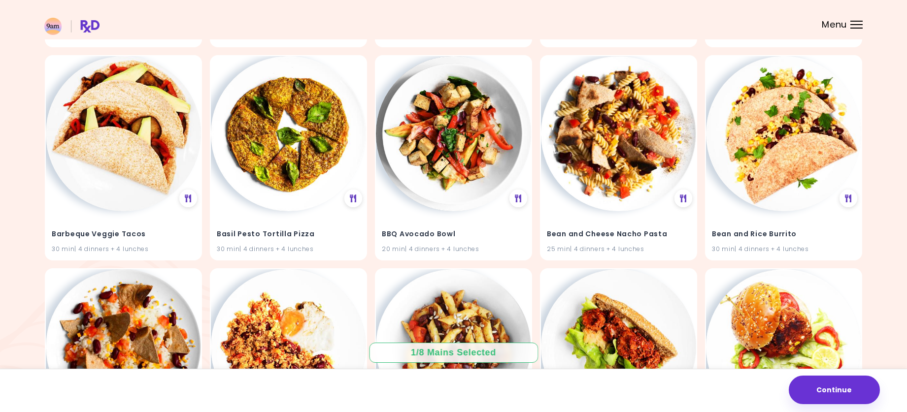
drag, startPoint x: 373, startPoint y: 292, endPoint x: 367, endPoint y: 265, distance: 27.8
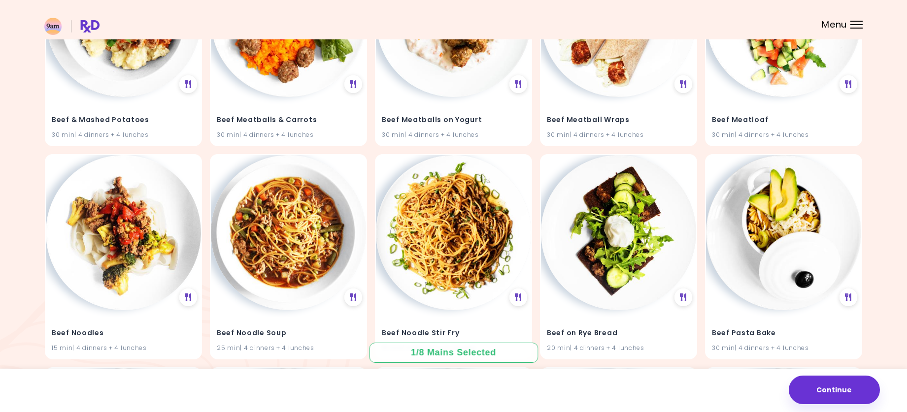
scroll to position [7704, 0]
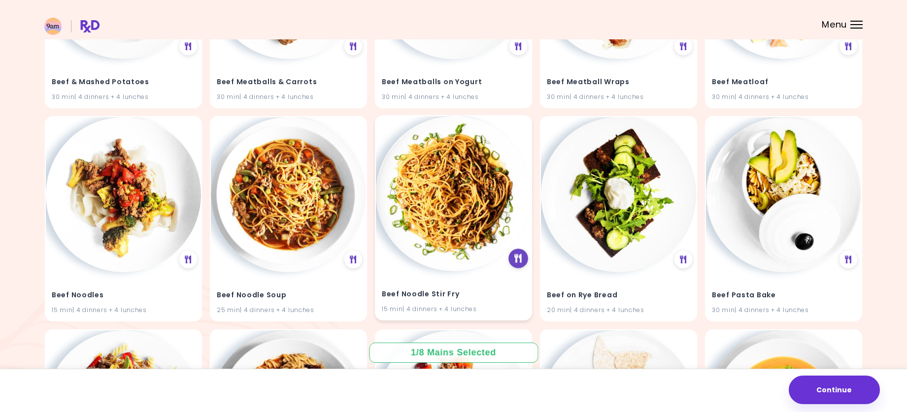
click at [518, 258] on icon at bounding box center [518, 258] width 7 height 9
